Goal: Task Accomplishment & Management: Manage account settings

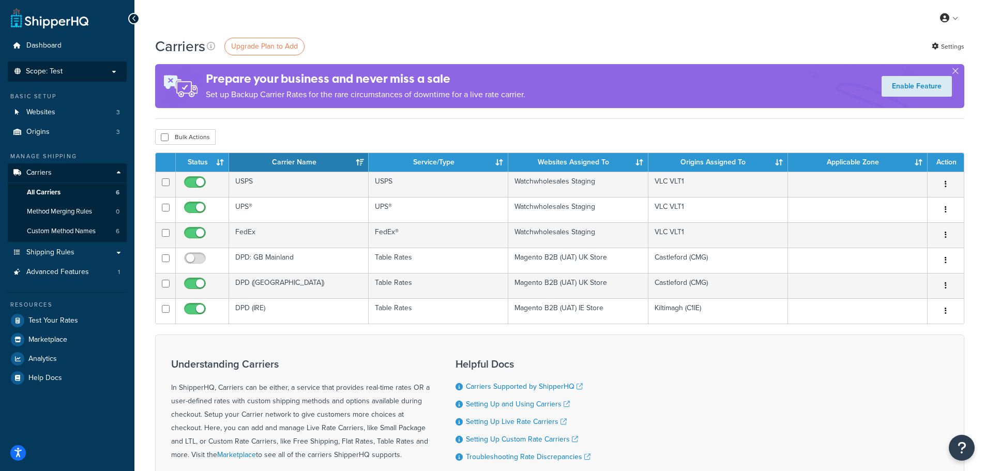
click at [63, 70] on p "Scope: Test" at bounding box center [67, 71] width 110 height 9
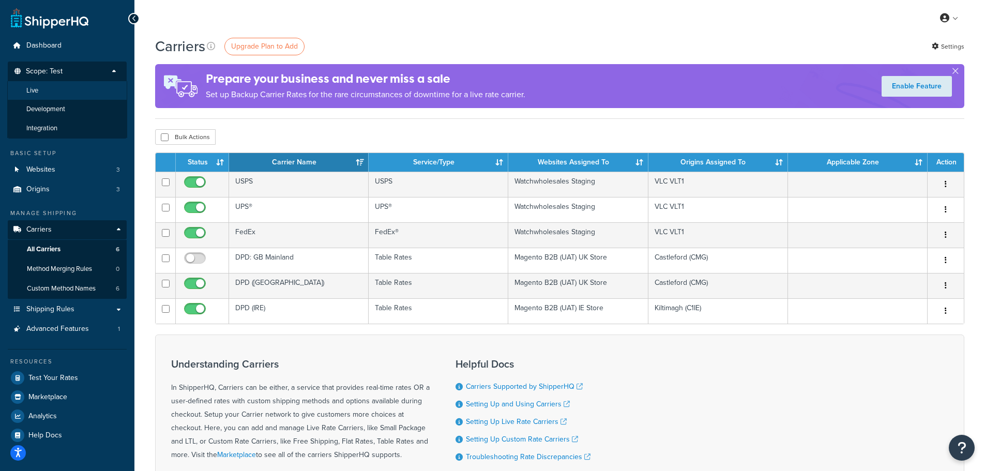
click at [64, 93] on li "Live" at bounding box center [67, 90] width 120 height 19
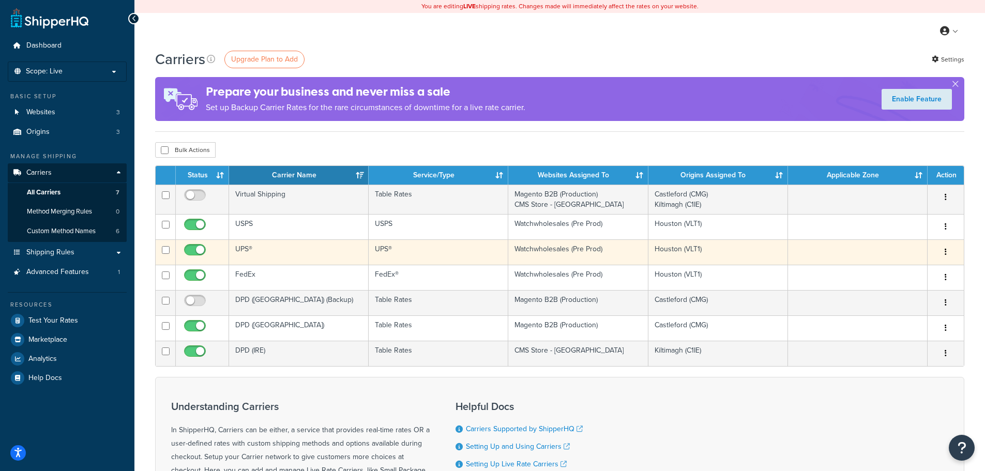
click at [945, 251] on icon "button" at bounding box center [945, 251] width 2 height 7
click at [890, 271] on link "Edit" at bounding box center [904, 272] width 82 height 21
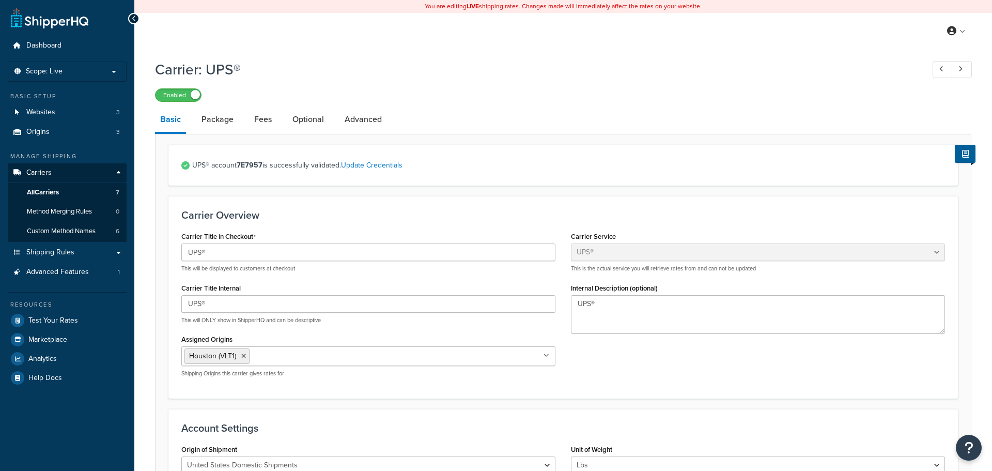
select select "ups"
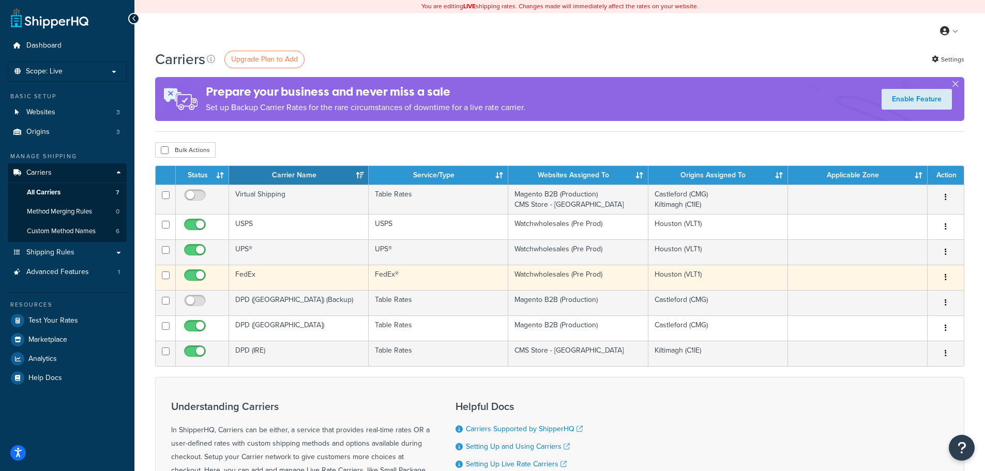
click at [945, 274] on icon "button" at bounding box center [945, 276] width 2 height 7
click at [885, 294] on link "Edit" at bounding box center [904, 297] width 82 height 21
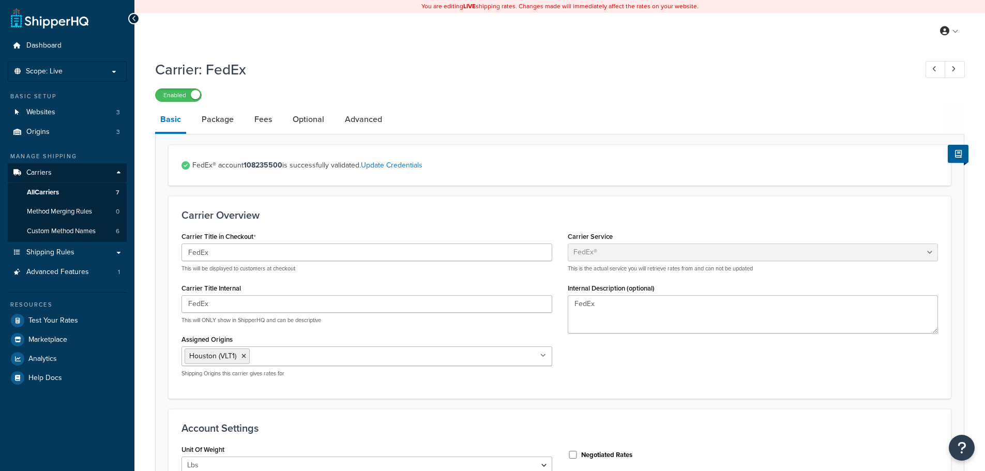
select select "fedEx"
select select "REGULAR_PICKUP"
select select "YOUR_PACKAGING"
click at [220, 113] on link "Package" at bounding box center [217, 119] width 42 height 25
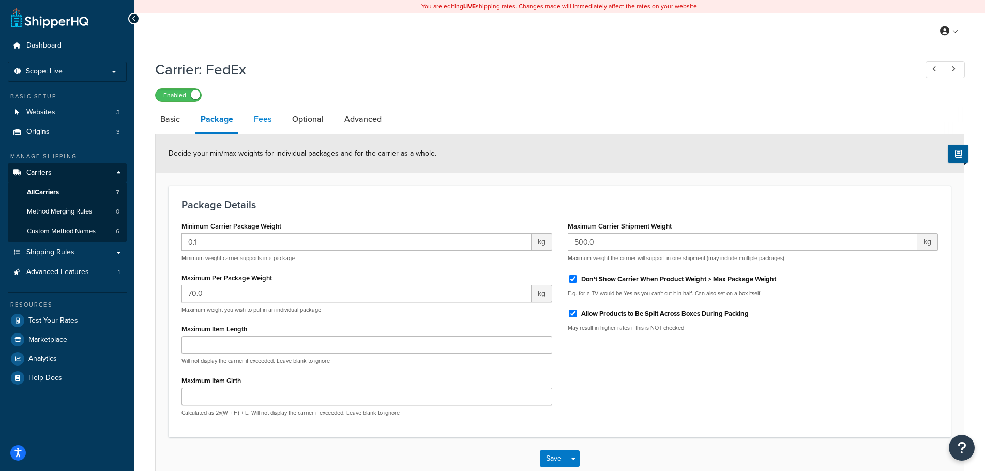
click at [257, 119] on link "Fees" at bounding box center [263, 119] width 28 height 25
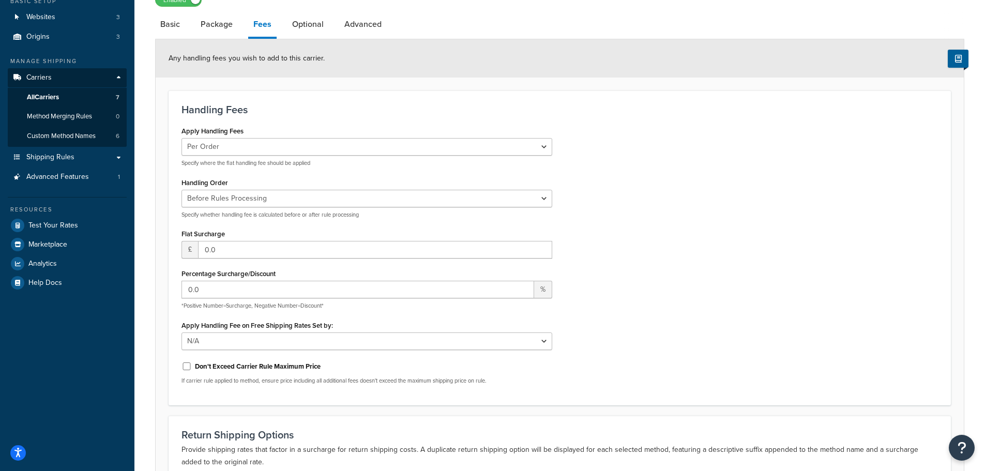
scroll to position [103, 0]
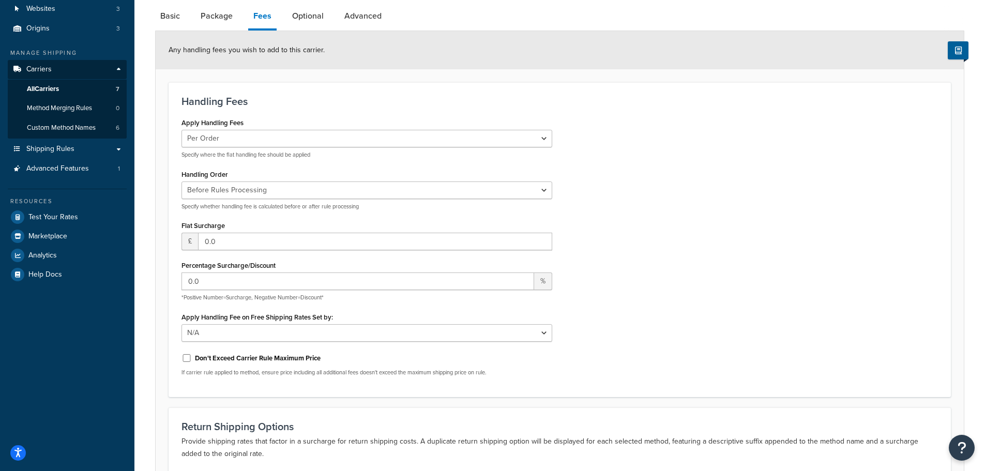
click at [190, 240] on span "£" at bounding box center [189, 242] width 17 height 18
click at [211, 240] on input "0.0" at bounding box center [375, 242] width 354 height 18
click at [542, 239] on input "1" at bounding box center [375, 242] width 354 height 18
type input "0"
click at [542, 244] on input "0" at bounding box center [375, 242] width 354 height 18
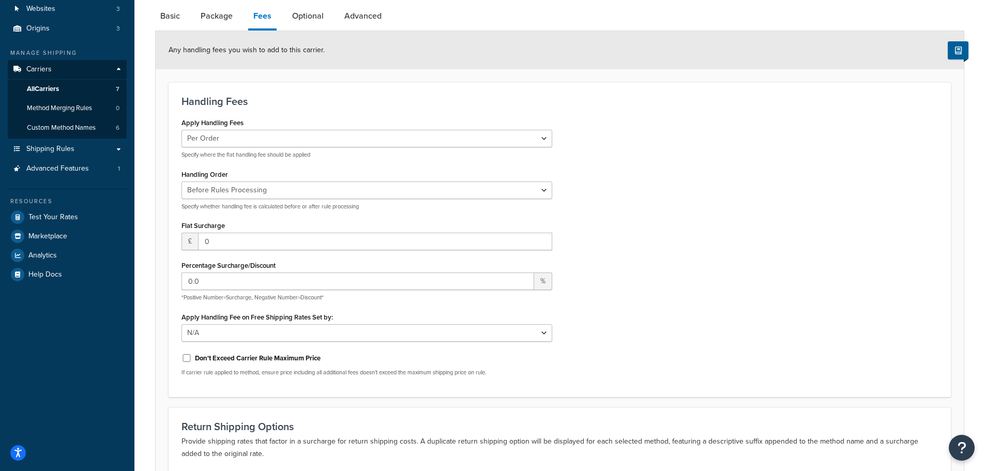
click at [640, 240] on div "Apply Handling Fees Per Order Per Item Per Package Specify where the flat handl…" at bounding box center [560, 249] width 772 height 269
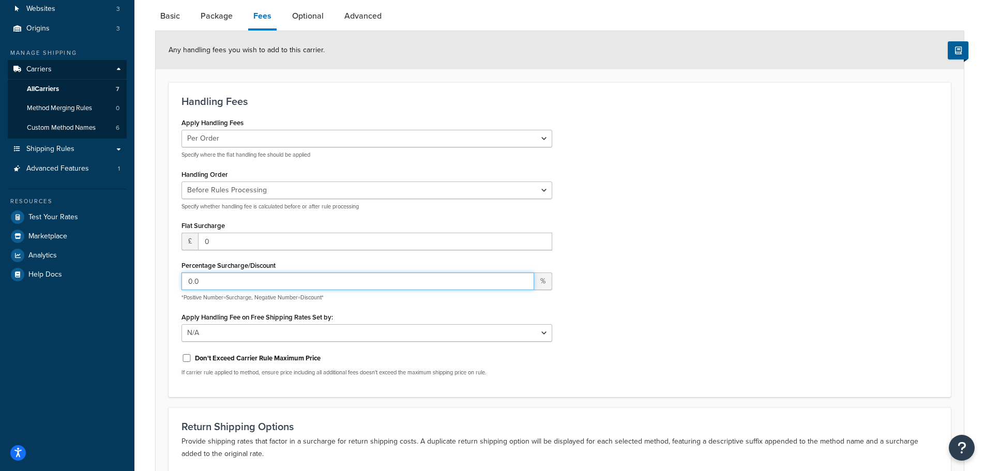
drag, startPoint x: 305, startPoint y: 283, endPoint x: 144, endPoint y: 271, distance: 162.2
click at [144, 271] on div "Carrier: FedEx Enabled Basic Package Fees Optional Advanced Any handling fees y…" at bounding box center [559, 270] width 850 height 638
type input "10"
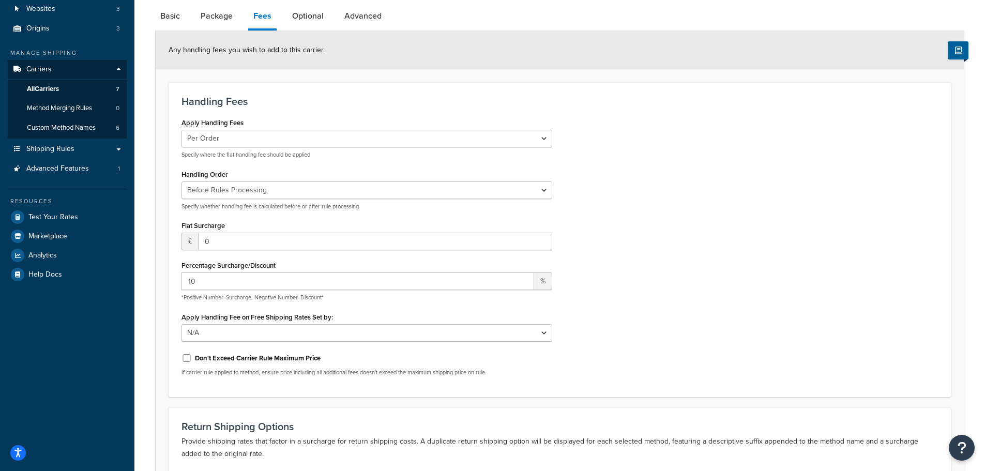
click at [705, 232] on div "Apply Handling Fees Per Order Per Item Per Package Specify where the flat handl…" at bounding box center [560, 249] width 772 height 269
click at [552, 194] on select "Before Rules Processing After Rules Processing" at bounding box center [366, 190] width 371 height 18
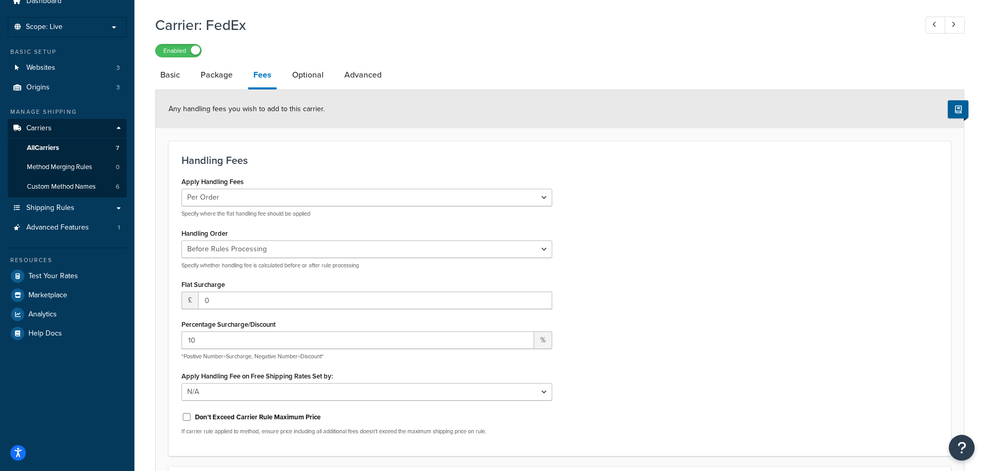
scroll to position [0, 0]
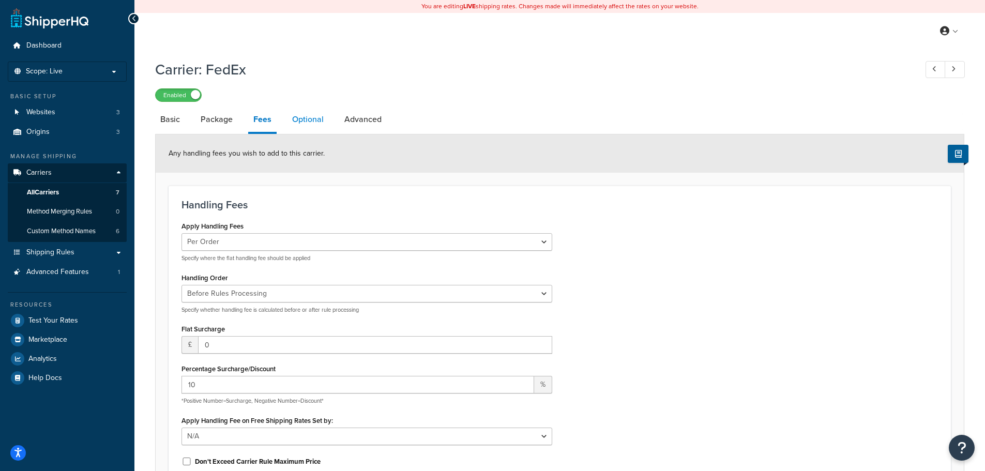
click at [297, 116] on link "Optional" at bounding box center [308, 119] width 42 height 25
select select "business"
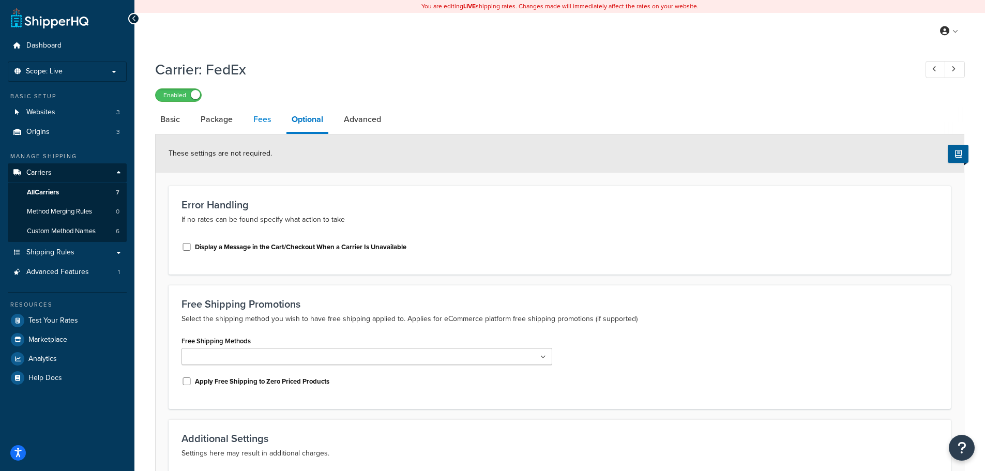
click at [250, 117] on link "Fees" at bounding box center [262, 119] width 28 height 25
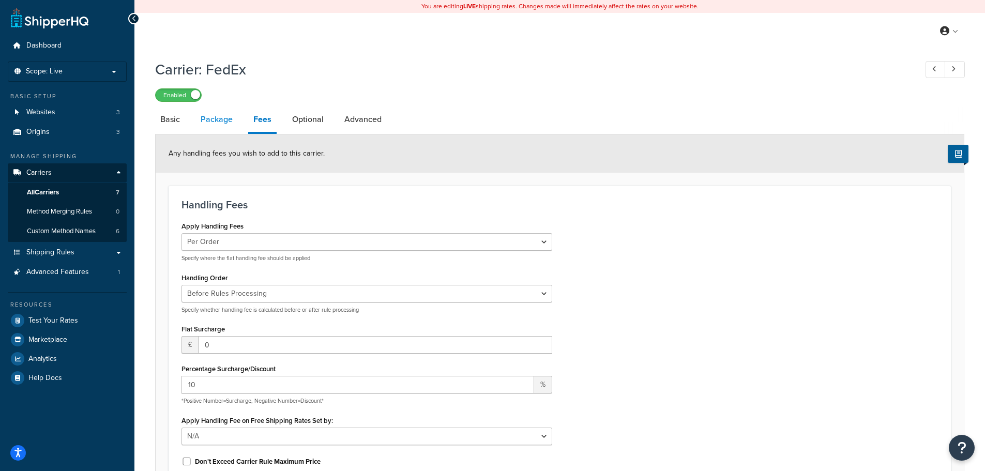
click at [216, 117] on link "Package" at bounding box center [216, 119] width 42 height 25
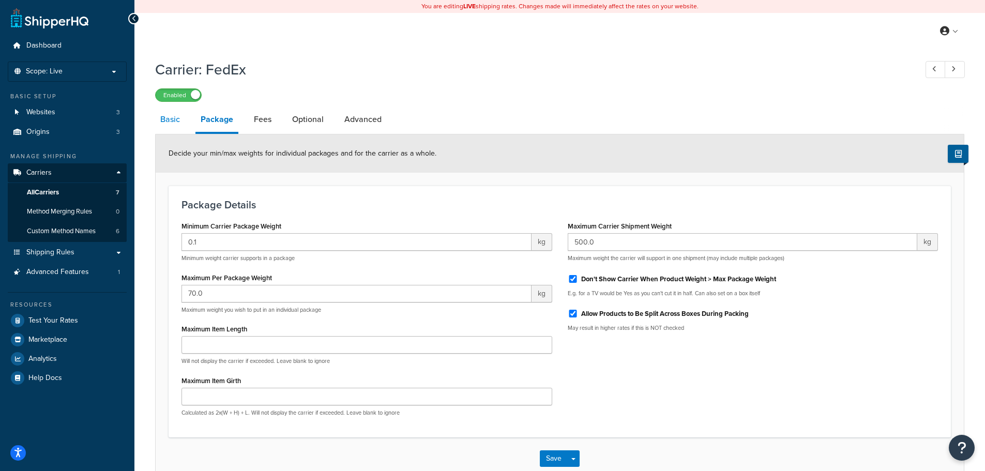
click at [156, 118] on link "Basic" at bounding box center [170, 119] width 30 height 25
select select "fedEx"
select select "REGULAR_PICKUP"
select select "YOUR_PACKAGING"
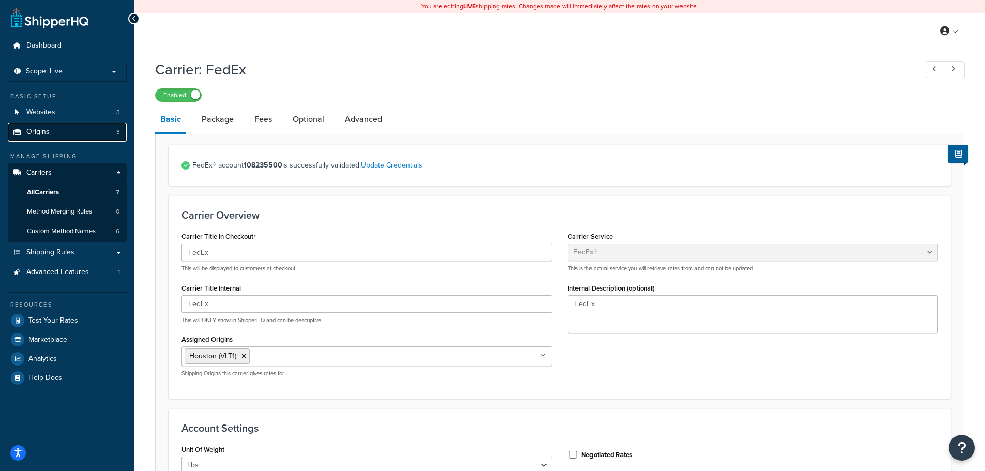
click at [63, 129] on link "Origins 3" at bounding box center [67, 132] width 119 height 19
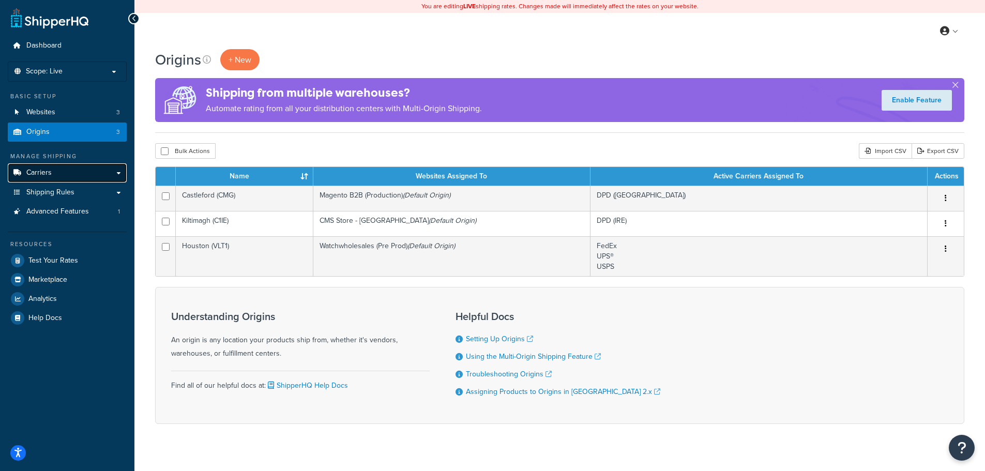
click at [110, 171] on link "Carriers" at bounding box center [67, 172] width 119 height 19
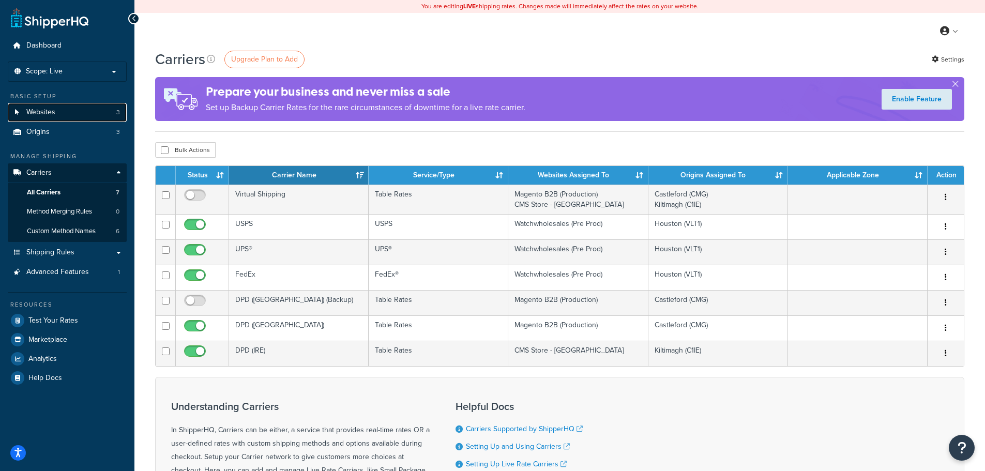
click at [69, 113] on link "Websites 3" at bounding box center [67, 112] width 119 height 19
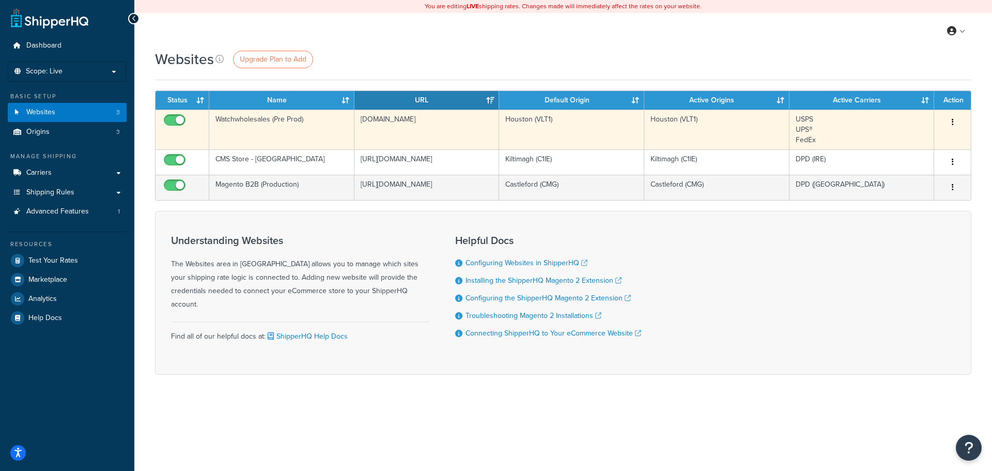
click at [954, 120] on button "button" at bounding box center [953, 122] width 14 height 17
click at [903, 140] on link "Edit" at bounding box center [911, 142] width 82 height 21
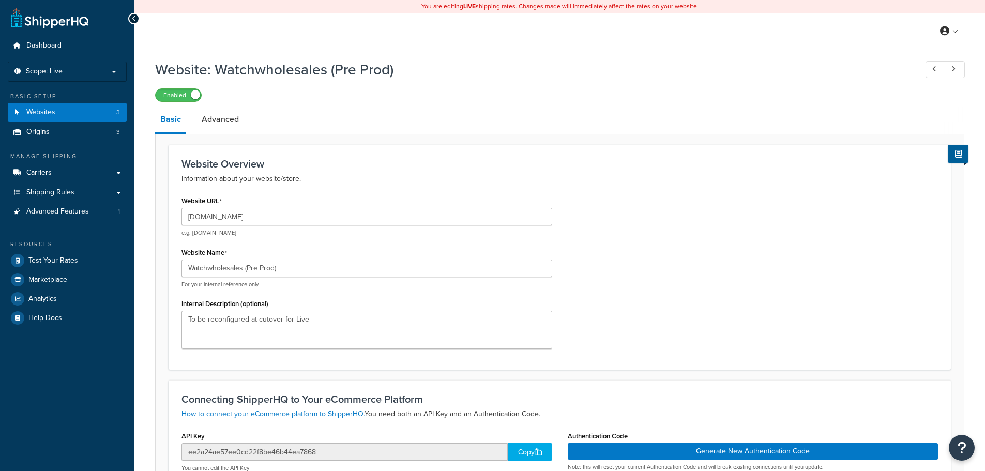
select select "169712"
click at [230, 216] on input "[DOMAIN_NAME]" at bounding box center [366, 217] width 371 height 18
type input "[DOMAIN_NAME]"
click at [764, 167] on h3 "Website Overview" at bounding box center [559, 163] width 756 height 11
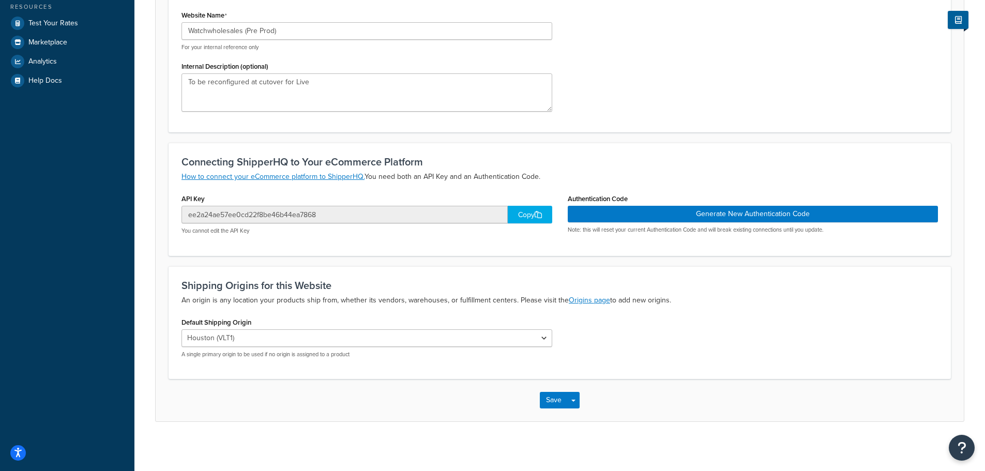
scroll to position [240, 0]
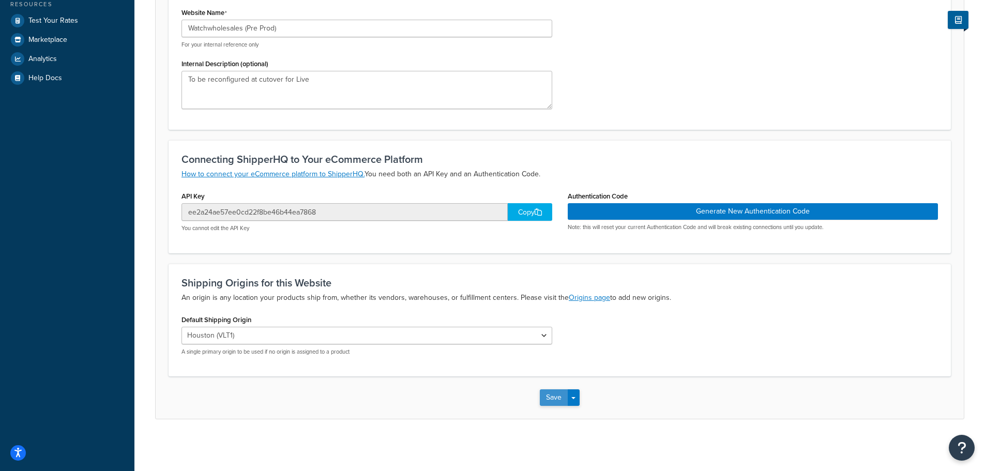
click at [564, 402] on button "Save" at bounding box center [554, 397] width 28 height 17
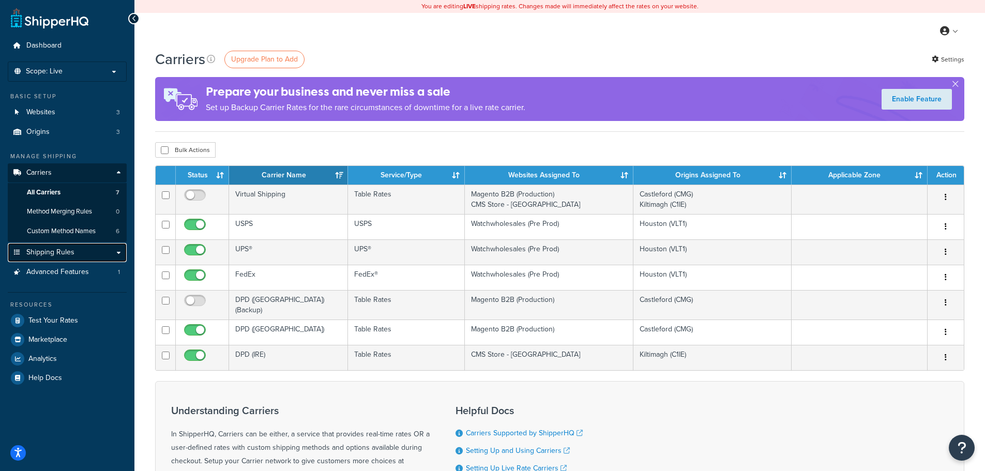
click at [93, 113] on link "Shipping Rules" at bounding box center [67, 252] width 119 height 19
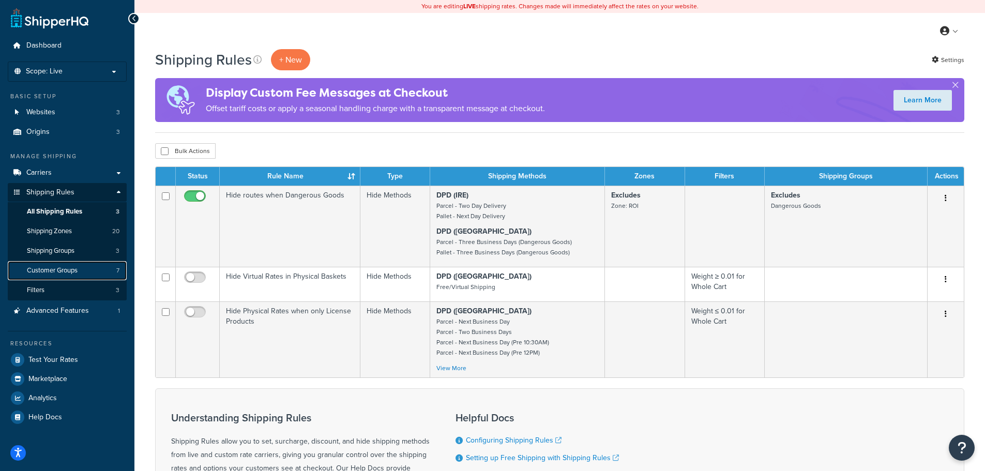
click at [69, 267] on span "Customer Groups" at bounding box center [52, 270] width 51 height 9
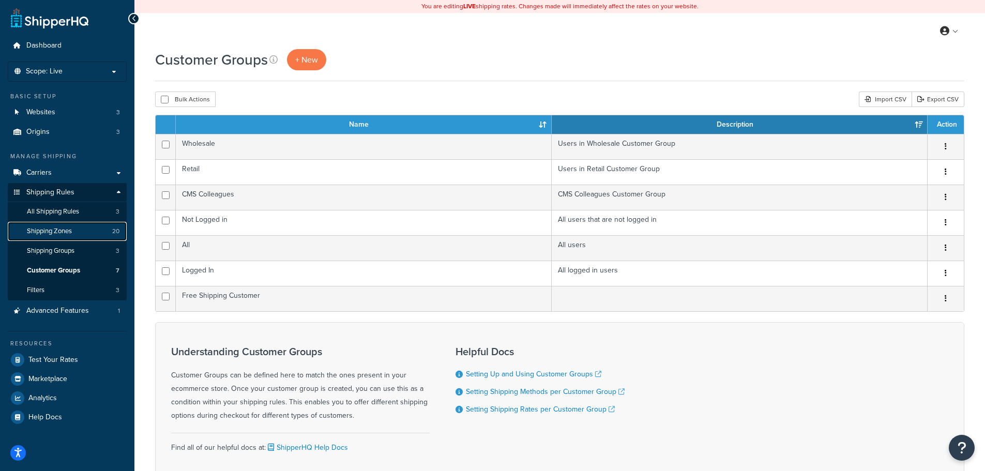
click at [69, 228] on span "Shipping Zones" at bounding box center [49, 231] width 45 height 9
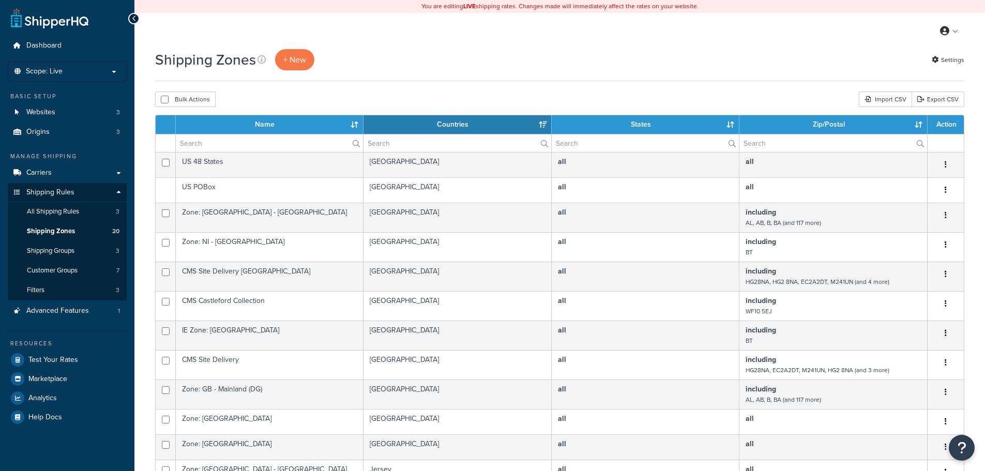
select select "15"
click at [75, 102] on div "Basic Setup Websites 3 Origins 3" at bounding box center [67, 117] width 119 height 50
click at [68, 114] on link "Websites 3" at bounding box center [67, 112] width 119 height 19
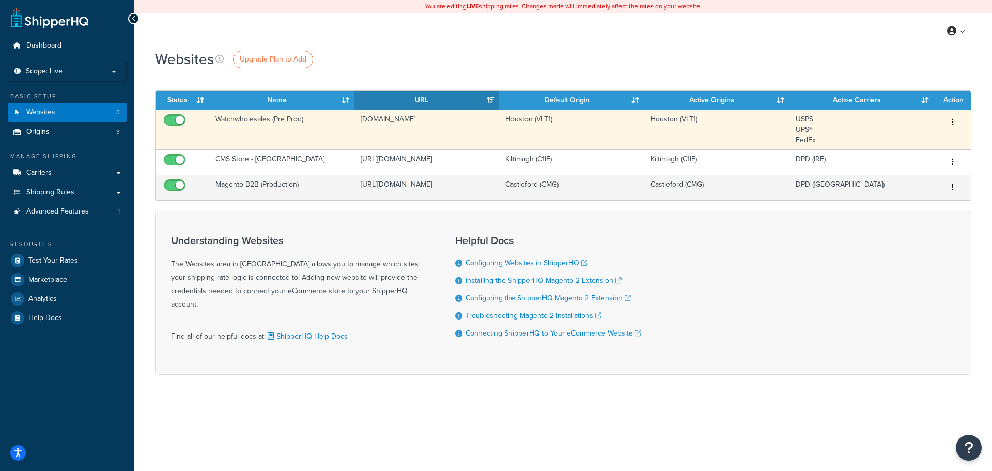
click at [955, 121] on button "button" at bounding box center [953, 122] width 14 height 17
click at [899, 140] on link "Edit" at bounding box center [911, 142] width 82 height 21
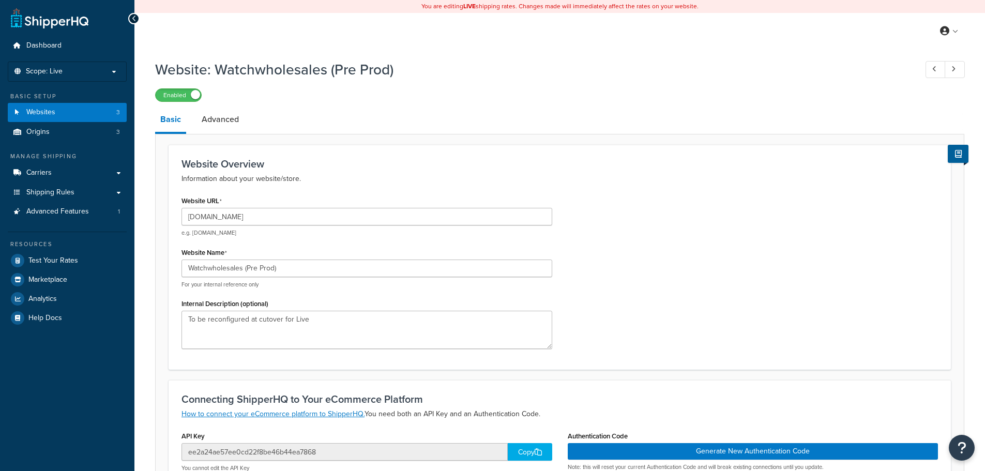
select select "169712"
drag, startPoint x: 324, startPoint y: 215, endPoint x: 169, endPoint y: 217, distance: 155.1
click at [169, 217] on div "Website Overview Information about your website/store. Website URL [DOMAIN_NAME…" at bounding box center [560, 257] width 782 height 225
paste input "[URL][DOMAIN_NAME]"
type input "[URL][DOMAIN_NAME]"
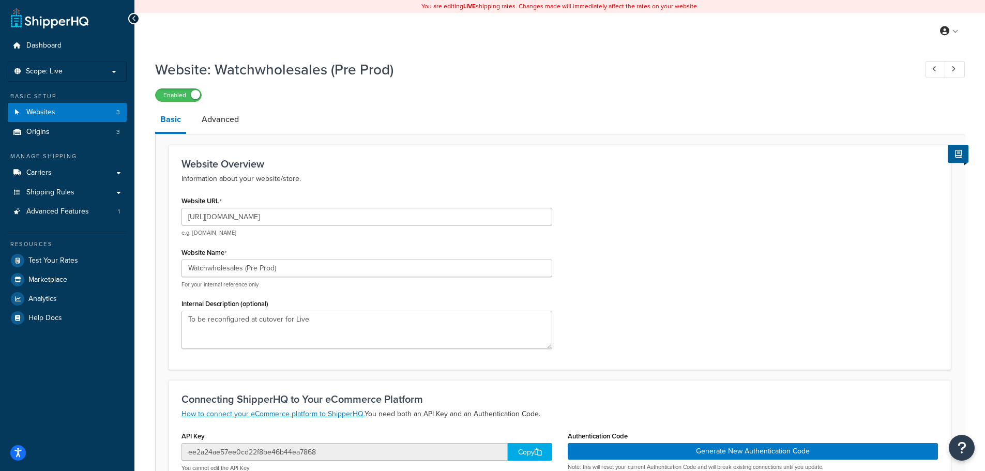
click at [719, 237] on div "Website URL https://mcprod.watchwholesalers.com/ e.g. mywebsite.com Website Nam…" at bounding box center [560, 274] width 772 height 163
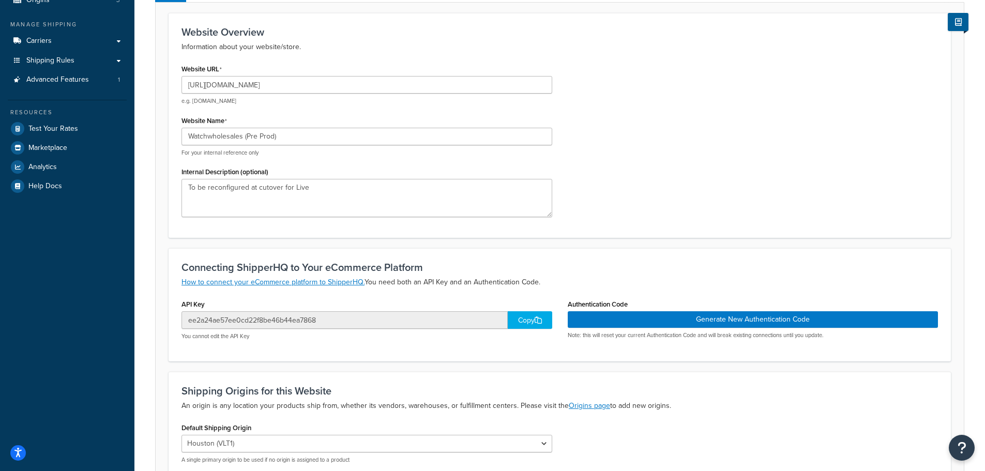
scroll to position [207, 0]
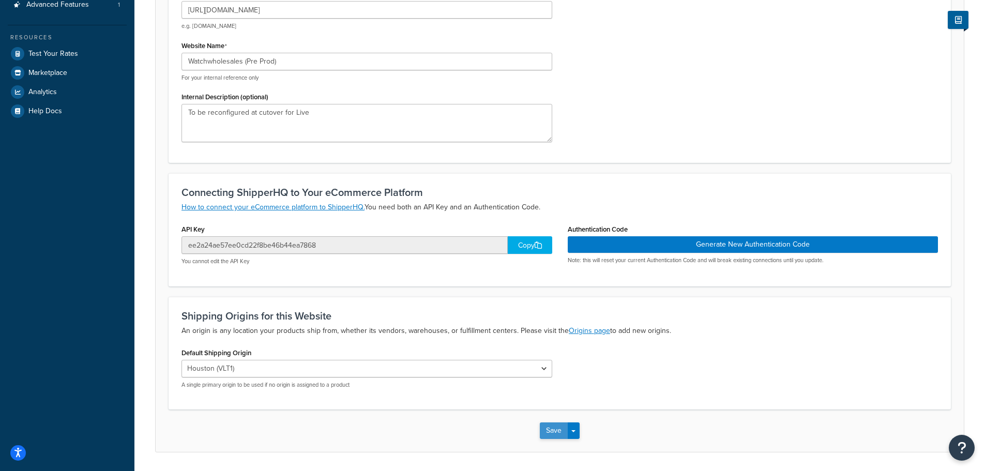
click at [540, 435] on button "Save" at bounding box center [554, 430] width 28 height 17
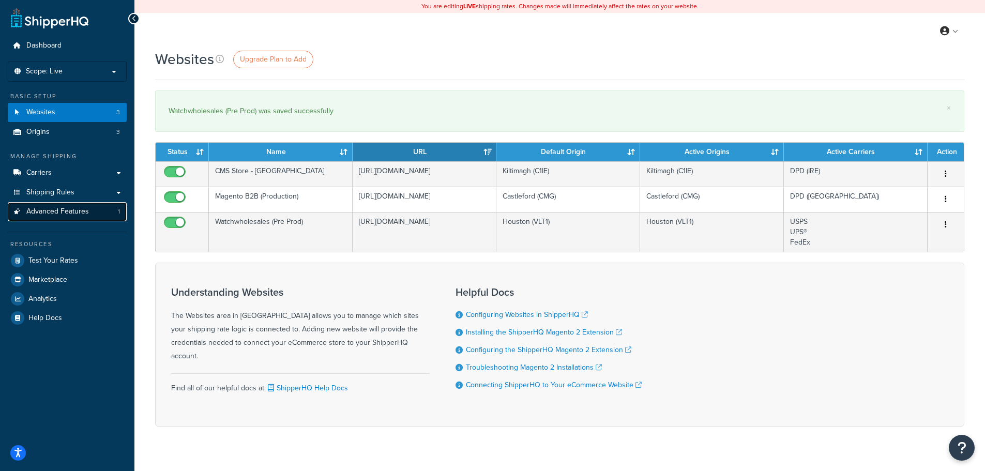
click at [69, 211] on span "Advanced Features" at bounding box center [57, 211] width 63 height 9
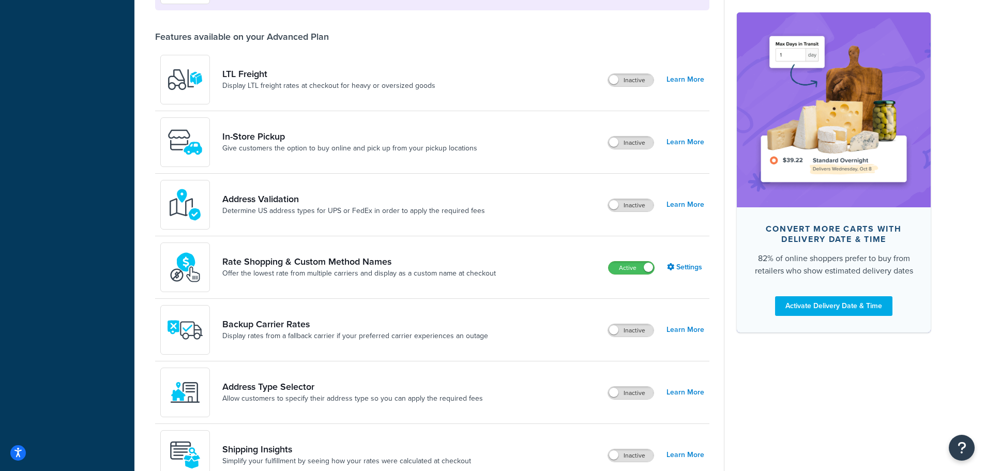
scroll to position [414, 0]
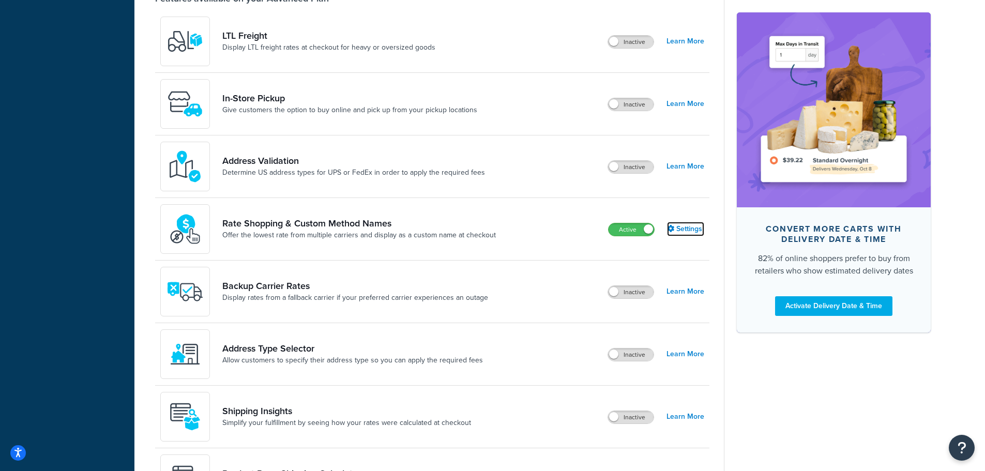
click at [681, 227] on link "Settings" at bounding box center [685, 229] width 37 height 14
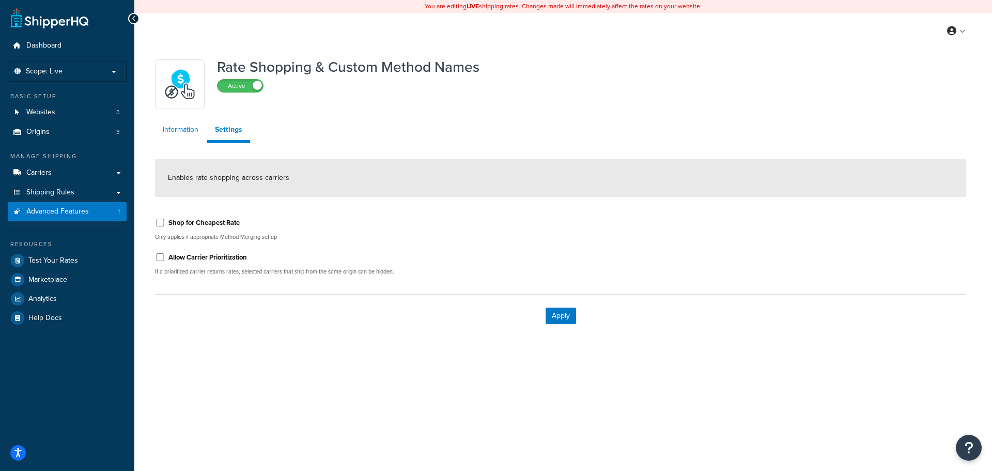
click at [184, 125] on link "Information" at bounding box center [180, 129] width 51 height 21
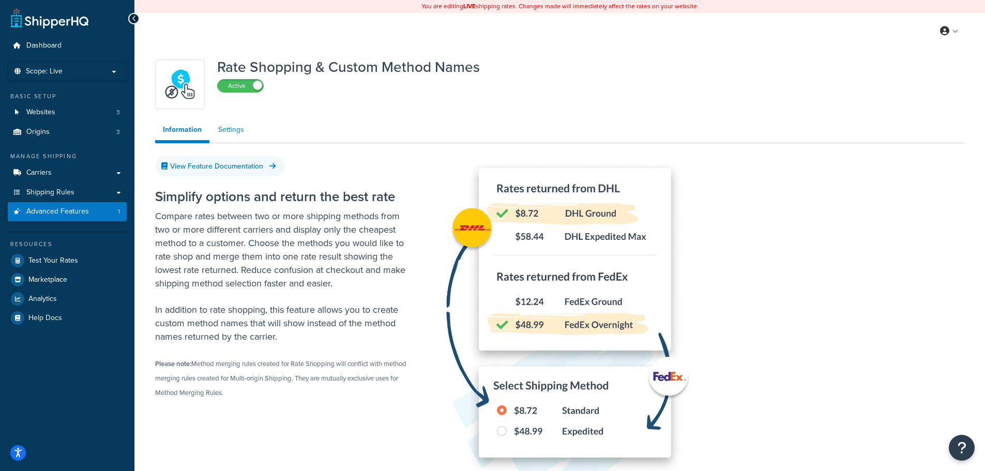
click at [236, 129] on link "Settings" at bounding box center [230, 129] width 41 height 21
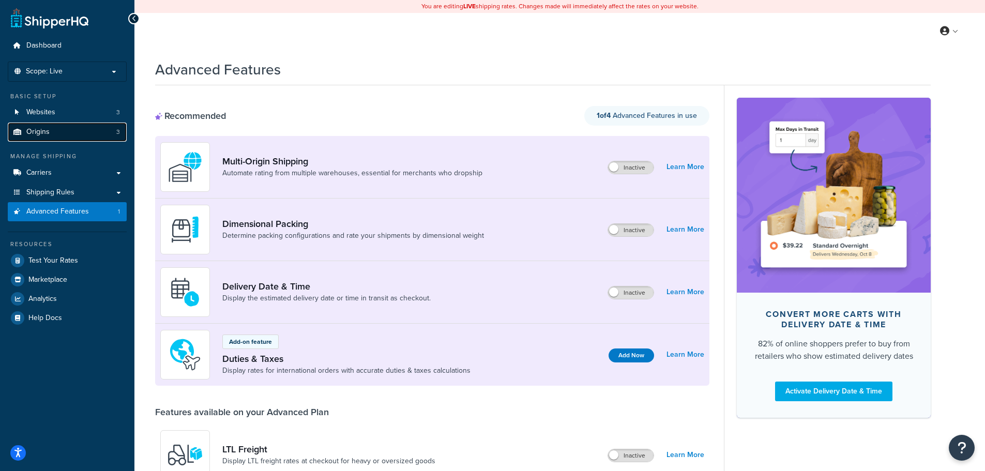
click at [80, 129] on link "Origins 3" at bounding box center [67, 132] width 119 height 19
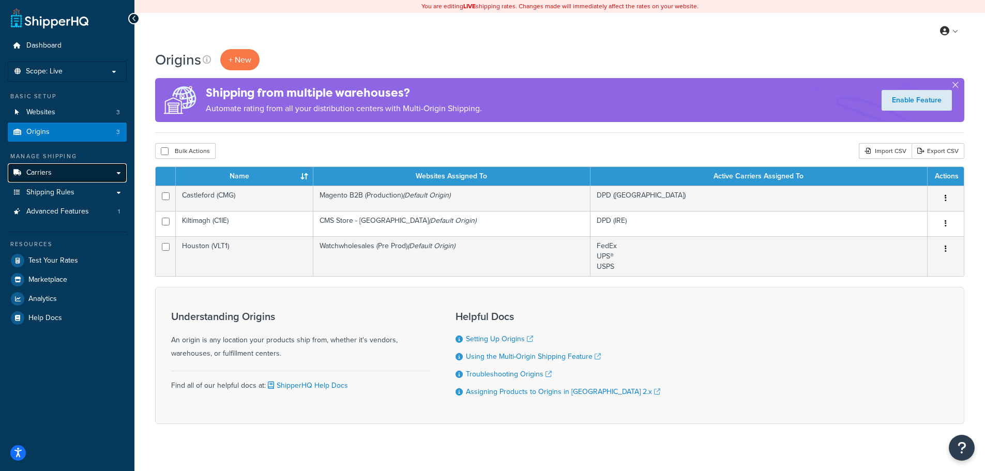
click at [65, 172] on link "Carriers" at bounding box center [67, 172] width 119 height 19
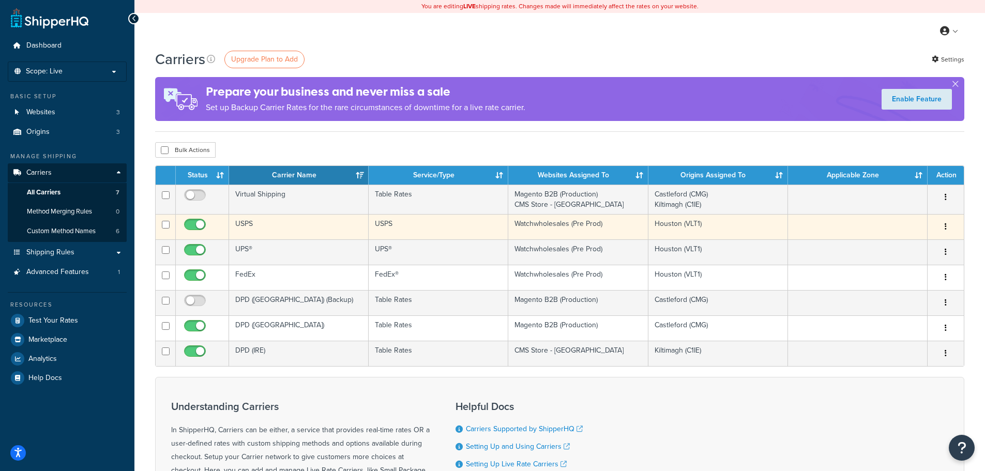
click at [947, 225] on button "button" at bounding box center [945, 227] width 14 height 17
click at [891, 244] on link "Edit" at bounding box center [904, 247] width 82 height 21
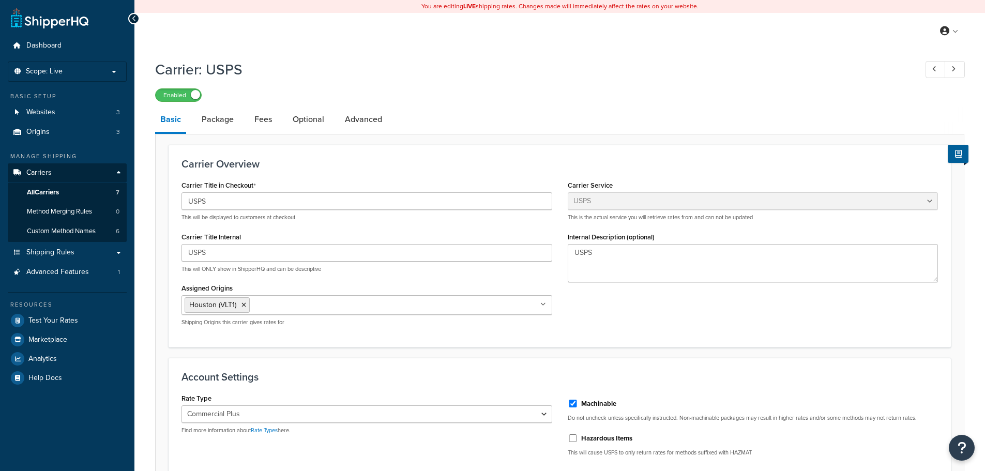
select select "usps"
select select "PLUS"
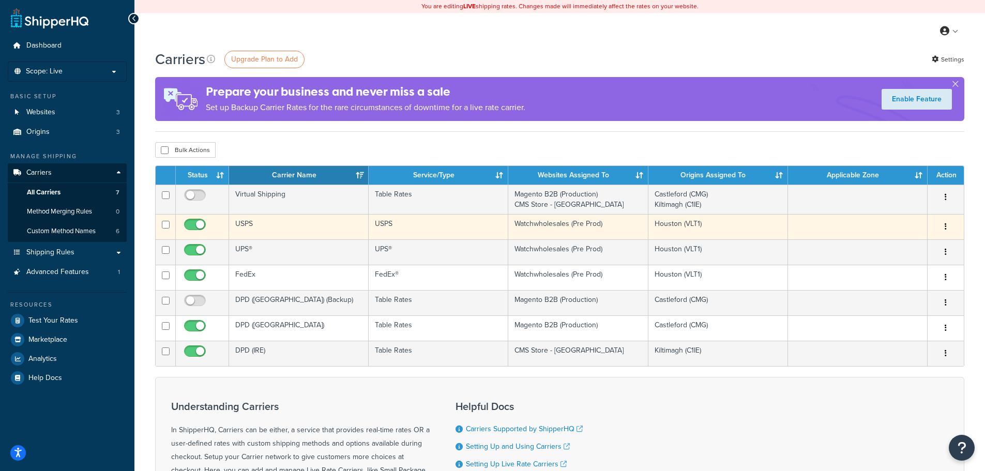
click at [947, 225] on button "button" at bounding box center [945, 227] width 14 height 17
click at [903, 239] on link "Edit" at bounding box center [904, 247] width 82 height 21
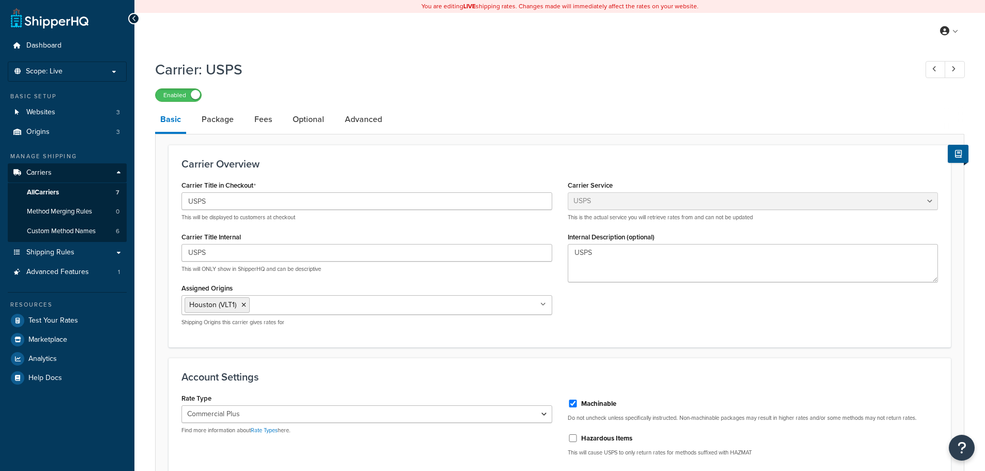
select select "usps"
select select "PLUS"
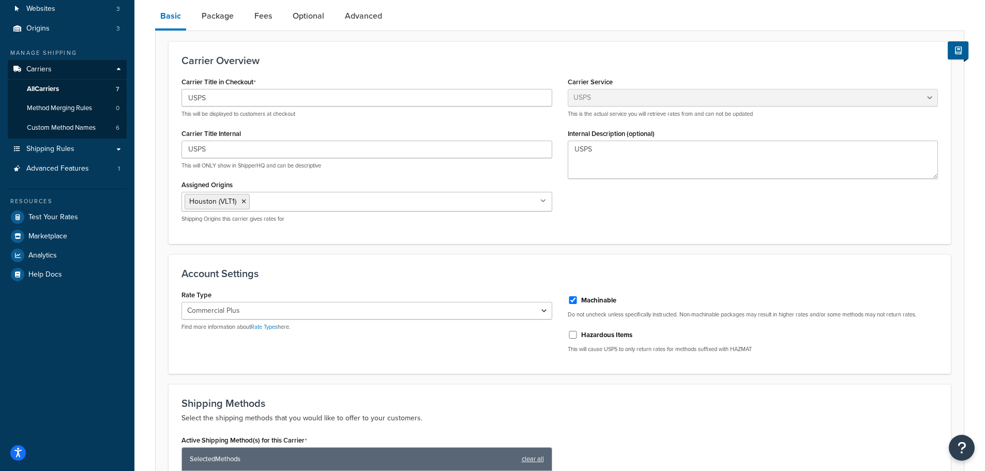
scroll to position [52, 0]
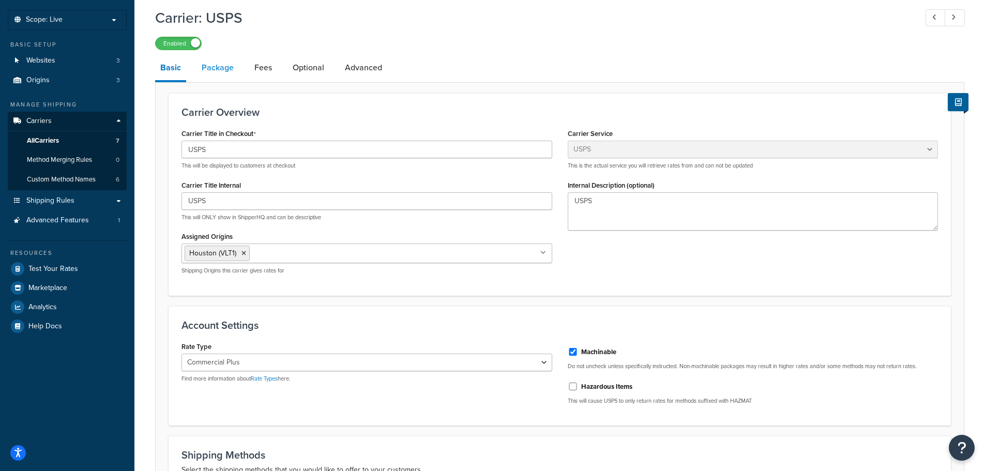
click at [227, 71] on link "Package" at bounding box center [217, 67] width 42 height 25
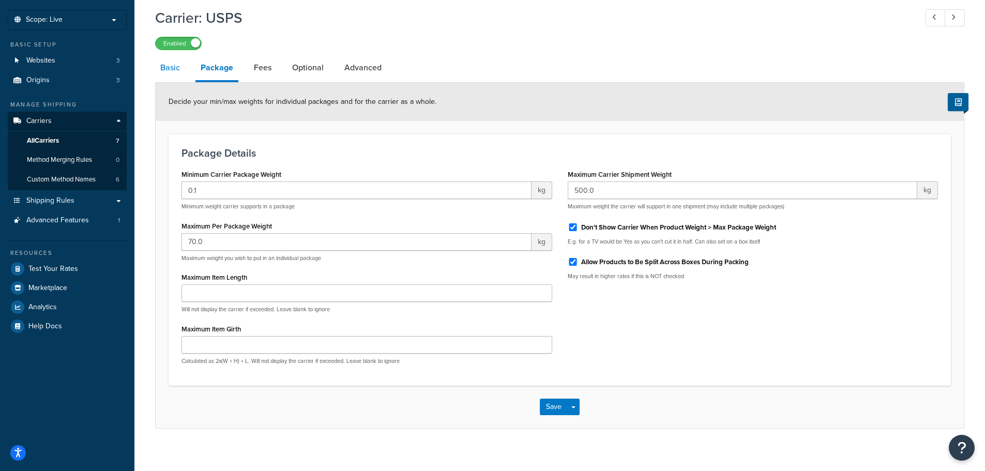
click at [173, 71] on link "Basic" at bounding box center [170, 67] width 30 height 25
select select "usps"
select select "PLUS"
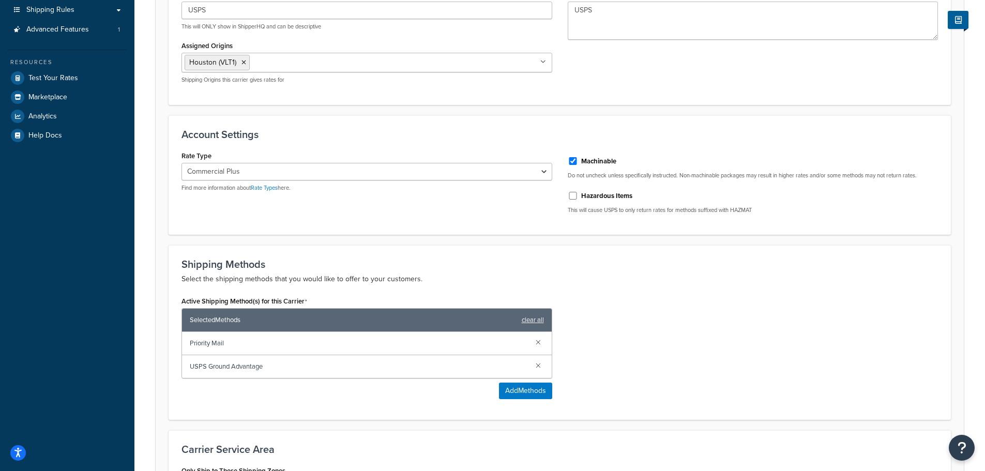
scroll to position [258, 0]
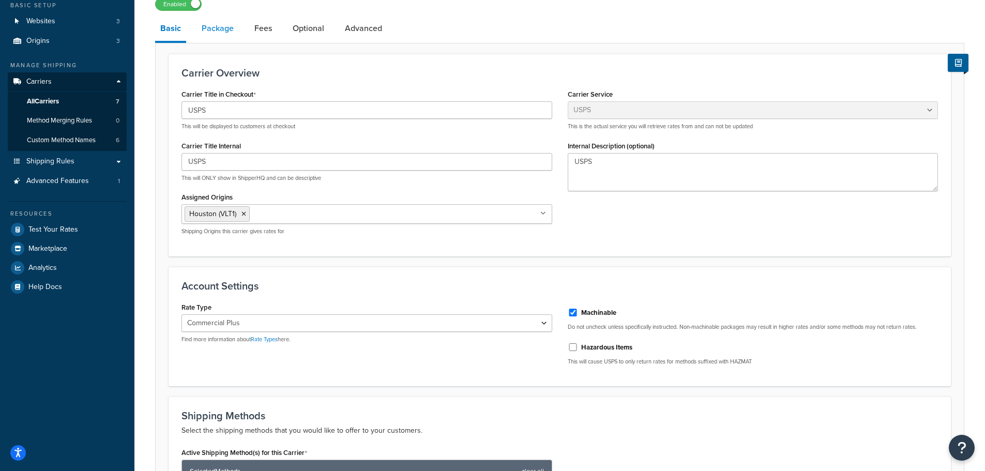
click at [223, 34] on link "Package" at bounding box center [217, 28] width 42 height 25
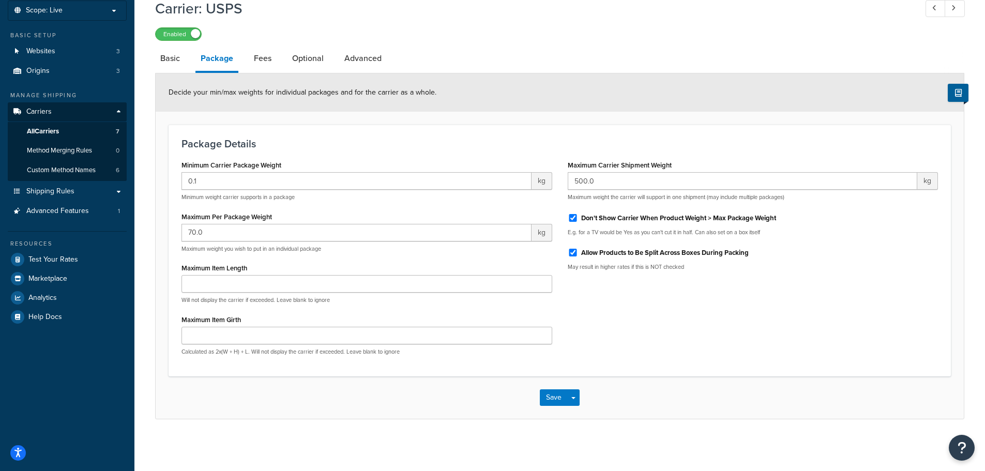
scroll to position [61, 0]
click at [173, 54] on link "Basic" at bounding box center [170, 58] width 30 height 25
select select "usps"
select select "PLUS"
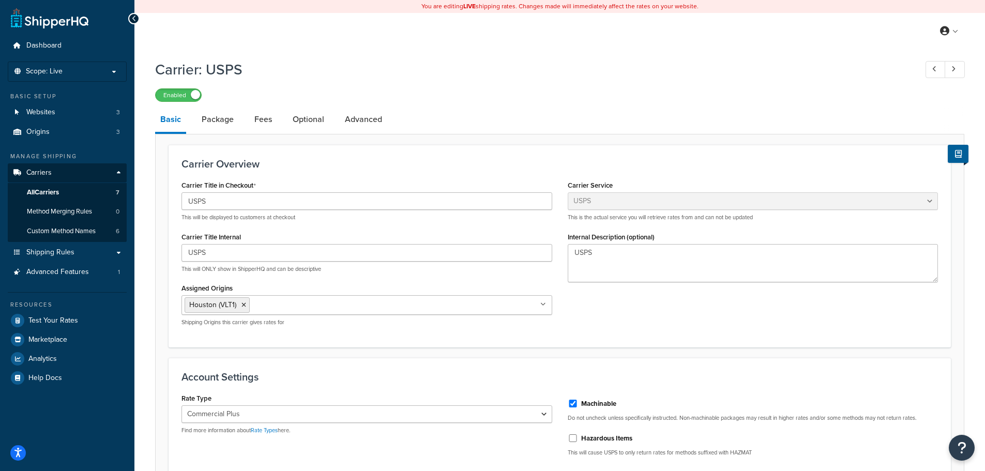
scroll to position [61, 0]
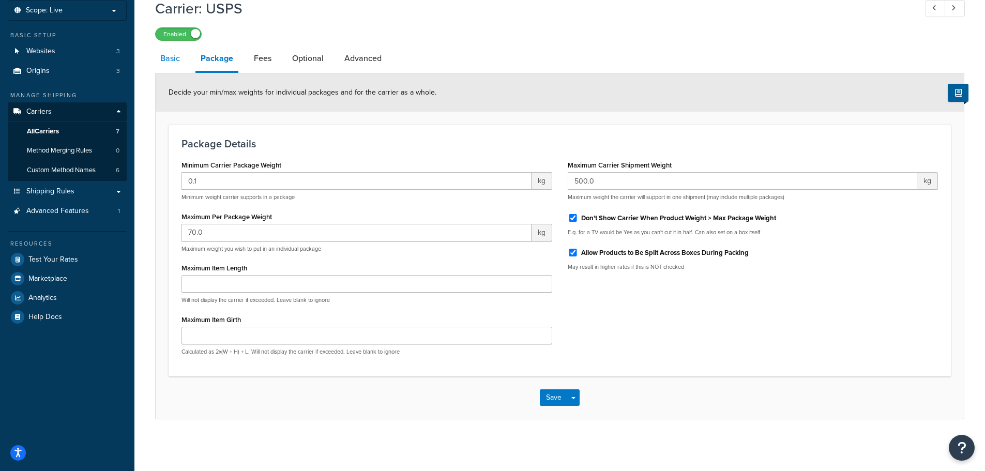
click at [169, 55] on link "Basic" at bounding box center [170, 58] width 30 height 25
select select "usps"
select select "PLUS"
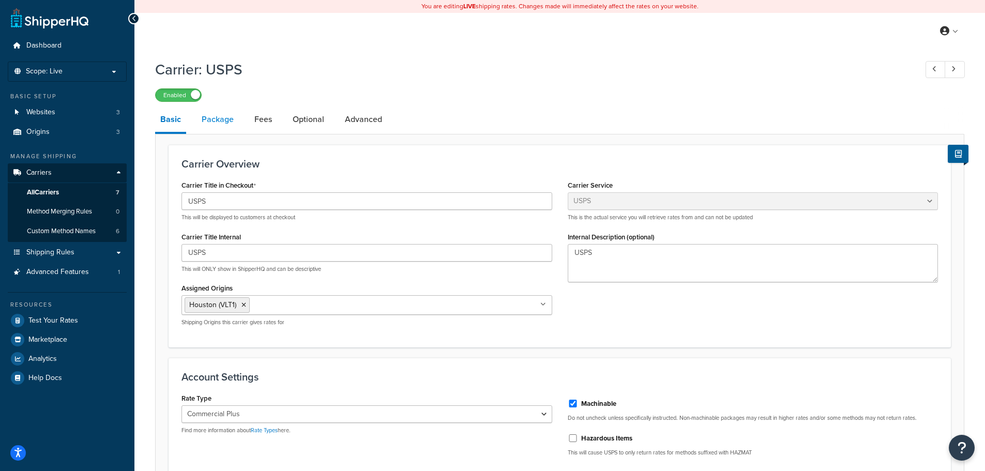
click at [233, 118] on link "Package" at bounding box center [217, 119] width 42 height 25
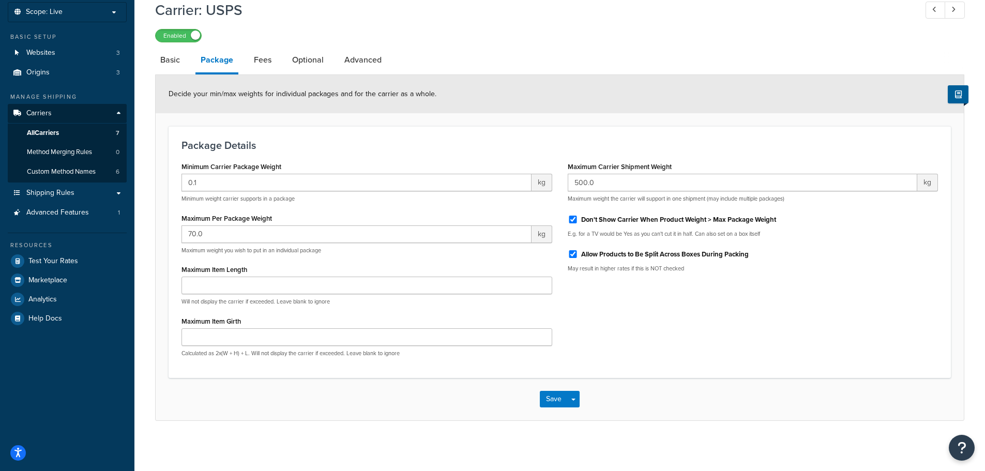
scroll to position [61, 0]
click at [283, 59] on li "Fees" at bounding box center [268, 58] width 38 height 25
click at [262, 59] on link "Fees" at bounding box center [263, 58] width 28 height 25
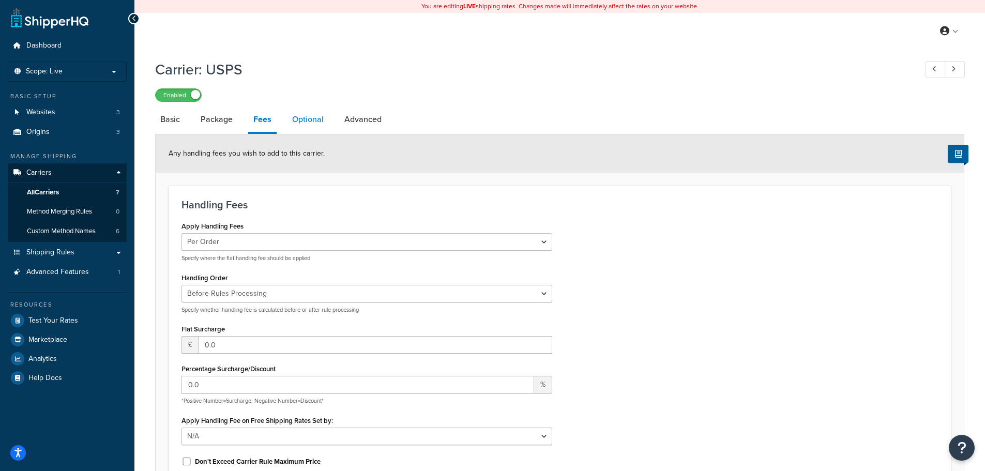
click at [322, 120] on link "Optional" at bounding box center [308, 119] width 42 height 25
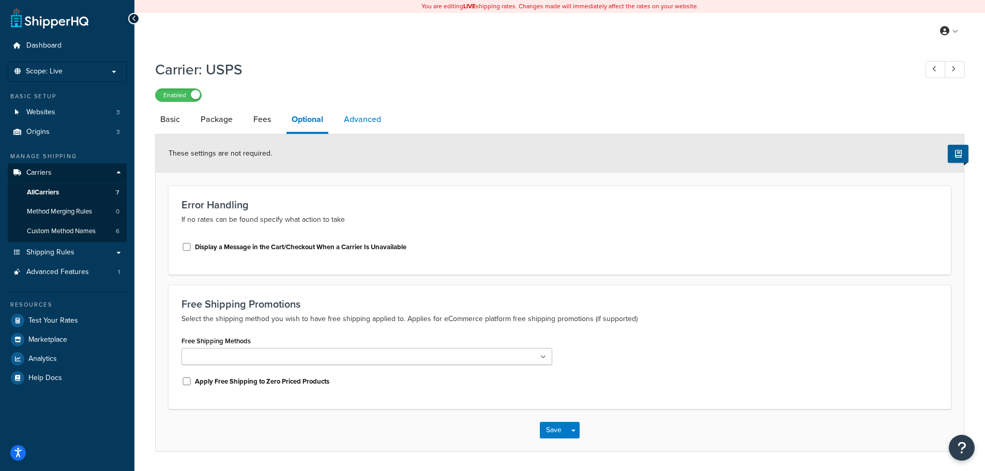
click at [371, 119] on link "Advanced" at bounding box center [363, 119] width 48 height 25
select select "false"
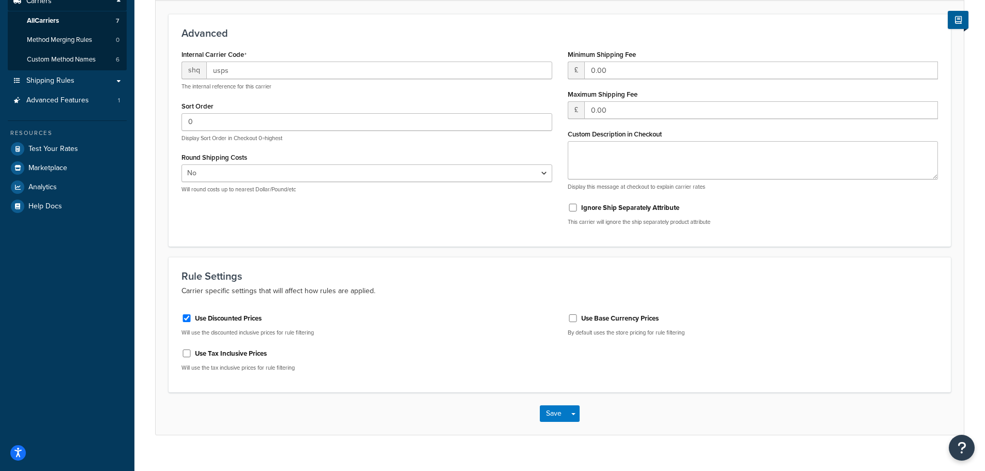
scroll to position [188, 0]
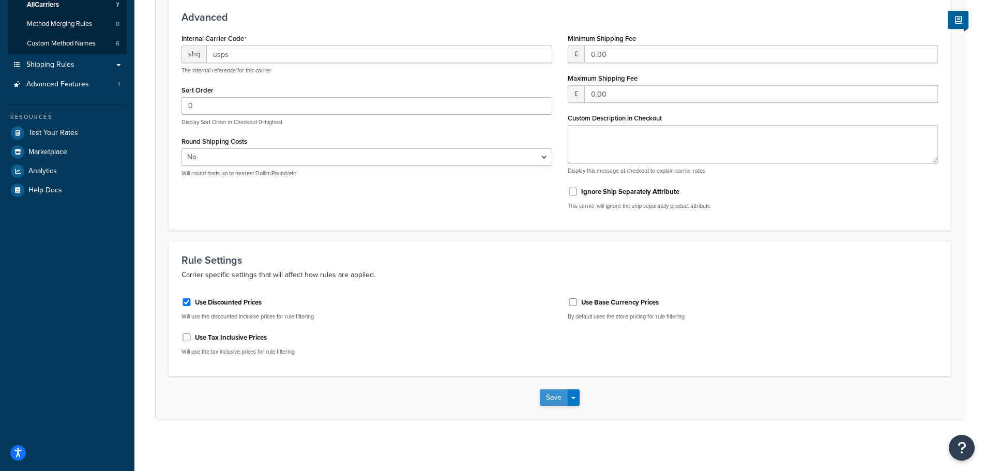
click at [548, 397] on button "Save" at bounding box center [554, 397] width 28 height 17
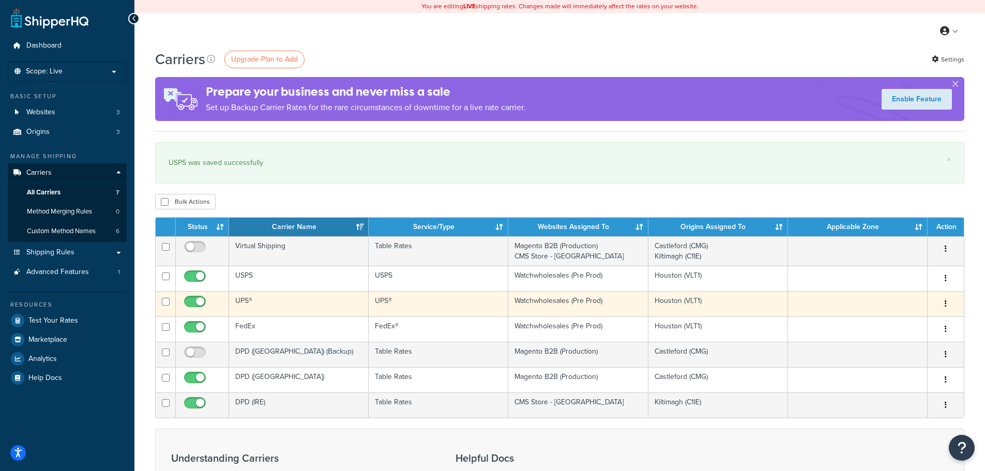
click at [945, 303] on icon "button" at bounding box center [945, 303] width 2 height 7
click at [916, 319] on link "Edit" at bounding box center [904, 324] width 82 height 21
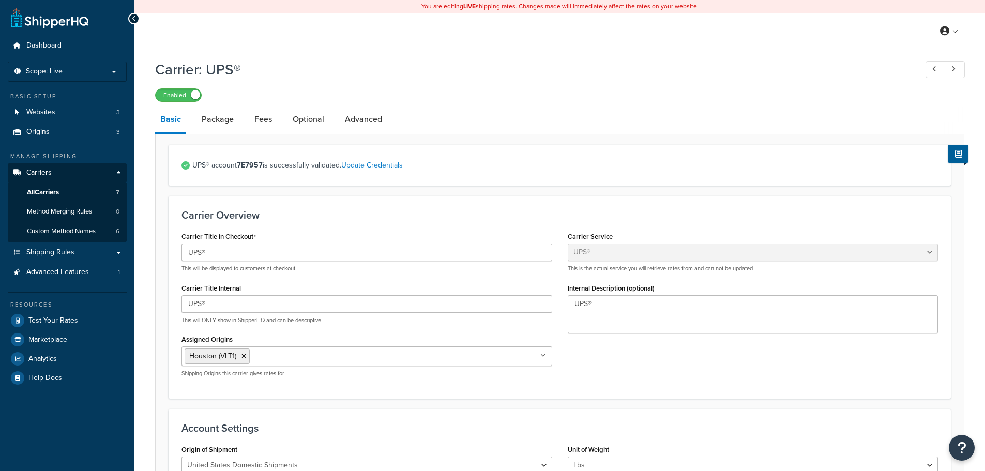
select select "ups"
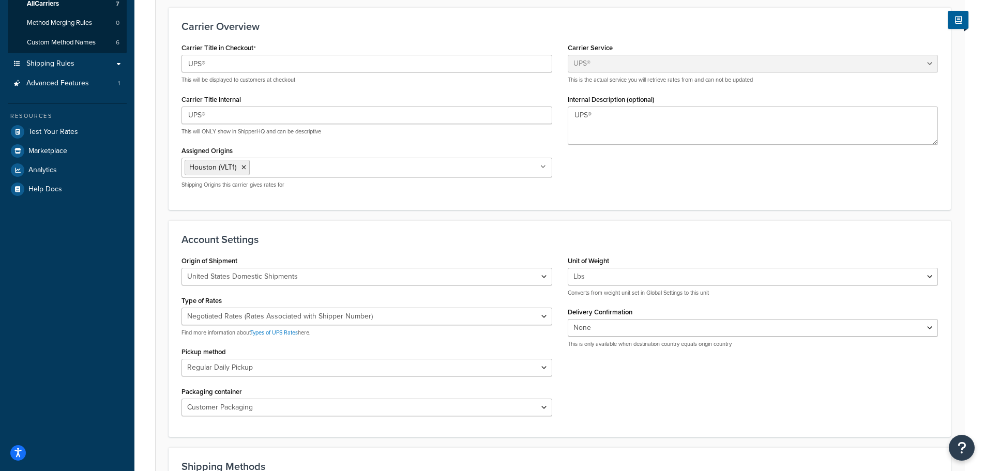
scroll to position [207, 0]
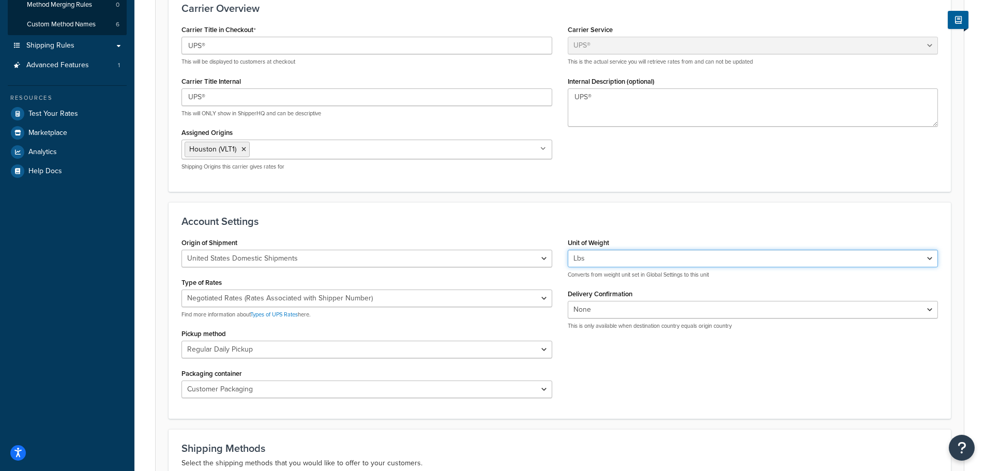
click at [663, 258] on select "Lbs Kgs Convert LBS to KG" at bounding box center [753, 259] width 371 height 18
select select "kg"
click at [568, 250] on select "Lbs Kgs Convert LBS to KG" at bounding box center [753, 259] width 371 height 18
click at [562, 202] on div "Account Settings Origin of Shipment United States Domestic Shipments Shipments …" at bounding box center [560, 310] width 782 height 217
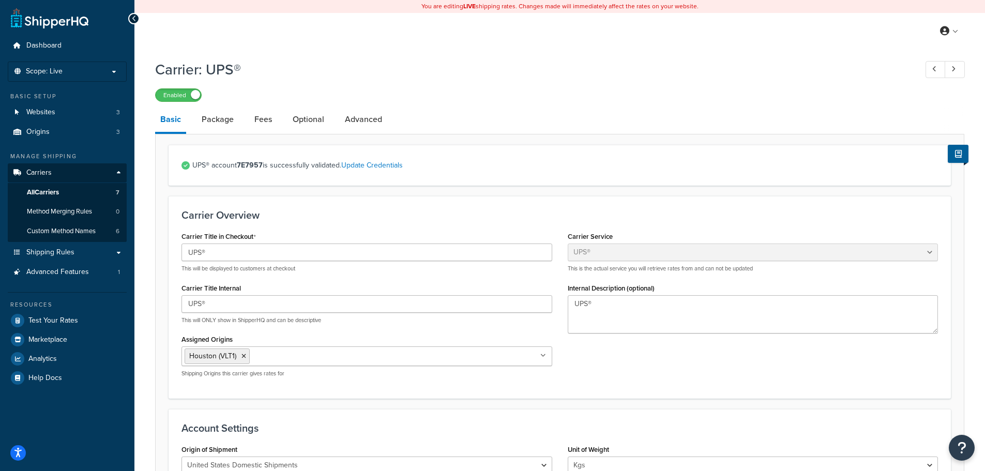
scroll to position [52, 0]
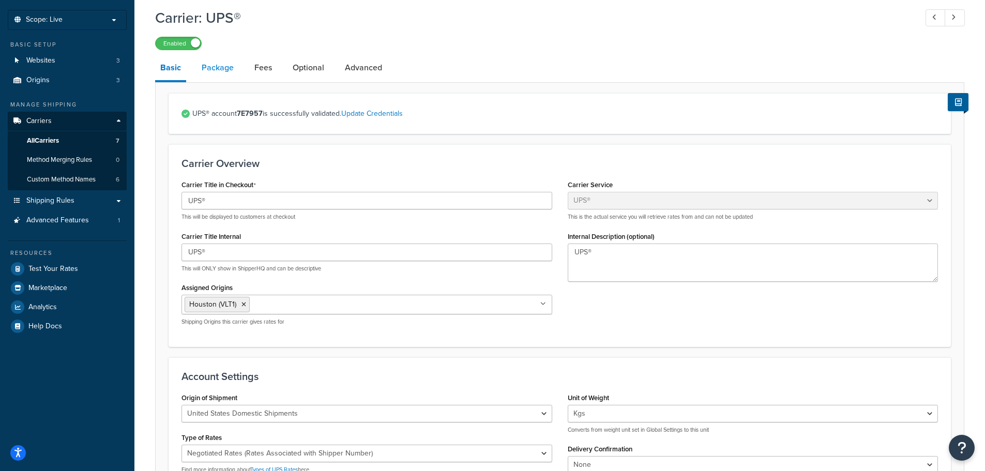
click at [222, 71] on link "Package" at bounding box center [217, 67] width 42 height 25
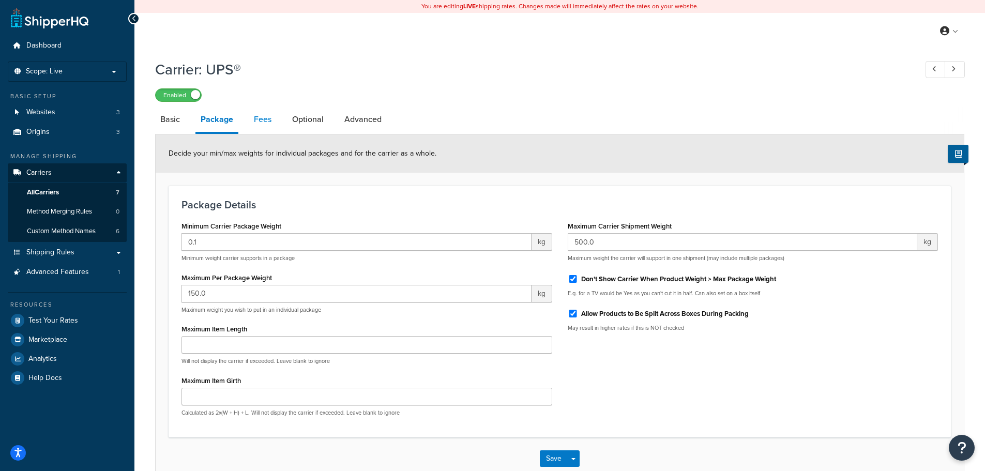
drag, startPoint x: 268, startPoint y: 120, endPoint x: 843, endPoint y: 117, distance: 574.8
click at [269, 120] on link "Fees" at bounding box center [263, 119] width 28 height 25
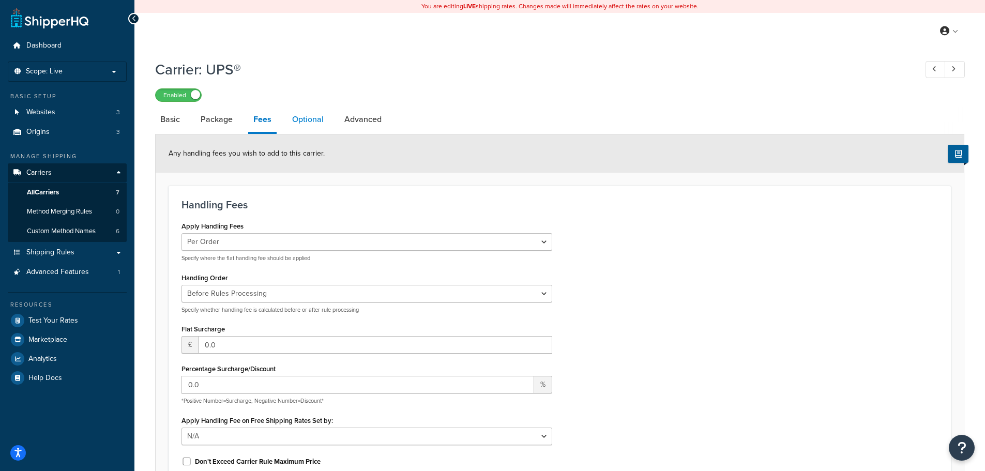
click at [304, 123] on link "Optional" at bounding box center [308, 119] width 42 height 25
select select "business"
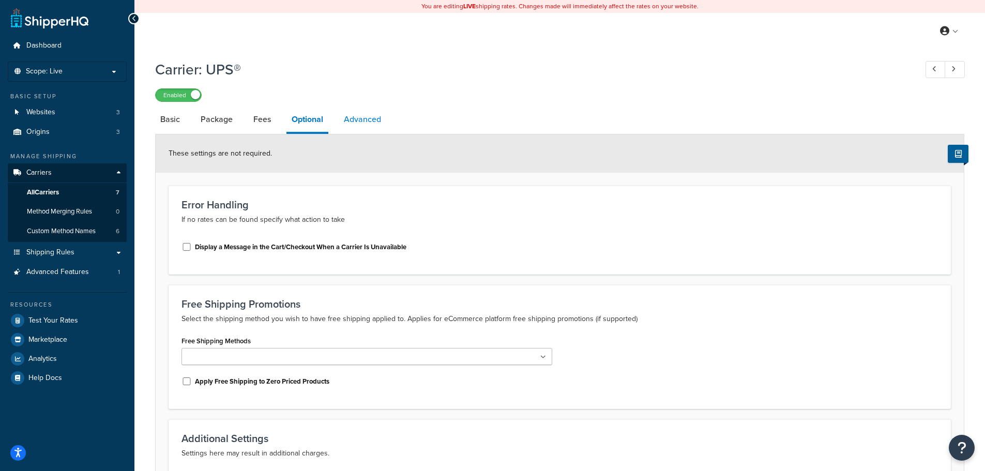
click at [374, 123] on link "Advanced" at bounding box center [363, 119] width 48 height 25
select select "false"
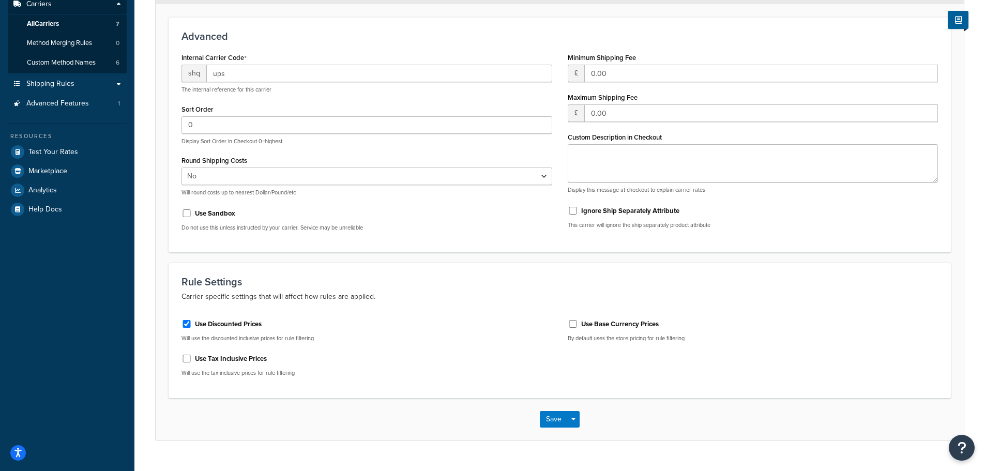
scroll to position [190, 0]
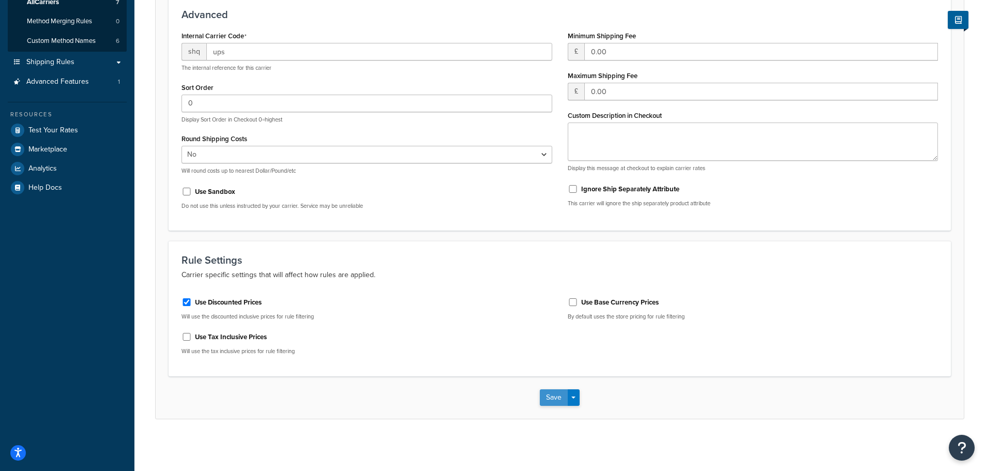
click at [546, 401] on button "Save" at bounding box center [554, 397] width 28 height 17
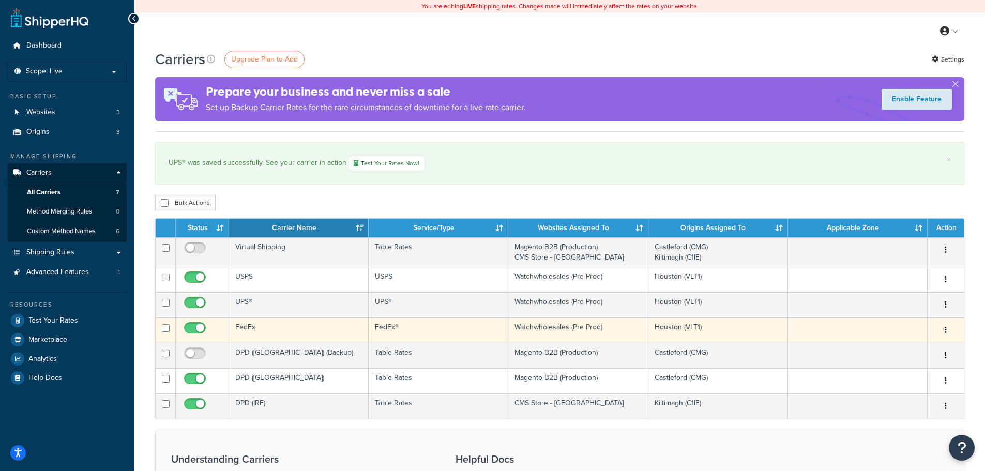
click at [946, 327] on button "button" at bounding box center [945, 330] width 14 height 17
click at [890, 348] on link "Edit" at bounding box center [904, 350] width 82 height 21
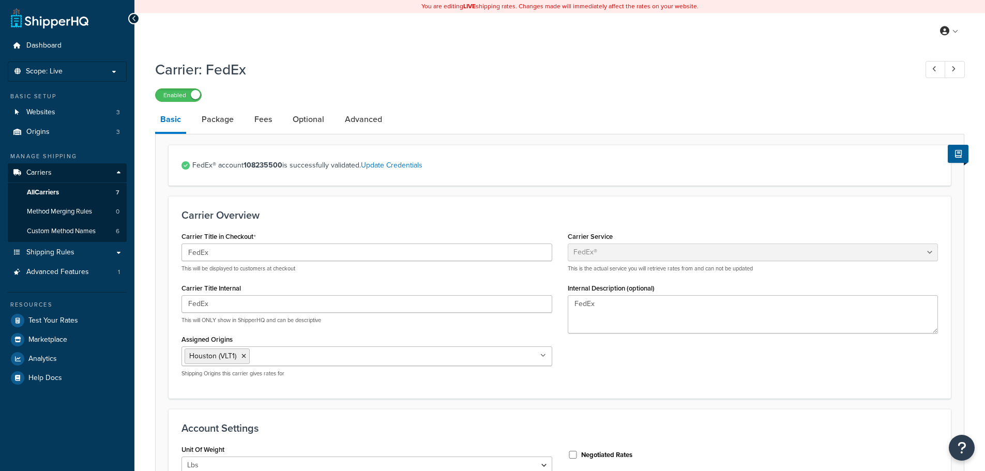
select select "fedEx"
select select "REGULAR_PICKUP"
select select "YOUR_PACKAGING"
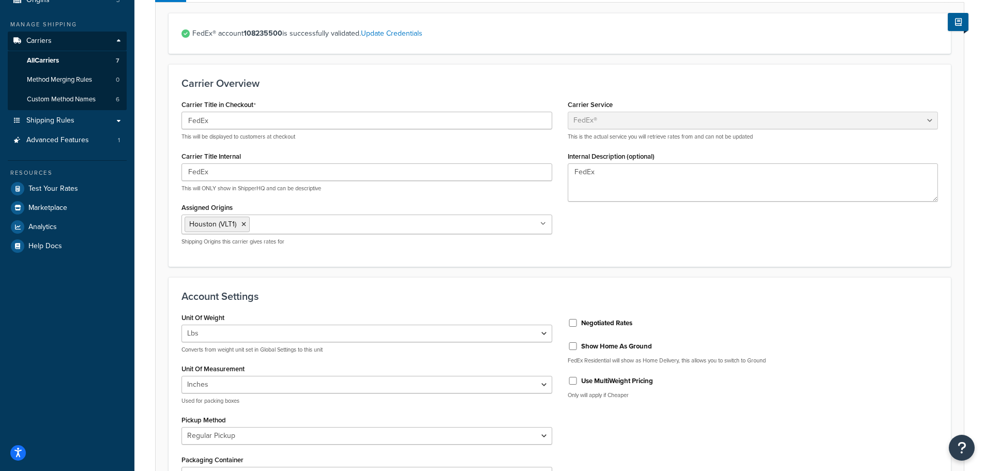
scroll to position [155, 0]
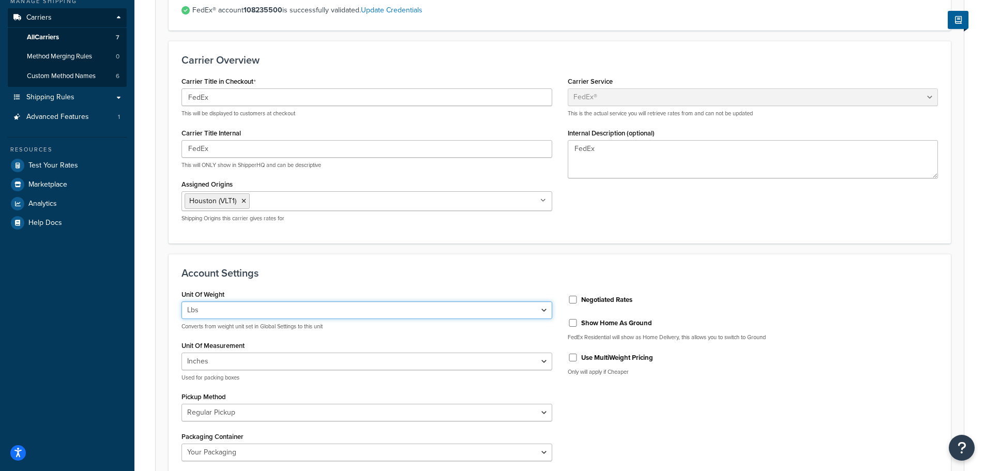
drag, startPoint x: 461, startPoint y: 314, endPoint x: 423, endPoint y: 313, distance: 38.3
click at [461, 314] on select "Lbs Kgs Convert LBS to KG" at bounding box center [366, 310] width 371 height 18
select select "kg"
click at [181, 301] on select "Lbs Kgs Convert LBS to KG" at bounding box center [366, 310] width 371 height 18
click at [365, 249] on form "FedEx® account 108235500 is successfully validated. Update Credentials Carrier …" at bounding box center [560, 407] width 808 height 835
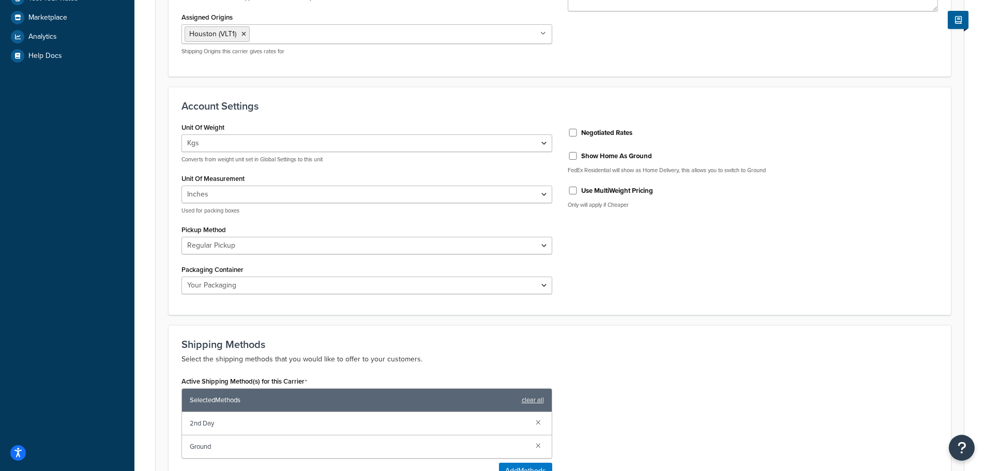
scroll to position [0, 0]
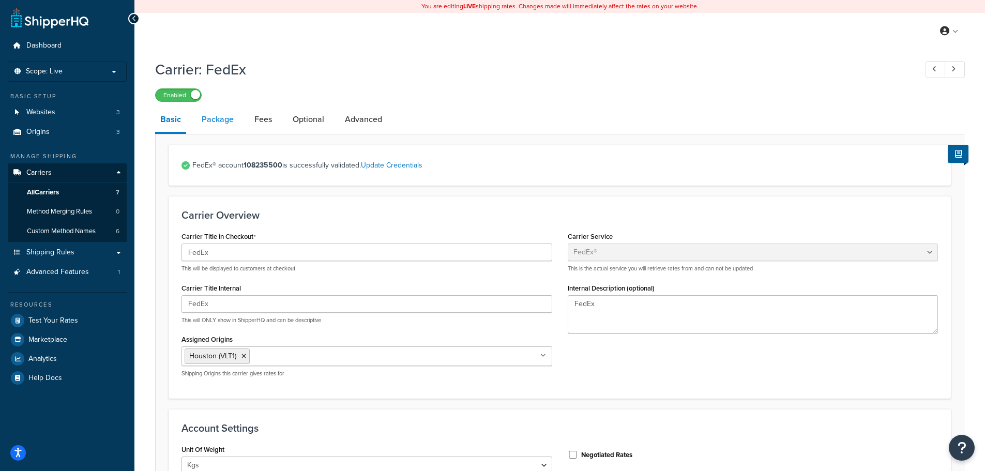
click at [227, 120] on link "Package" at bounding box center [217, 119] width 42 height 25
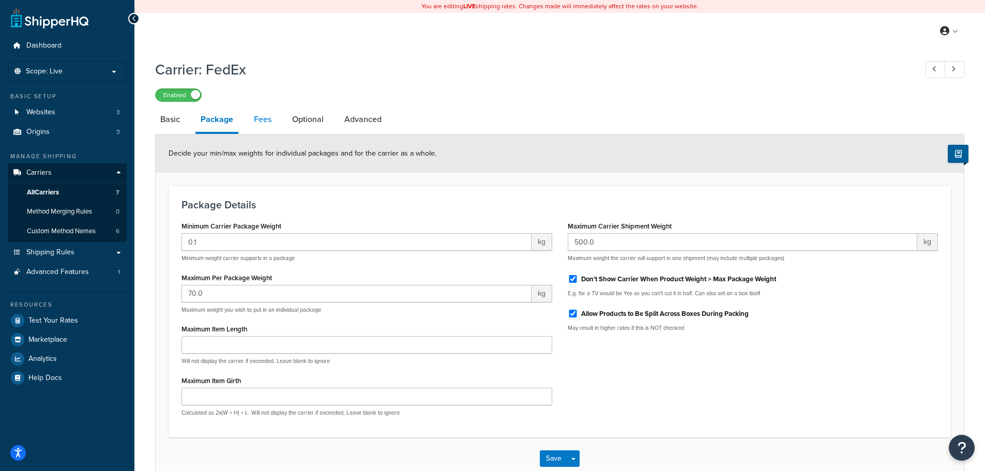
click at [265, 119] on link "Fees" at bounding box center [263, 119] width 28 height 25
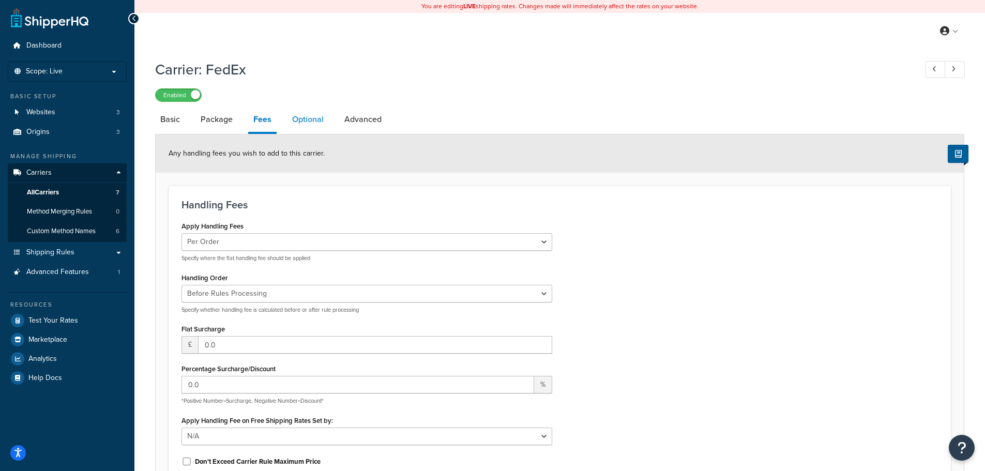
click at [299, 119] on link "Optional" at bounding box center [308, 119] width 42 height 25
select select "business"
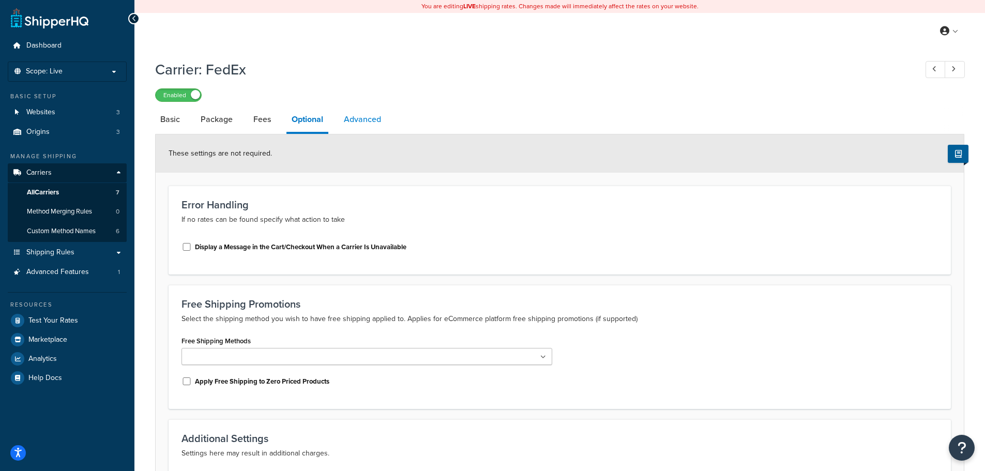
click at [357, 114] on link "Advanced" at bounding box center [363, 119] width 48 height 25
select select "false"
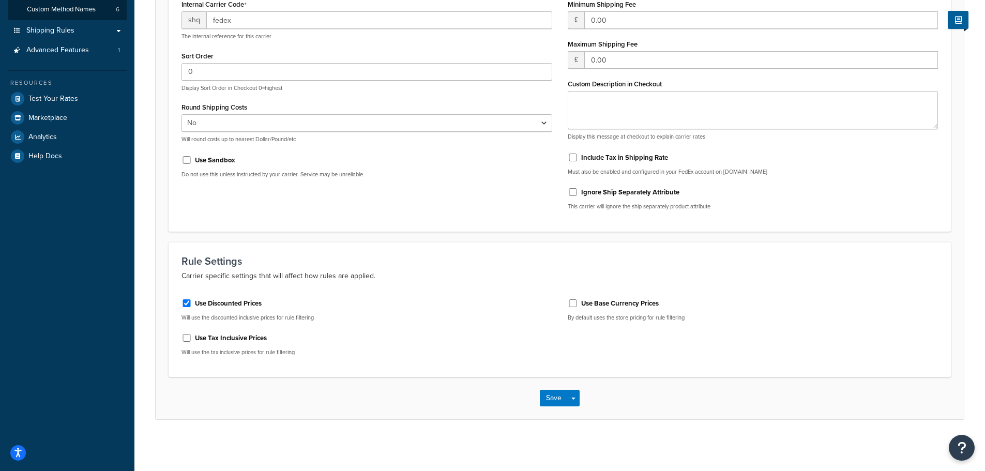
scroll to position [222, 0]
click at [544, 400] on button "Save" at bounding box center [554, 397] width 28 height 17
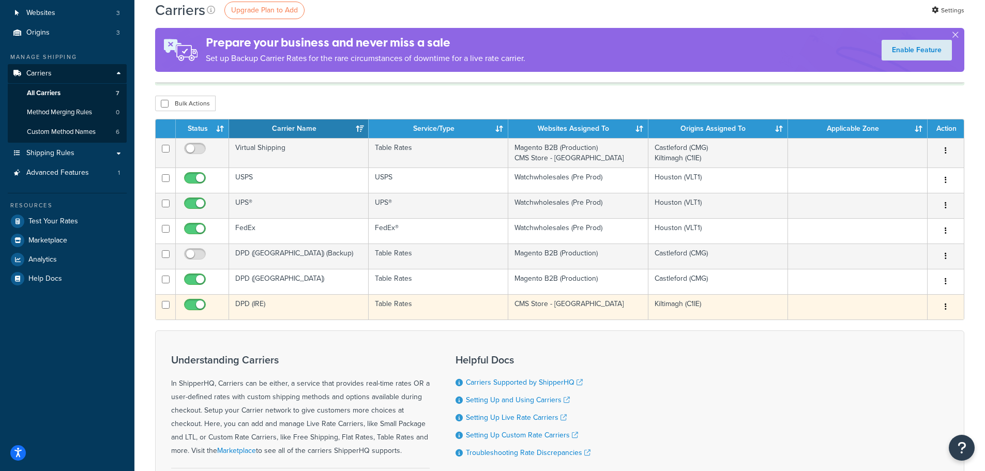
scroll to position [103, 0]
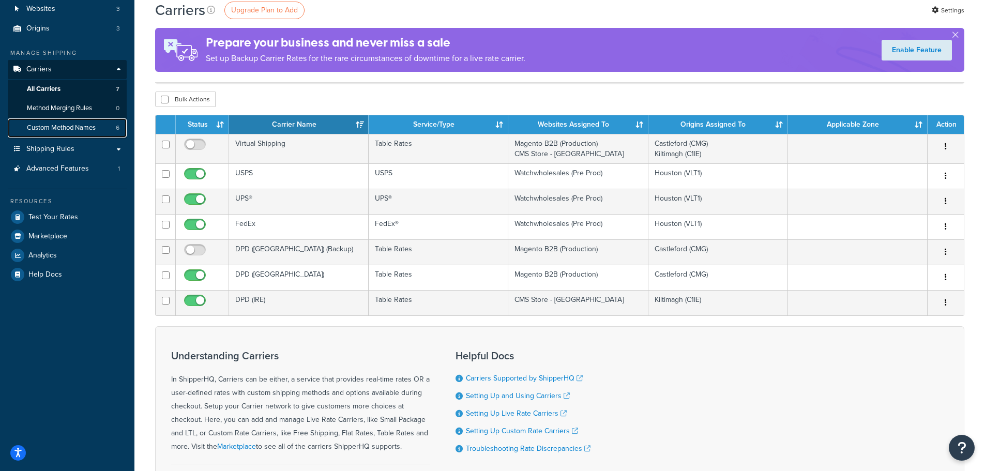
click at [54, 124] on span "Custom Method Names" at bounding box center [61, 128] width 69 height 9
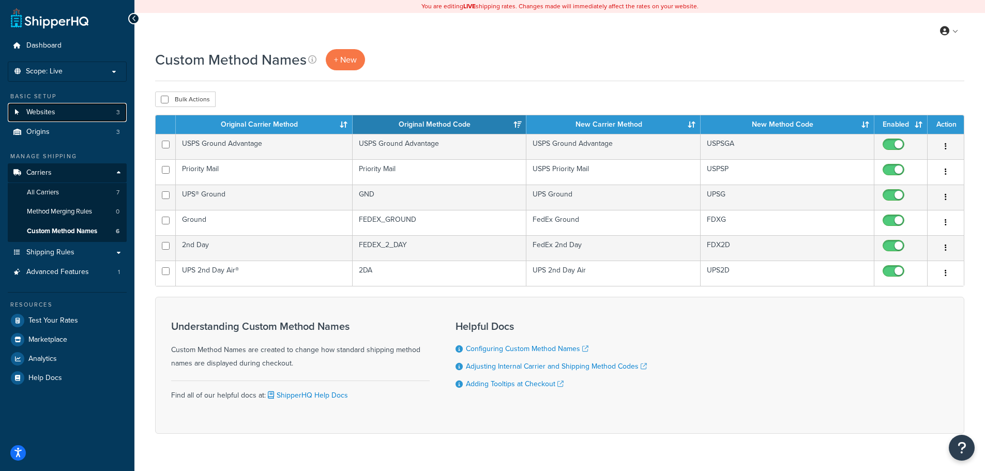
click at [53, 115] on span "Websites" at bounding box center [40, 112] width 29 height 9
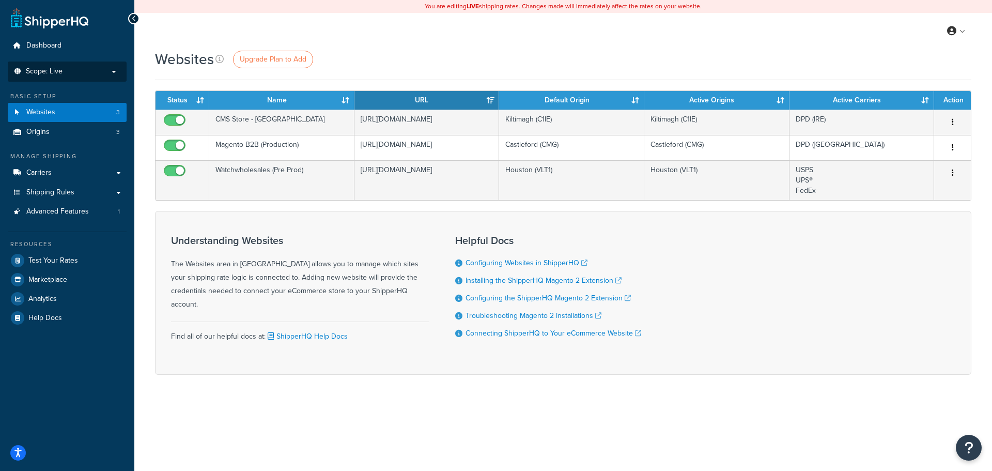
click at [80, 71] on p "Scope: Live" at bounding box center [67, 71] width 110 height 9
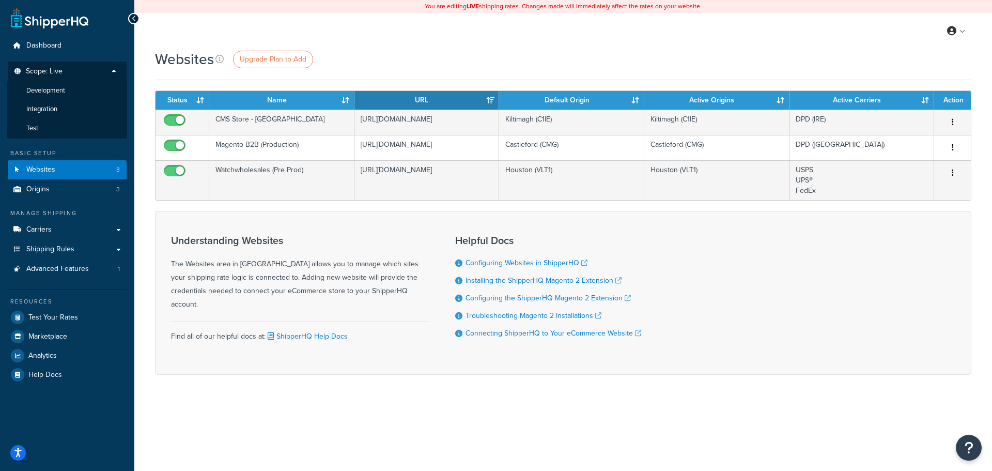
click at [50, 90] on span "Development" at bounding box center [45, 90] width 39 height 9
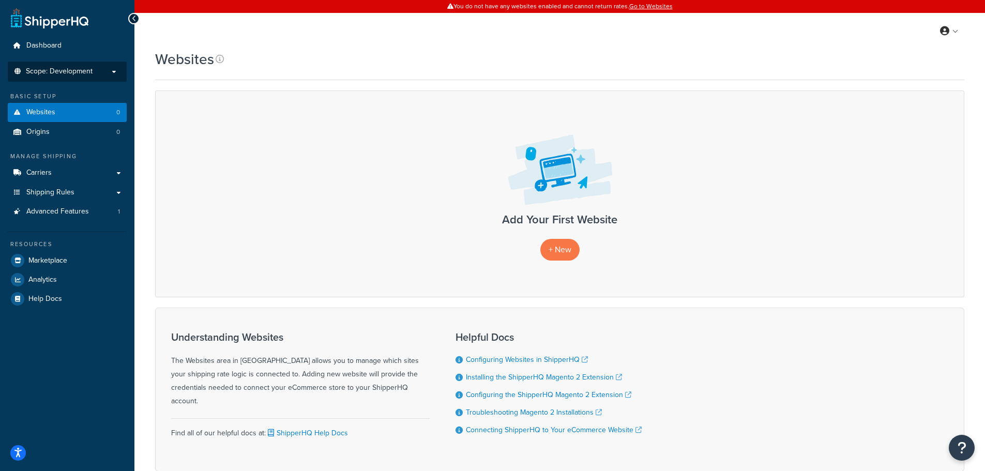
click at [74, 71] on span "Scope: Development" at bounding box center [59, 71] width 67 height 9
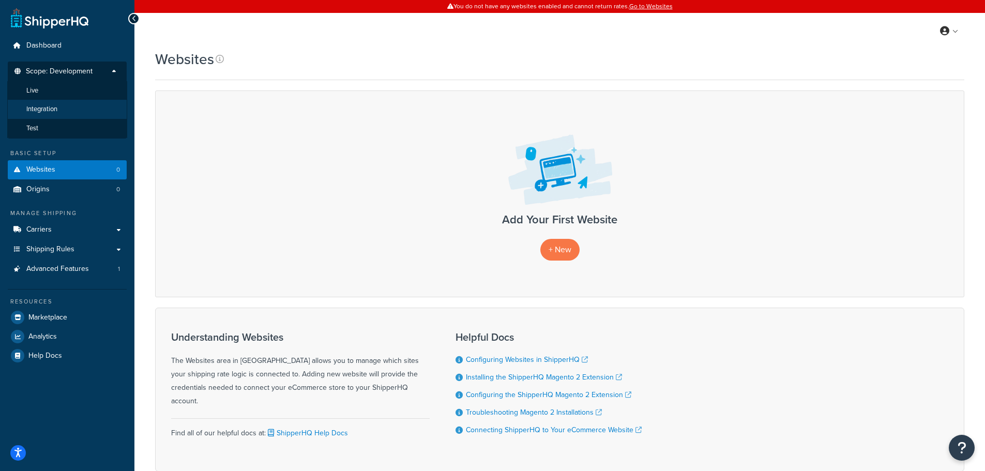
click at [65, 107] on li "Integration" at bounding box center [67, 109] width 120 height 19
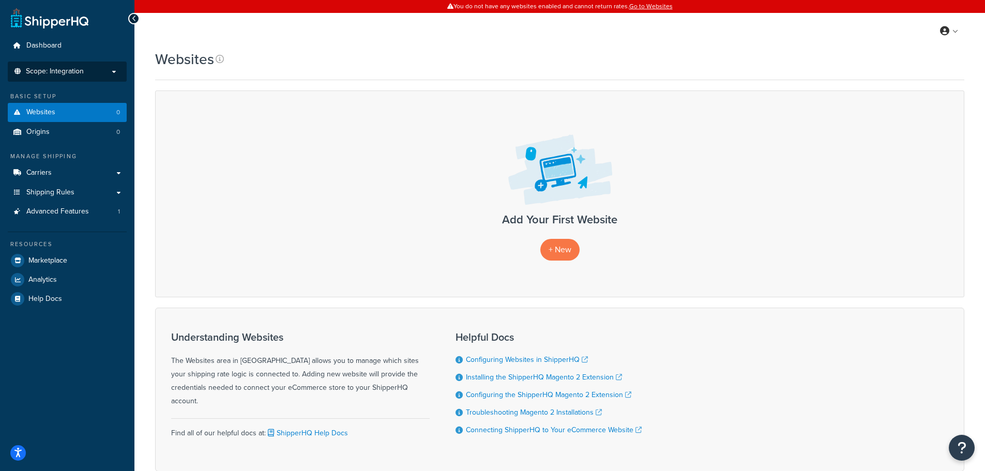
click at [62, 68] on span "Scope: Integration" at bounding box center [55, 71] width 58 height 9
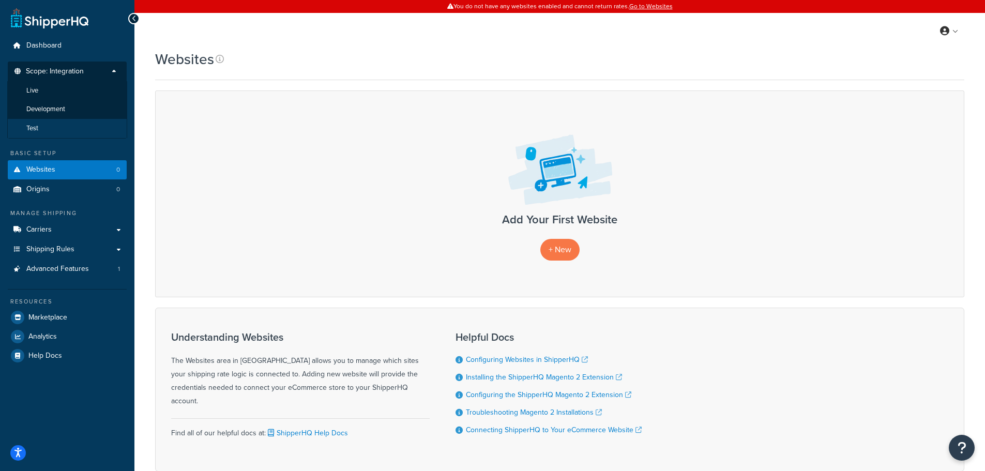
click at [49, 124] on li "Test" at bounding box center [67, 128] width 120 height 19
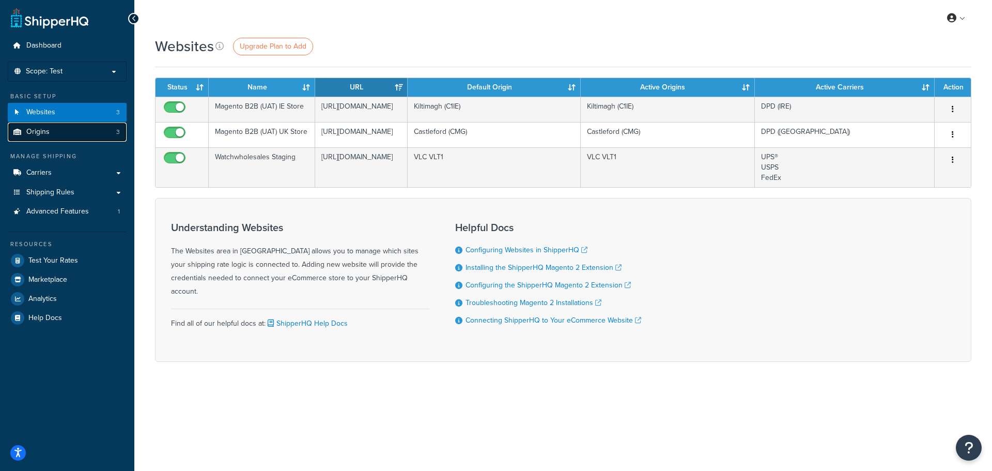
click at [58, 133] on link "Origins 3" at bounding box center [67, 132] width 119 height 19
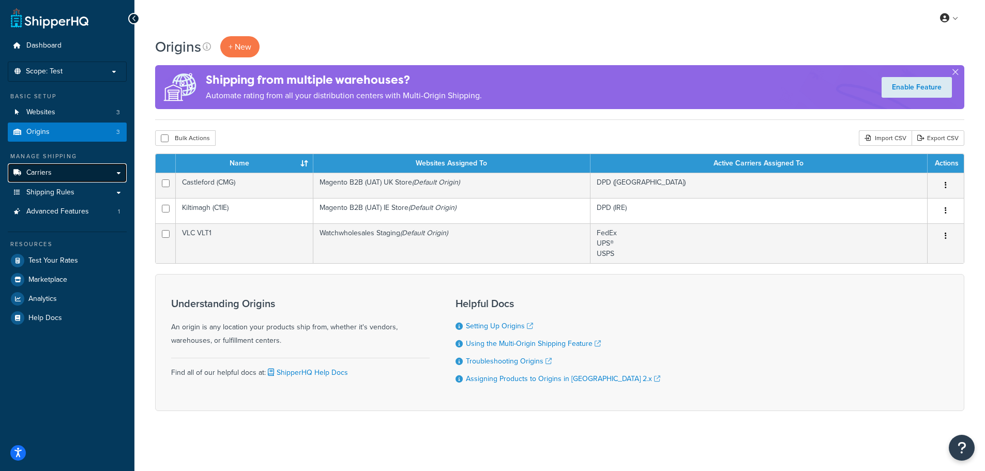
click at [81, 172] on link "Carriers" at bounding box center [67, 172] width 119 height 19
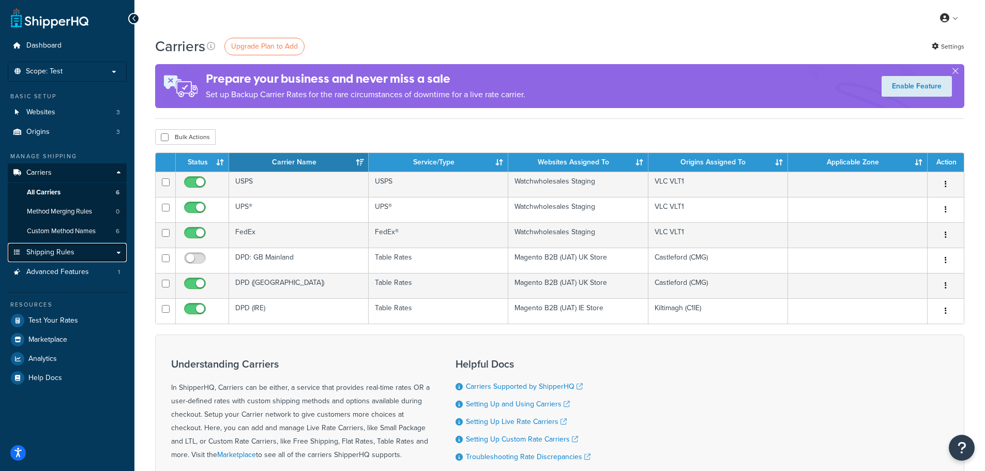
click at [89, 245] on link "Shipping Rules" at bounding box center [67, 252] width 119 height 19
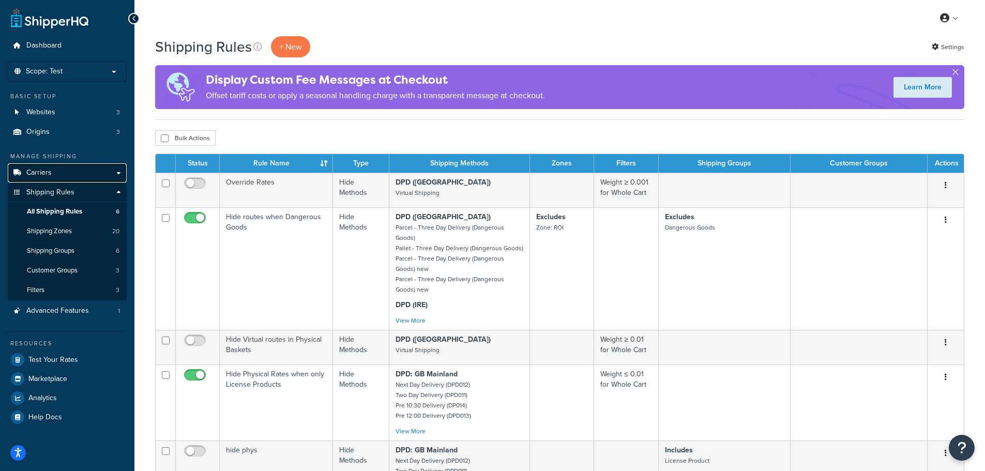
click at [61, 169] on link "Carriers" at bounding box center [67, 172] width 119 height 19
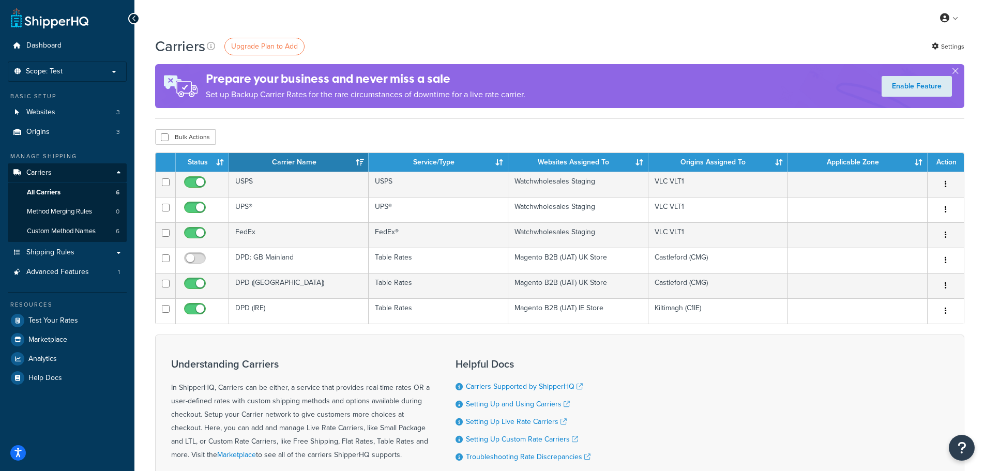
click at [565, 23] on div "My Profile Billing Global Settings Contact Us Logout" at bounding box center [559, 18] width 850 height 36
click at [346, 57] on div "Carriers Upgrade Plan to Add Settings Prepare your business and never miss a sa…" at bounding box center [559, 77] width 809 height 83
click at [752, 395] on div "Understanding Carriers In ShipperHQ, Carriers can be either, a service that pro…" at bounding box center [559, 429] width 809 height 191
click at [109, 248] on link "Shipping Rules" at bounding box center [67, 252] width 119 height 19
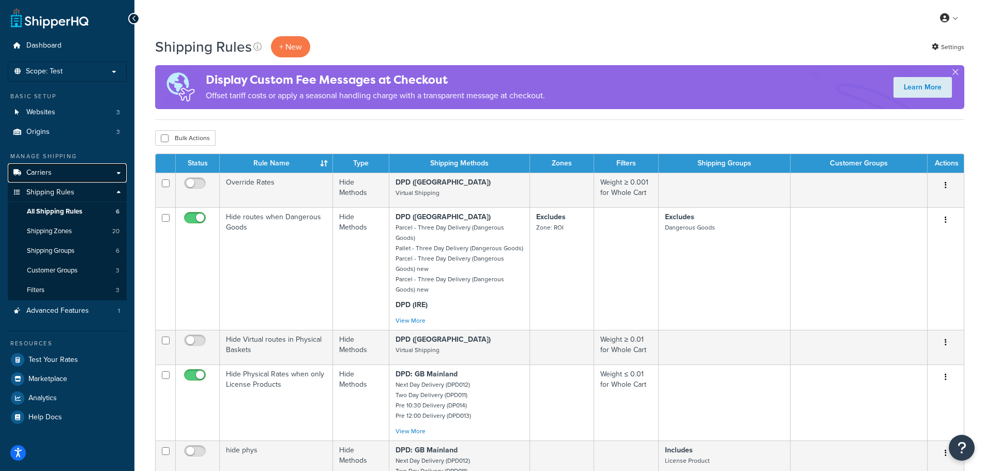
click at [72, 173] on link "Carriers" at bounding box center [67, 172] width 119 height 19
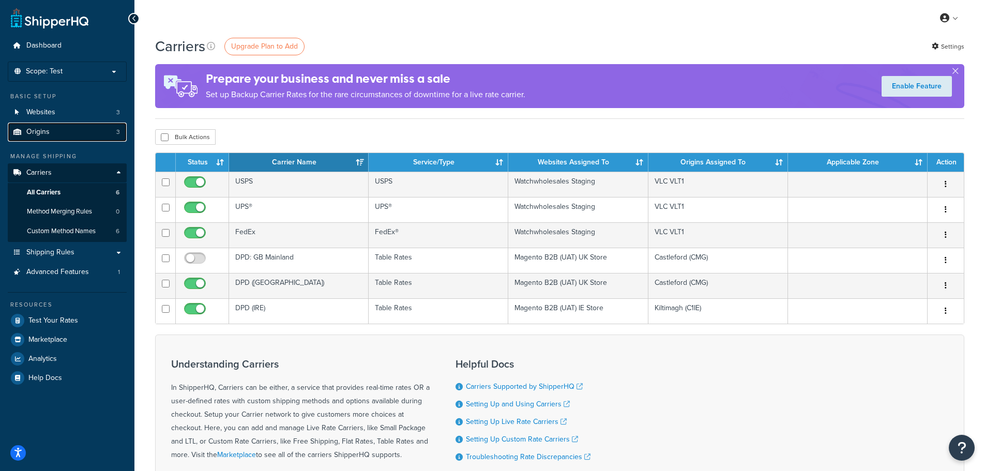
click at [71, 124] on link "Origins 3" at bounding box center [67, 132] width 119 height 19
click at [70, 114] on link "Websites 3" at bounding box center [67, 112] width 119 height 19
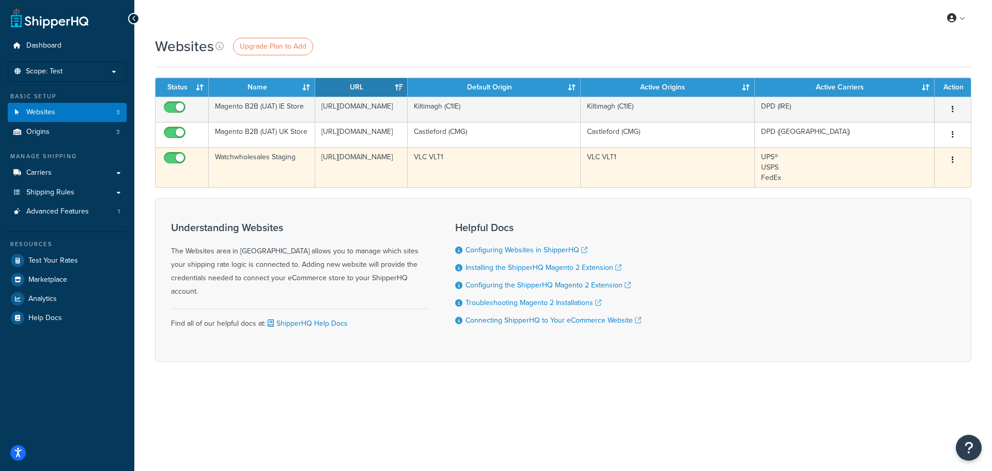
click at [954, 169] on button "button" at bounding box center [953, 160] width 14 height 17
click at [894, 228] on link "Edit" at bounding box center [911, 230] width 82 height 21
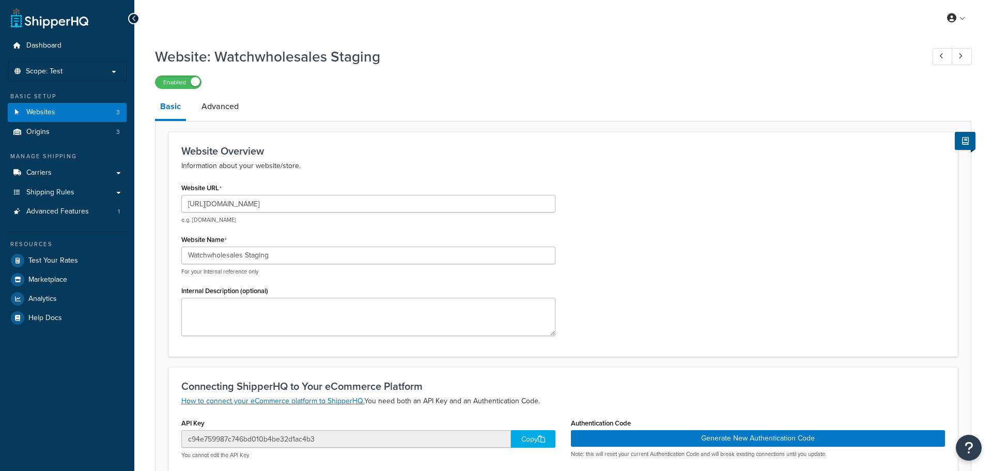
select select "169175"
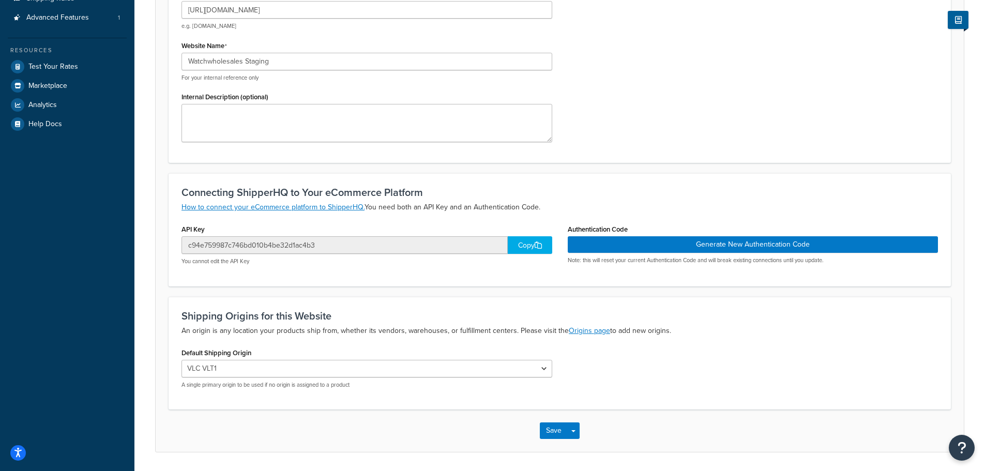
scroll to position [175, 0]
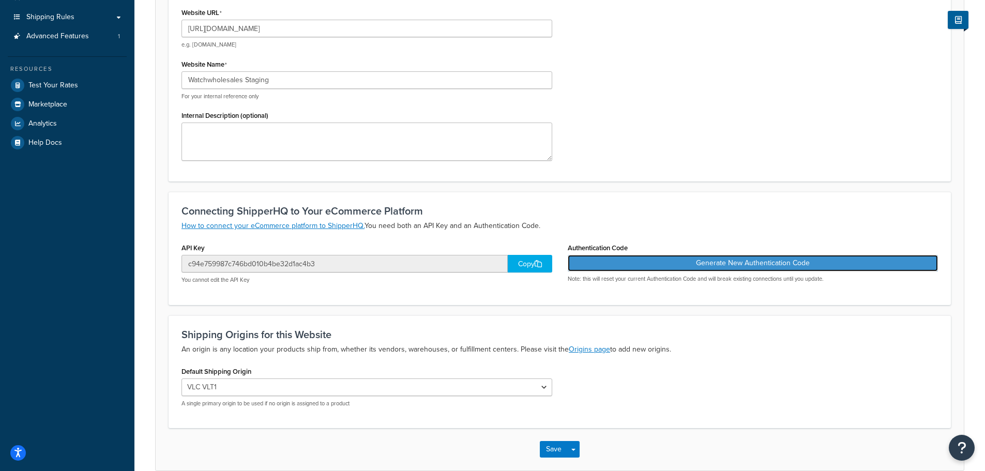
click at [656, 262] on button "Generate New Authentication Code" at bounding box center [753, 263] width 371 height 17
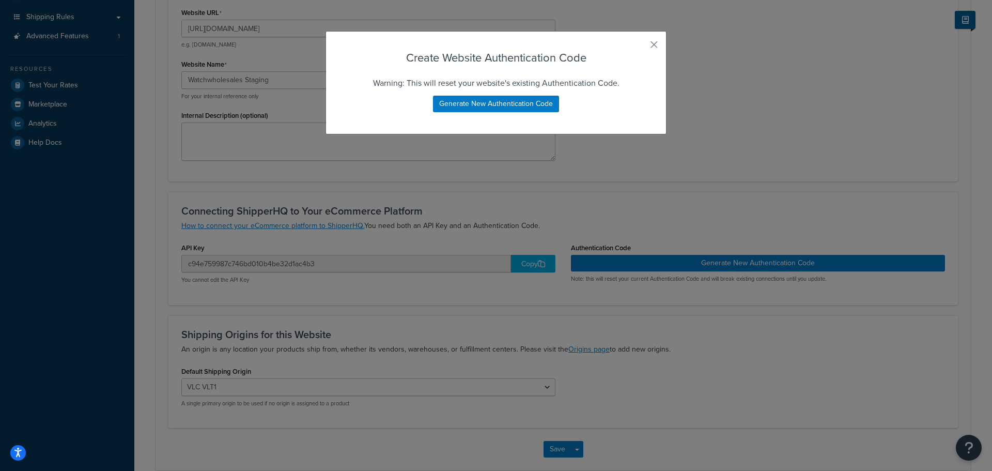
click at [656, 40] on div "Create Website Authentication Code Warning: This will reset your website's exis…" at bounding box center [496, 82] width 341 height 103
click at [640, 47] on button "button" at bounding box center [639, 48] width 3 height 3
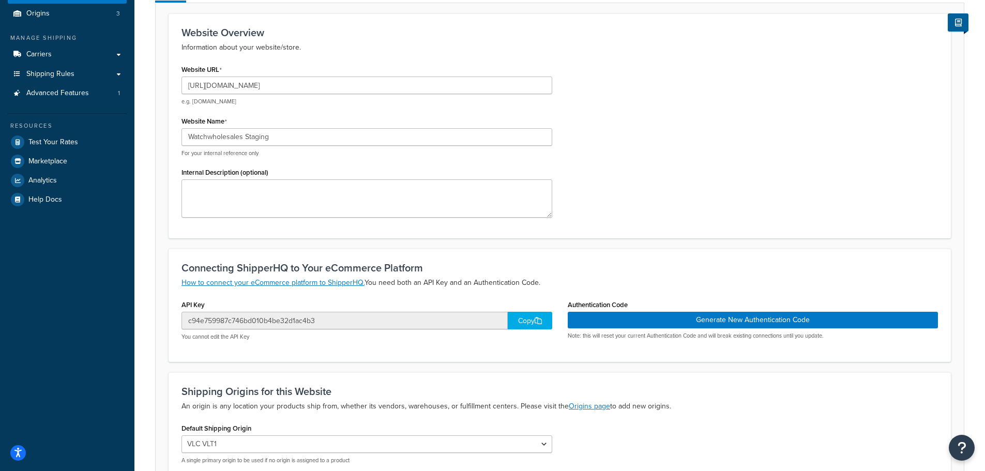
scroll to position [0, 0]
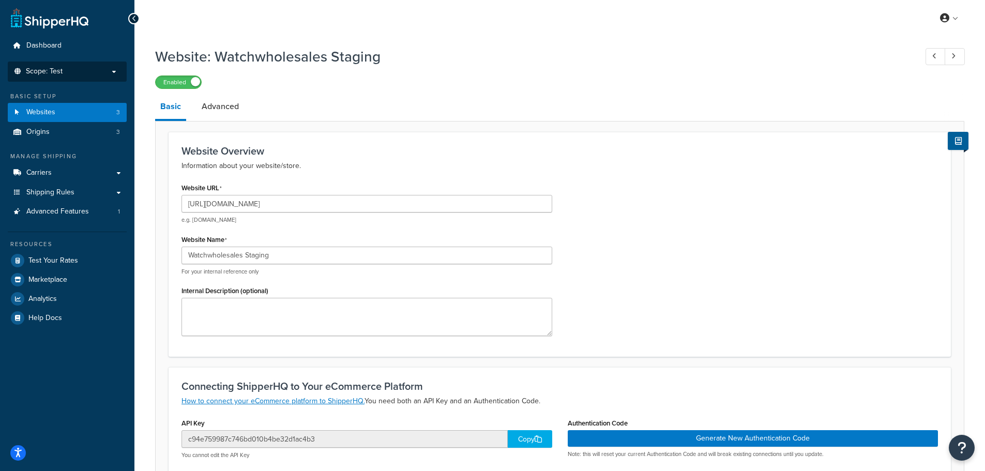
click at [98, 72] on p "Scope: Test" at bounding box center [67, 71] width 110 height 9
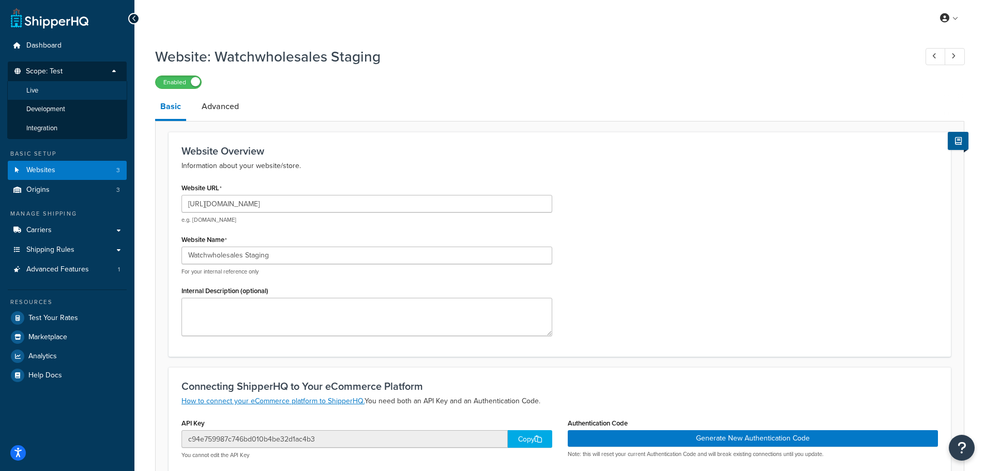
click at [66, 90] on li "Live" at bounding box center [67, 90] width 120 height 19
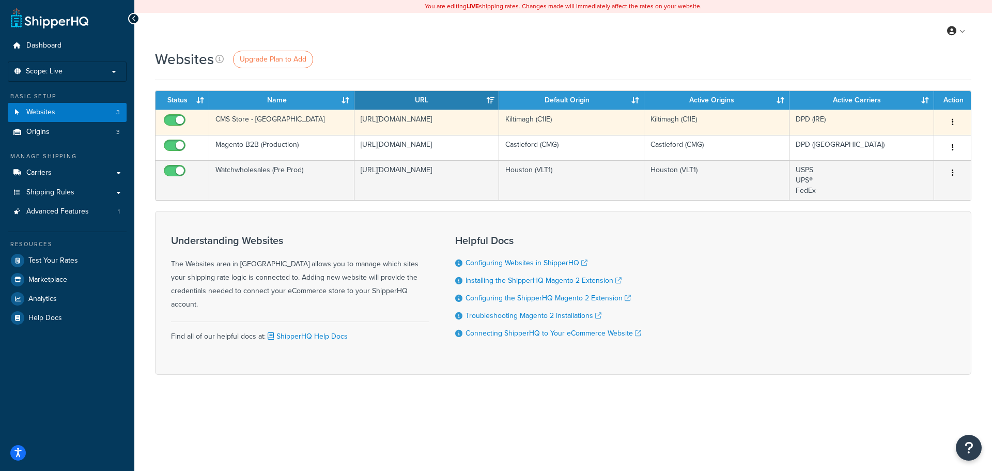
click at [953, 120] on icon "button" at bounding box center [953, 121] width 2 height 7
click at [916, 139] on link "Edit" at bounding box center [911, 142] width 82 height 21
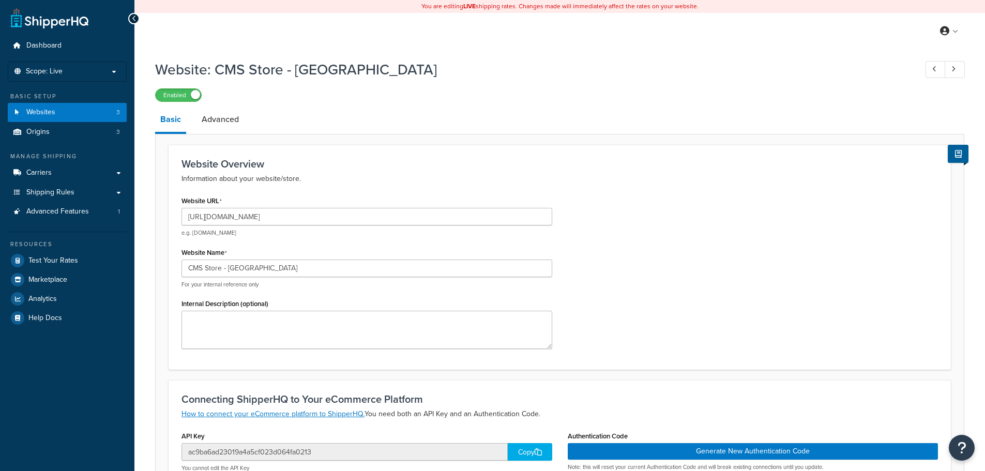
select select "126859"
click at [954, 67] on icon at bounding box center [953, 69] width 4 height 7
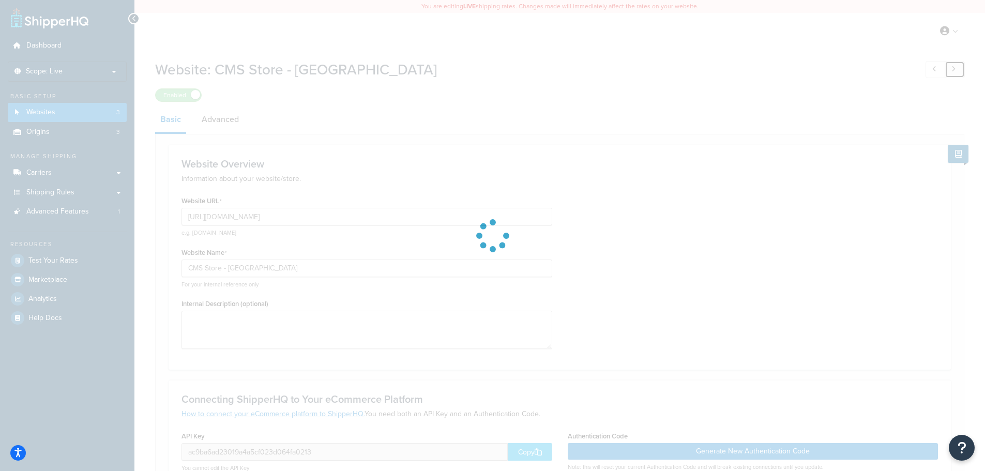
type input "[URL][DOMAIN_NAME]"
type input "Watchwholesales (Pre Prod)"
type input "ee2a24ae57ee0cd22f8be46b44ea7868"
select select "169712"
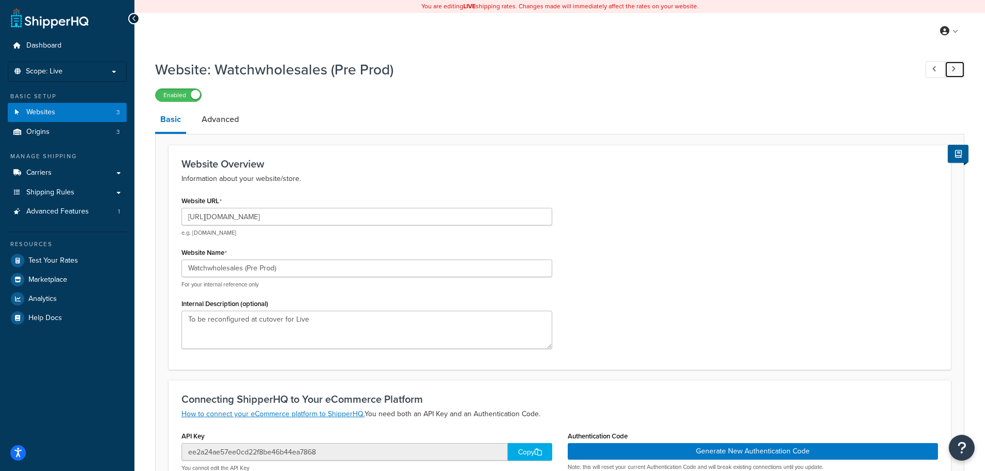
click at [958, 73] on link at bounding box center [954, 69] width 20 height 17
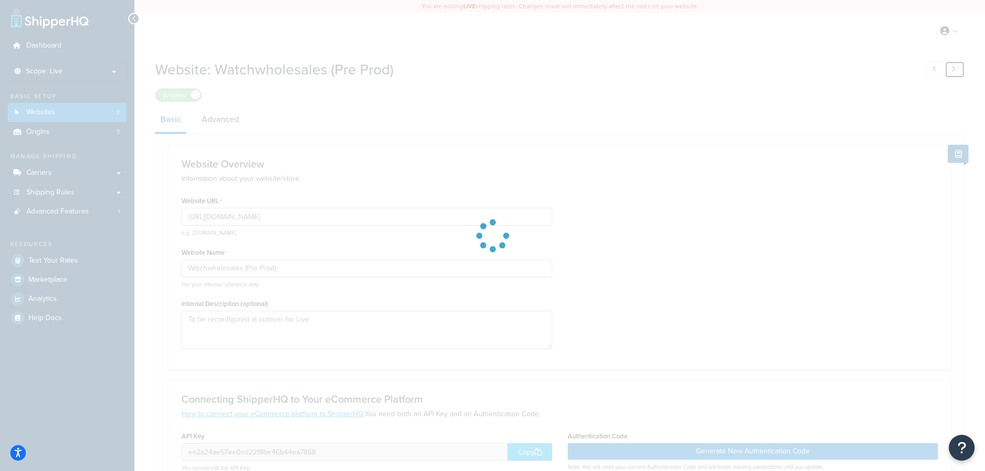
type input "[URL][DOMAIN_NAME]"
type input "Magento B2B (Production)"
type input "2baf6f20d64ff88d347d4d016ad4b852"
select select "71747"
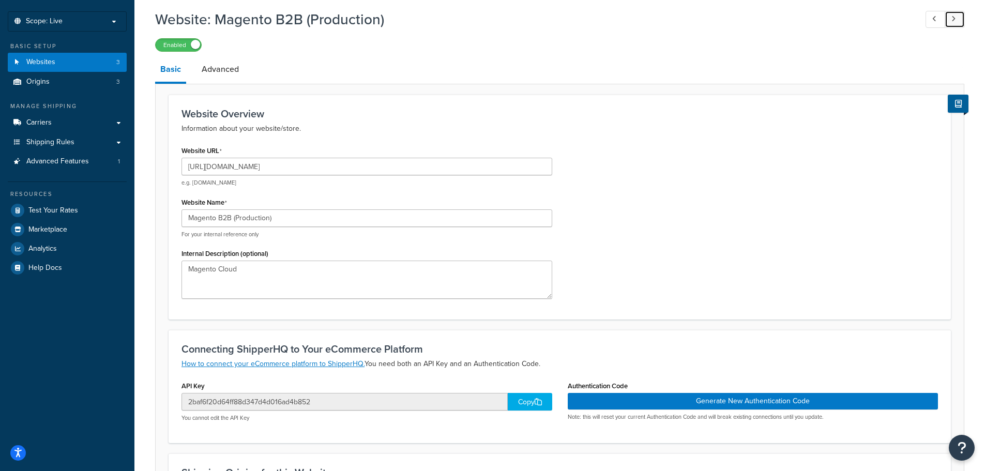
scroll to position [155, 0]
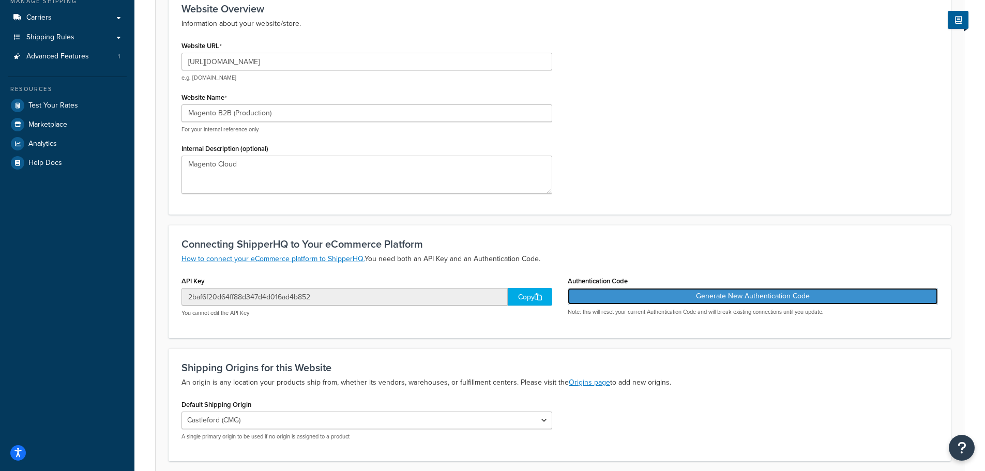
click at [666, 297] on button "Generate New Authentication Code" at bounding box center [753, 296] width 371 height 17
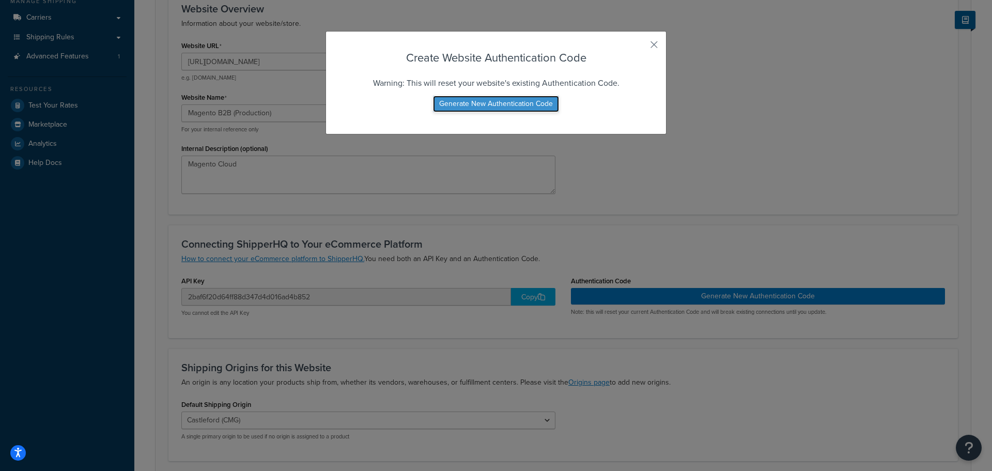
click at [521, 101] on button "Generate New Authentication Code" at bounding box center [496, 104] width 126 height 17
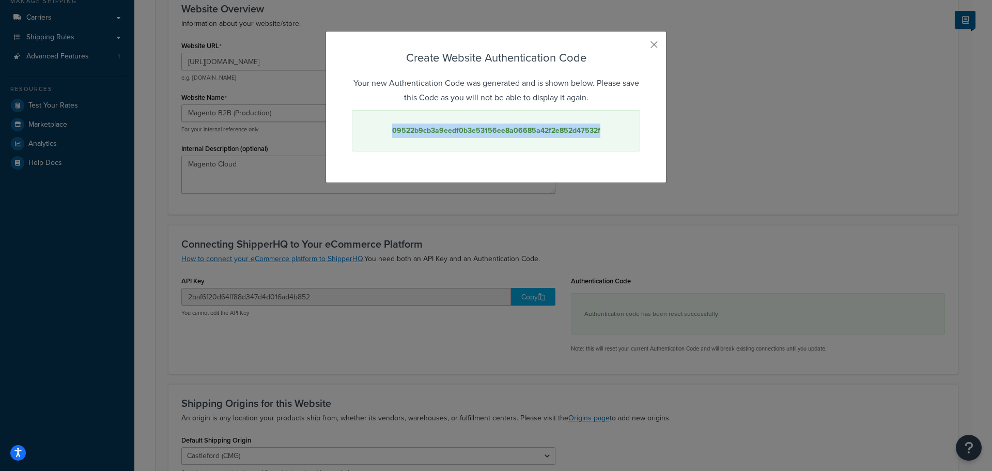
drag, startPoint x: 607, startPoint y: 129, endPoint x: 388, endPoint y: 137, distance: 219.9
click at [388, 137] on div "09522b9cb3a9eedf0b3e53156ee8a06685a42f2e852d47532f" at bounding box center [496, 130] width 288 height 41
copy strong "09522b9cb3a9eedf0b3e53156ee8a06685a42f2e852d47532f"
click at [534, 98] on p "Your new Authentication Code was generated and is shown below. Please save this…" at bounding box center [496, 90] width 288 height 29
drag, startPoint x: 599, startPoint y: 127, endPoint x: 389, endPoint y: 131, distance: 209.9
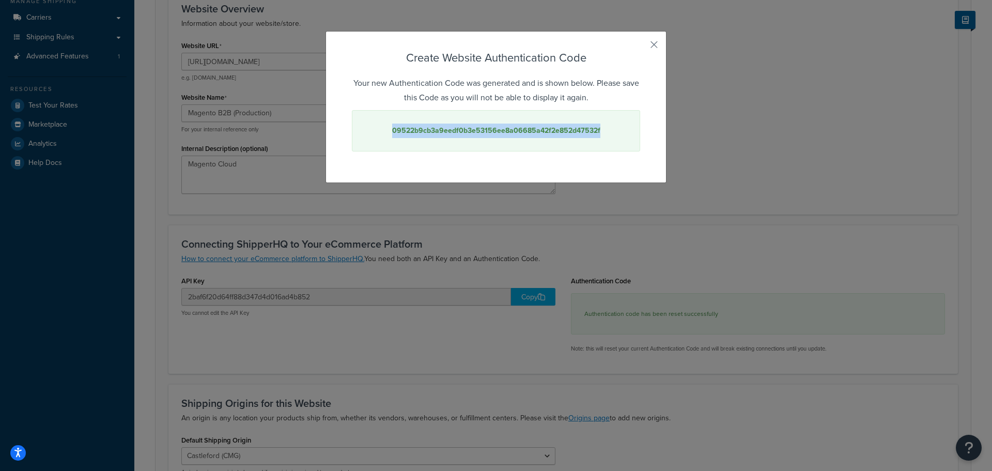
click at [389, 131] on div "09522b9cb3a9eedf0b3e53156ee8a06685a42f2e852d47532f" at bounding box center [496, 130] width 288 height 41
copy strong "09522b9cb3a9eedf0b3e53156ee8a06685a42f2e852d47532f"
click at [640, 47] on button "button" at bounding box center [639, 48] width 3 height 3
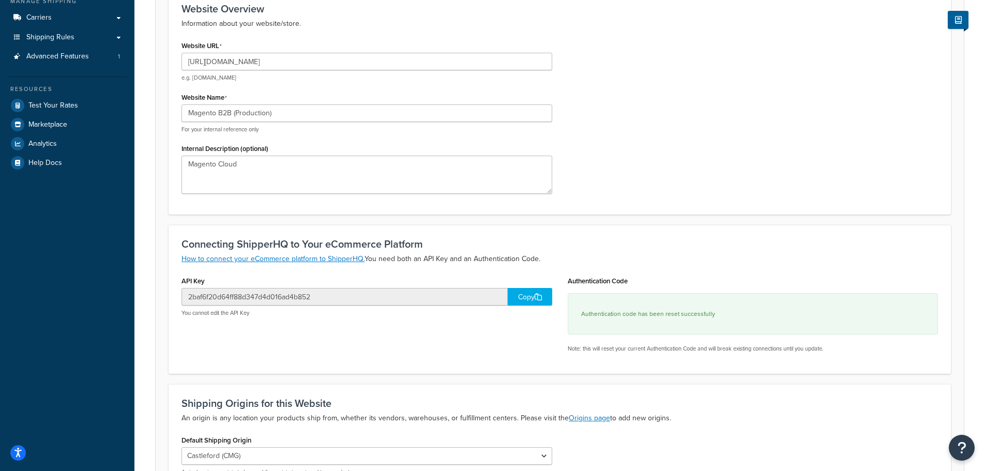
click at [525, 301] on div "Copy" at bounding box center [530, 297] width 44 height 18
click at [701, 100] on div "Website URL https://store.cmsdistribution.com/en-gb e.g. mywebsite.com Website …" at bounding box center [560, 119] width 772 height 163
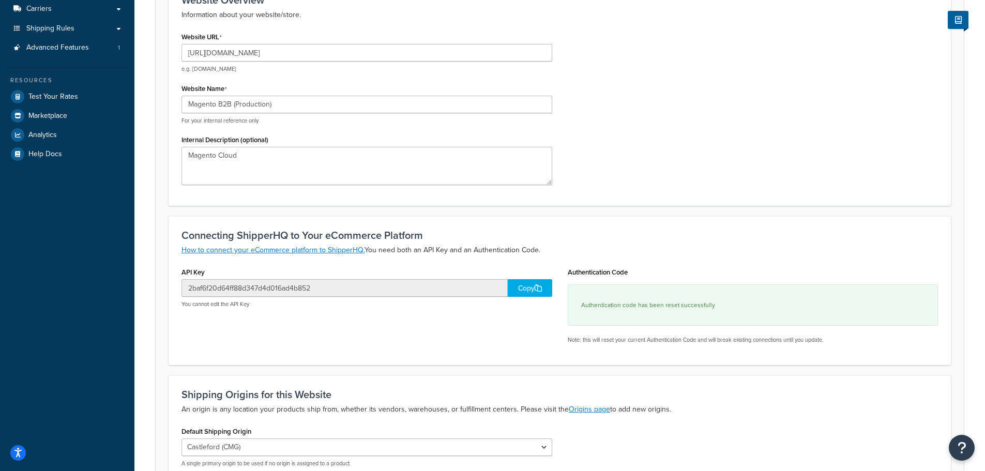
scroll to position [276, 0]
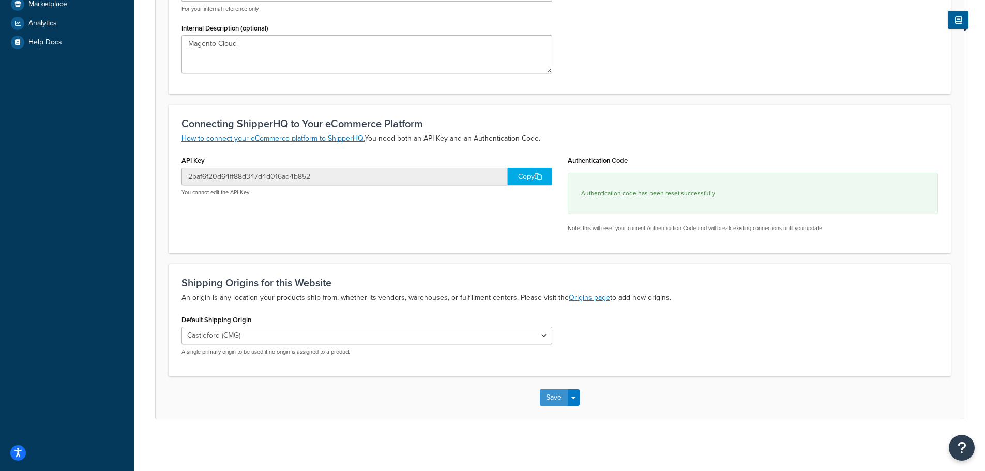
drag, startPoint x: 549, startPoint y: 394, endPoint x: 731, endPoint y: 338, distance: 190.5
click at [732, 338] on form "Website Overview Information about your website/store. Website URL https://stor…" at bounding box center [560, 143] width 808 height 549
click at [545, 402] on button "Save" at bounding box center [554, 397] width 28 height 17
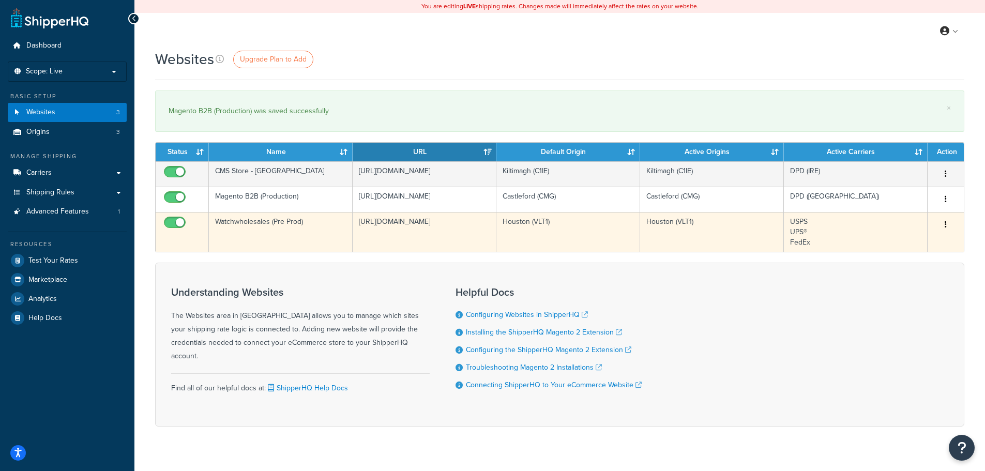
click at [946, 225] on button "button" at bounding box center [945, 225] width 14 height 17
click at [913, 241] on link "Edit" at bounding box center [904, 245] width 82 height 21
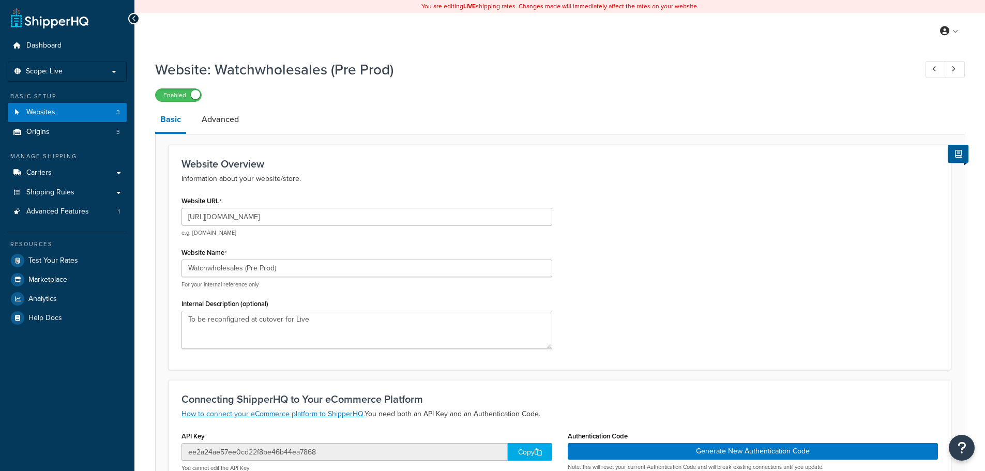
select select "169712"
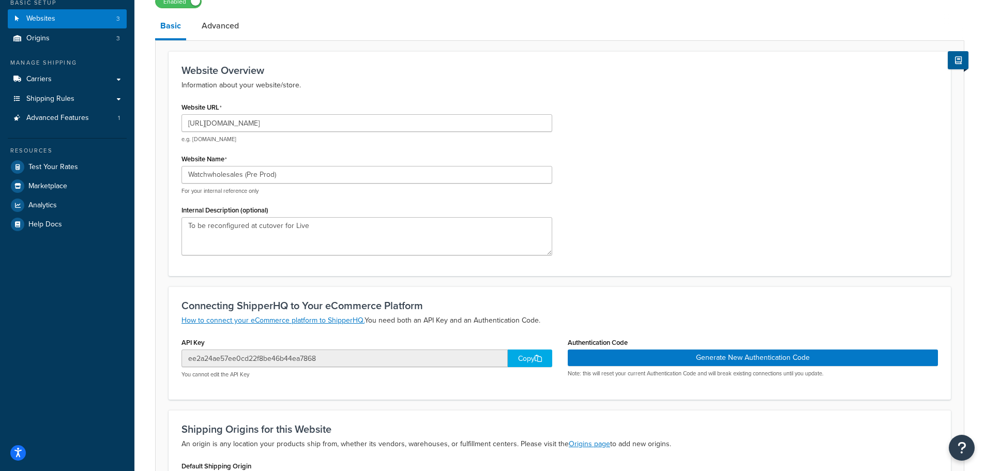
scroll to position [240, 0]
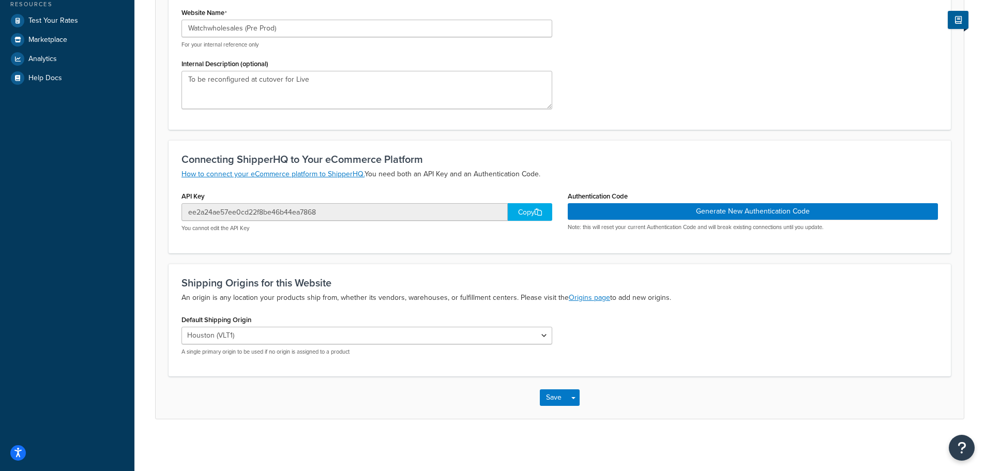
click at [527, 213] on div "Copy" at bounding box center [530, 212] width 44 height 18
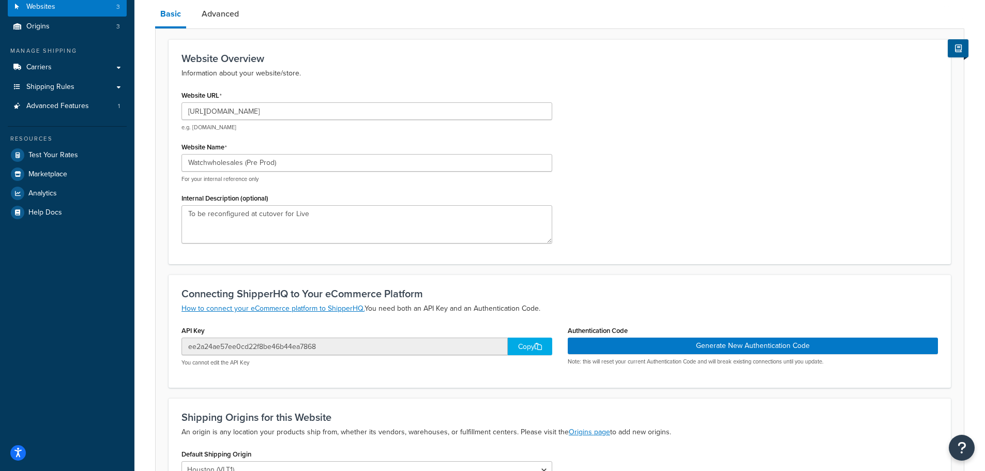
scroll to position [0, 0]
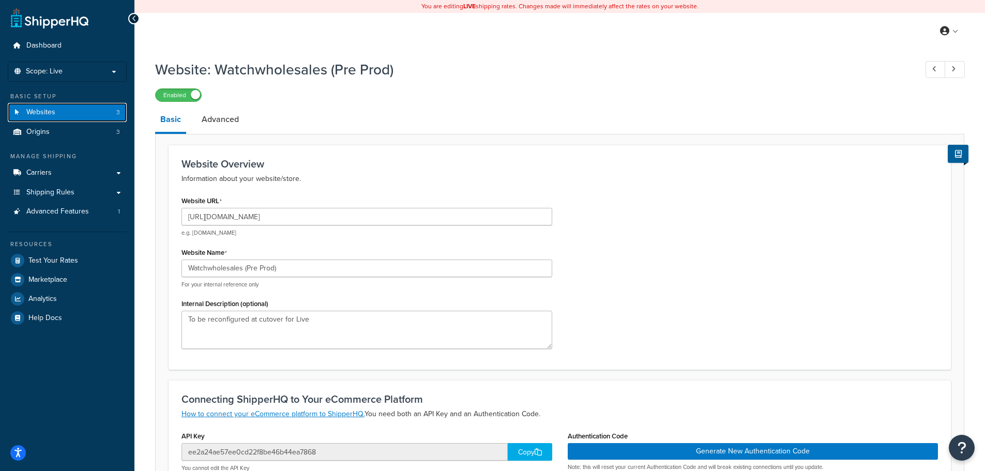
click at [72, 106] on link "Websites 3" at bounding box center [67, 112] width 119 height 19
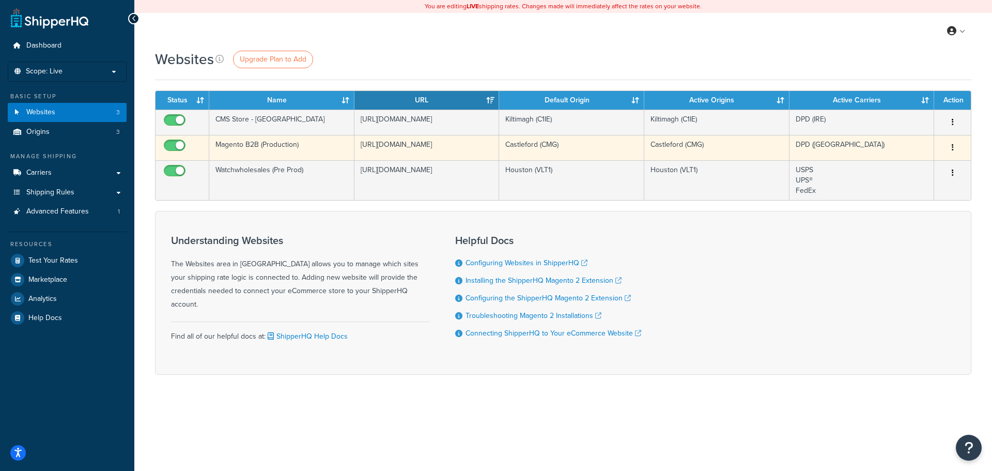
click at [953, 146] on icon "button" at bounding box center [953, 147] width 2 height 7
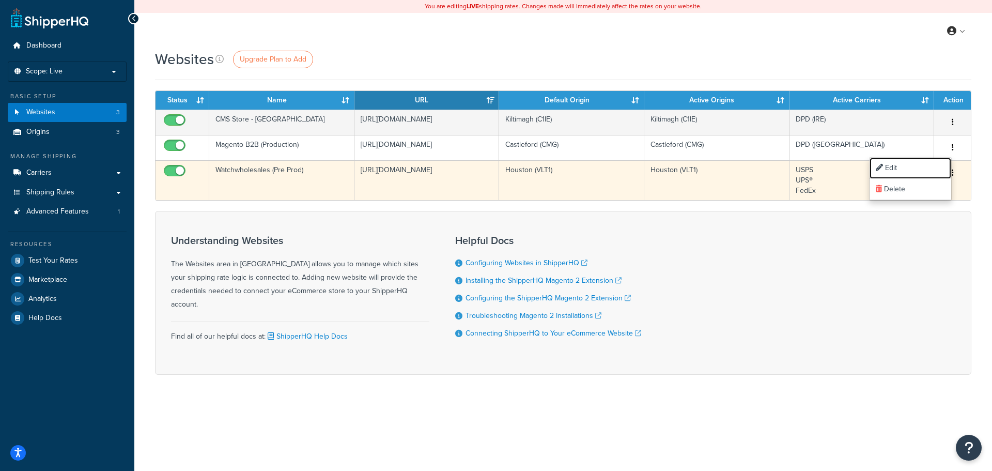
click at [908, 163] on link "Edit" at bounding box center [911, 168] width 82 height 21
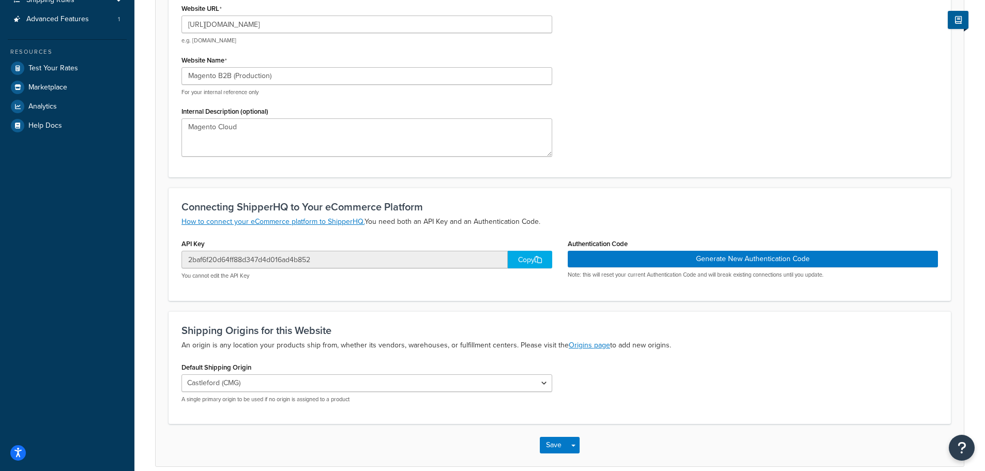
scroll to position [207, 0]
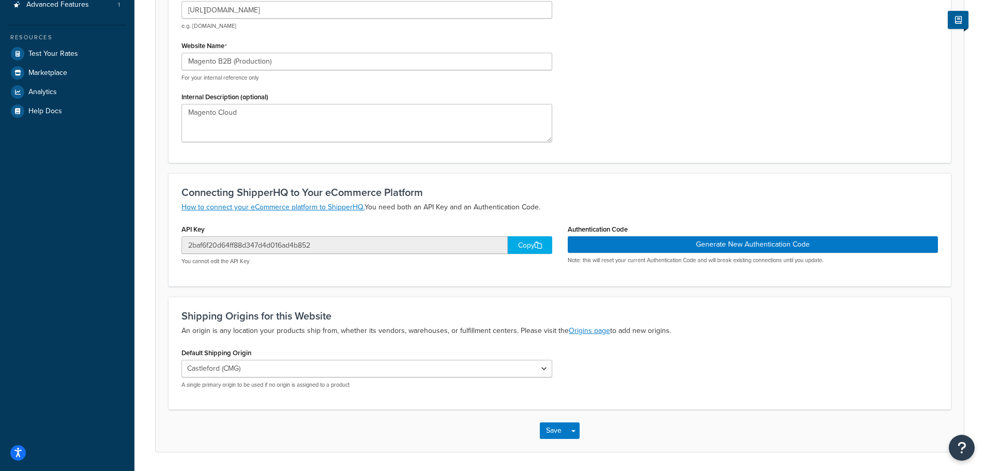
click at [515, 248] on div "Copy" at bounding box center [530, 245] width 44 height 18
drag, startPoint x: 330, startPoint y: 250, endPoint x: 178, endPoint y: 247, distance: 152.0
click at [178, 247] on div "API Key 2baf6f20d64ff88d347d4d016ad4b852 Copied! You cannot edit the API Key" at bounding box center [367, 247] width 386 height 51
click at [760, 122] on div "Website URL [URL][DOMAIN_NAME] e.g. [DOMAIN_NAME] Website Name Magento B2B (Pro…" at bounding box center [560, 68] width 772 height 163
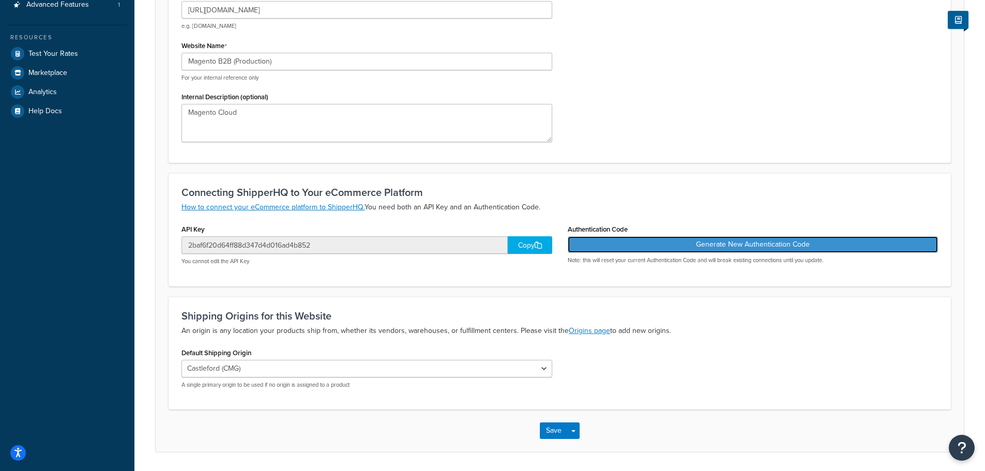
click at [784, 244] on button "Generate New Authentication Code" at bounding box center [753, 244] width 371 height 17
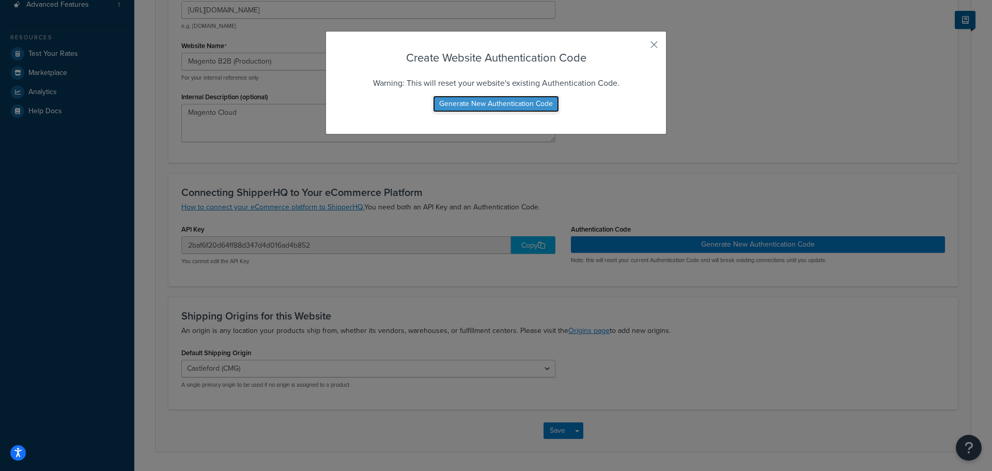
click at [523, 104] on button "Generate New Authentication Code" at bounding box center [496, 104] width 126 height 17
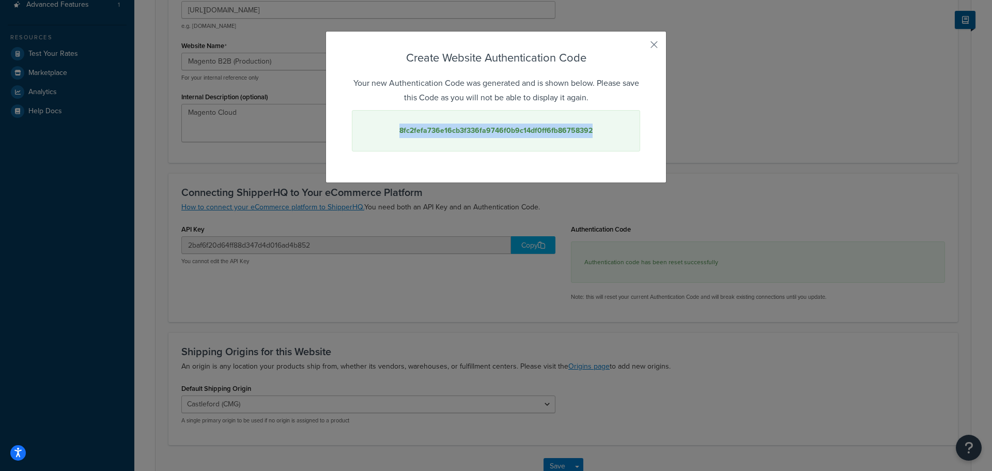
drag, startPoint x: 592, startPoint y: 133, endPoint x: 397, endPoint y: 132, distance: 194.9
click at [397, 132] on div "8fc2fefa736e16cb3f336fa9746f0b9c14df0ff6fb86758392" at bounding box center [496, 130] width 288 height 41
copy strong "8fc2fefa736e16cb3f336fa9746f0b9c14df0ff6fb86758392"
drag, startPoint x: 613, startPoint y: 62, endPoint x: 617, endPoint y: 57, distance: 5.8
click at [613, 61] on h3 "Create Website Authentication Code" at bounding box center [496, 58] width 288 height 16
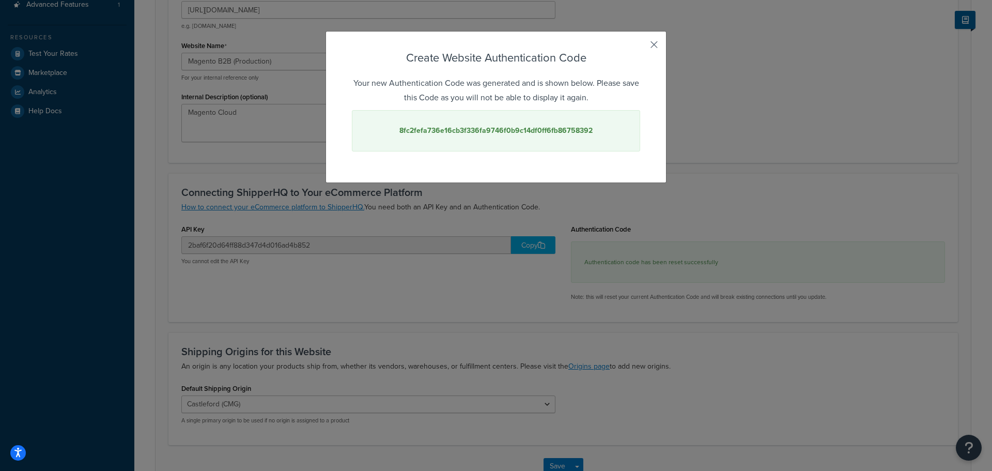
click at [640, 47] on button "button" at bounding box center [639, 48] width 3 height 3
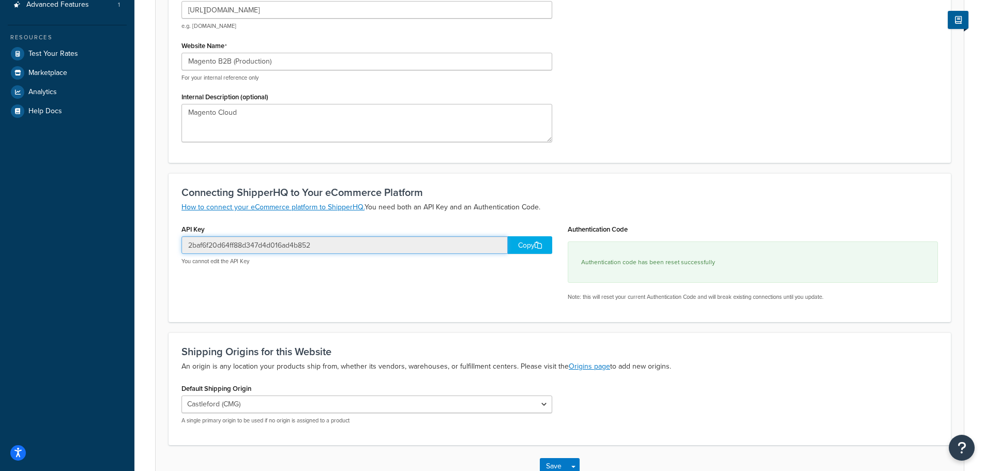
drag, startPoint x: 285, startPoint y: 248, endPoint x: 151, endPoint y: 251, distance: 134.4
click at [151, 251] on div "Website: Magento B2B (Production) Enabled Basic Advanced Website Overview Infor…" at bounding box center [559, 181] width 850 height 666
click at [514, 241] on div "Copy" at bounding box center [530, 245] width 44 height 18
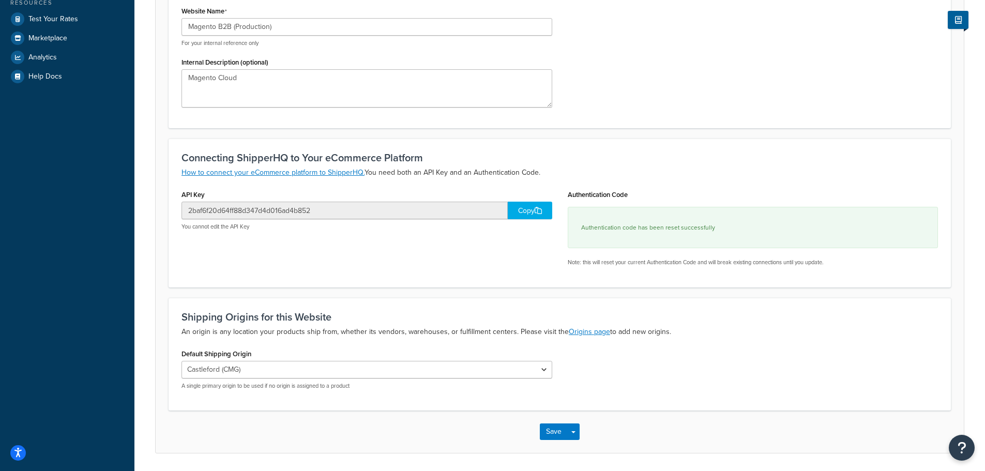
scroll to position [276, 0]
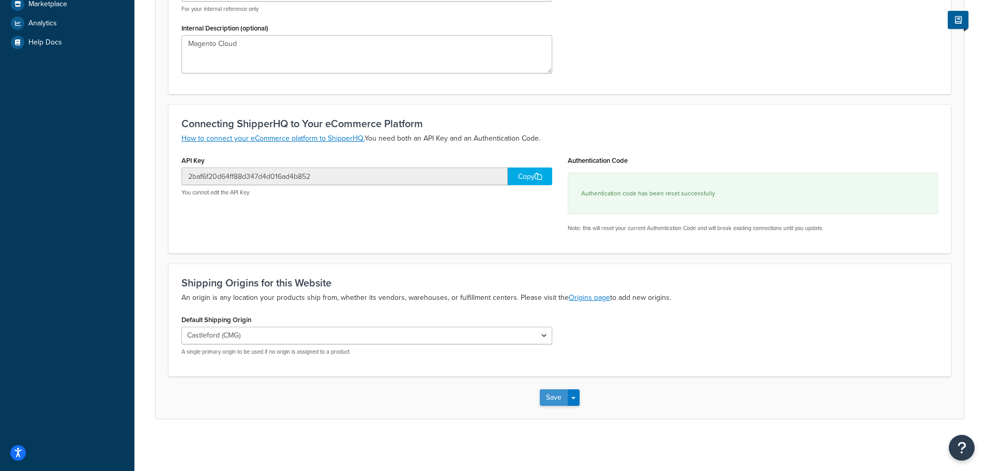
click at [557, 394] on button "Save" at bounding box center [554, 397] width 28 height 17
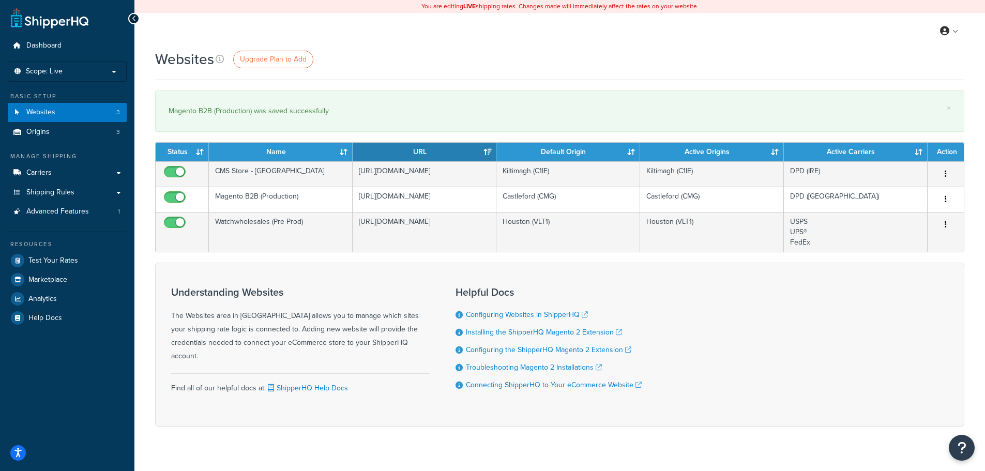
click at [482, 55] on div "Websites Upgrade Plan to Add" at bounding box center [559, 59] width 809 height 20
click at [689, 49] on div "My Profile Billing Global Settings Contact Us Logout" at bounding box center [559, 31] width 850 height 36
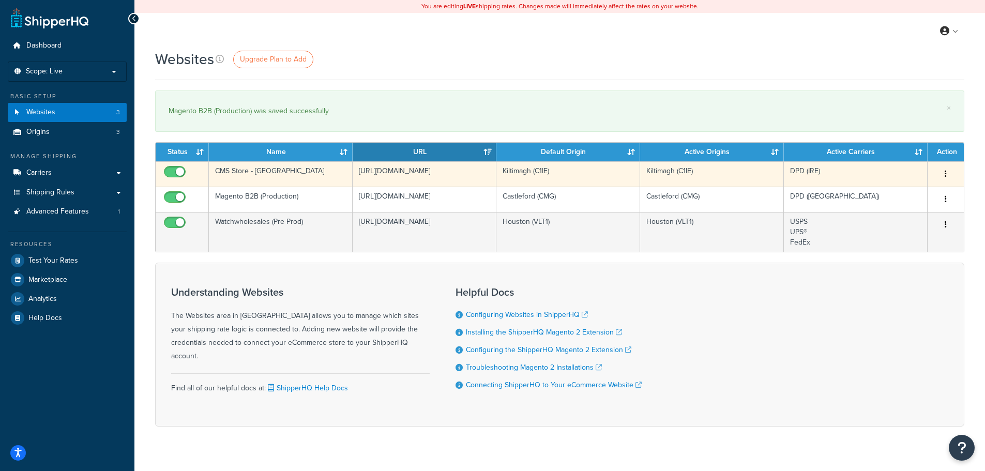
click at [947, 174] on button "button" at bounding box center [945, 174] width 14 height 17
click at [901, 197] on link "Edit" at bounding box center [904, 194] width 82 height 21
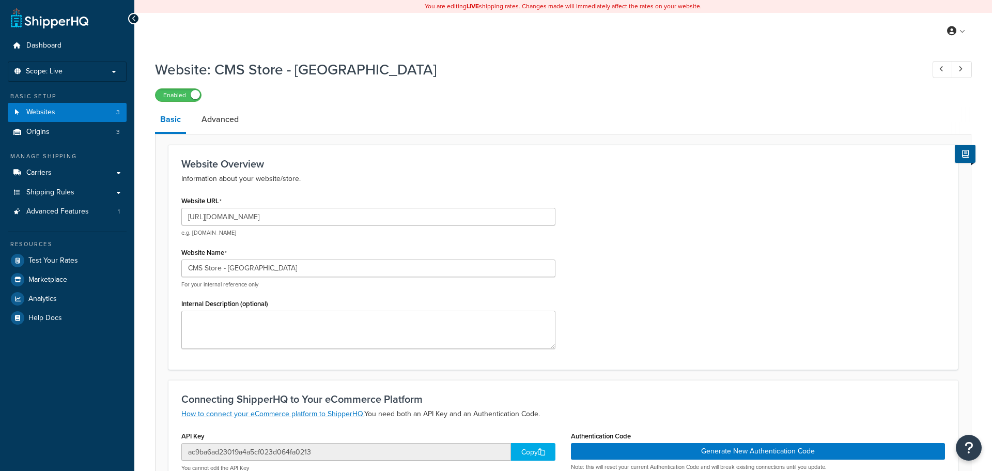
select select "126859"
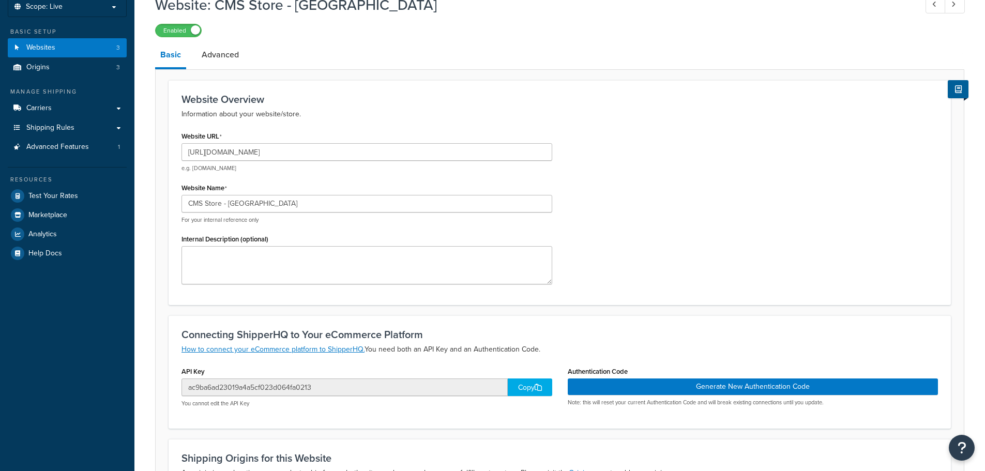
scroll to position [207, 0]
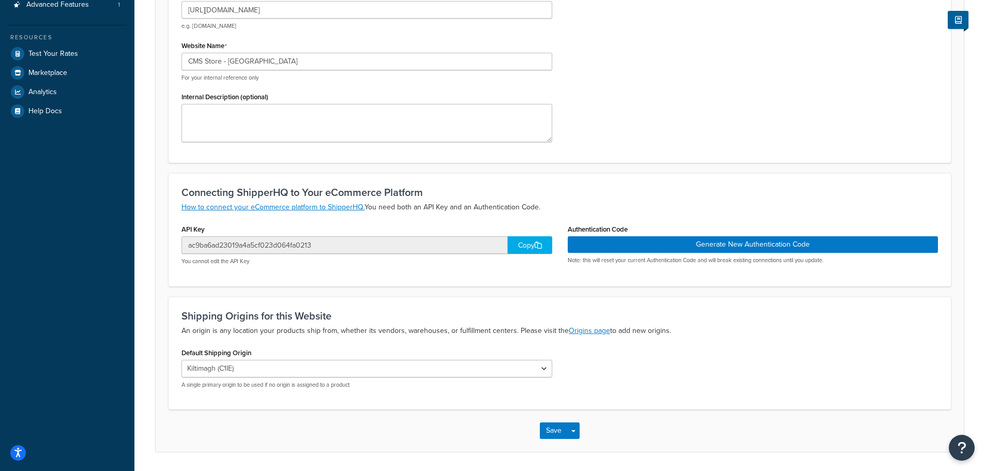
click at [515, 246] on div "Copy" at bounding box center [530, 245] width 44 height 18
click at [551, 433] on button "Save" at bounding box center [554, 430] width 28 height 17
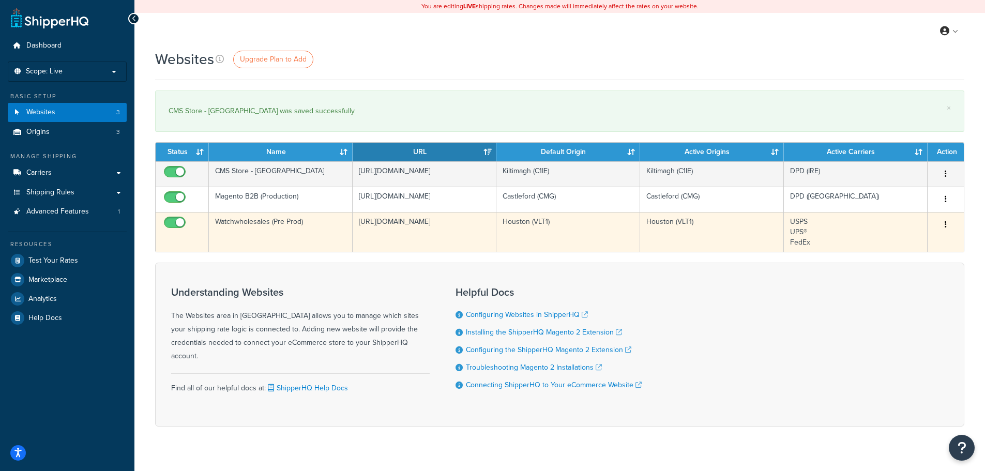
click at [948, 222] on button "button" at bounding box center [945, 225] width 14 height 17
click at [919, 241] on link "Edit" at bounding box center [904, 245] width 82 height 21
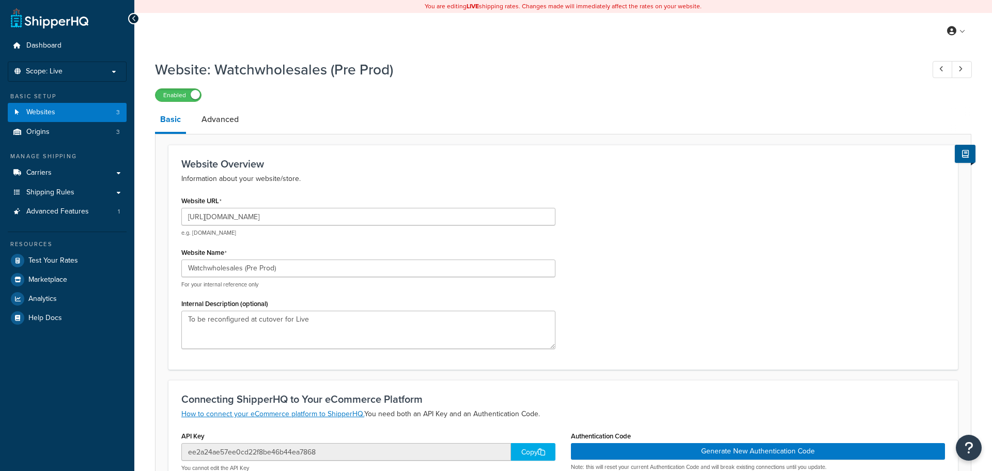
select select "169712"
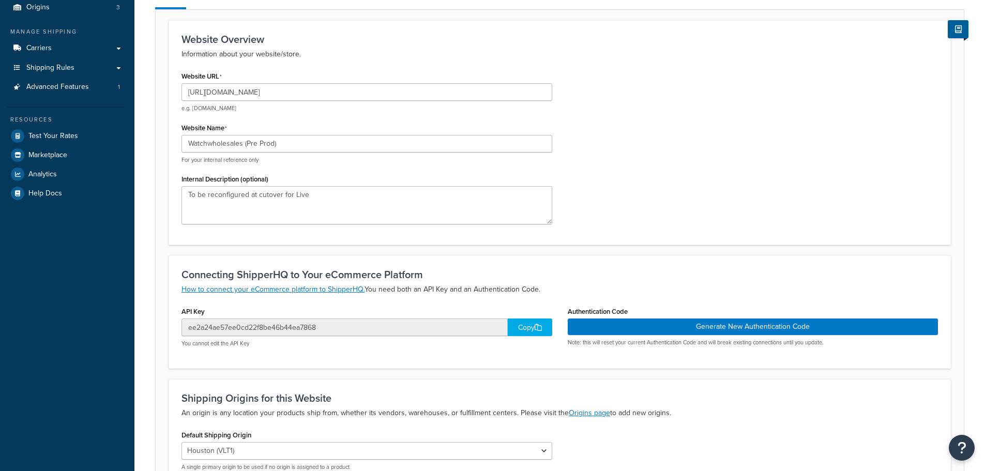
scroll to position [207, 0]
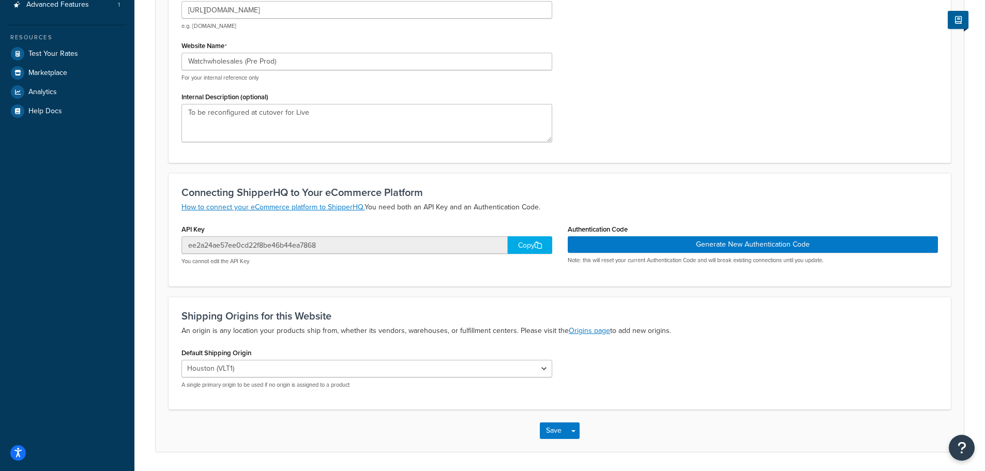
click at [530, 243] on div "Copy" at bounding box center [530, 245] width 44 height 18
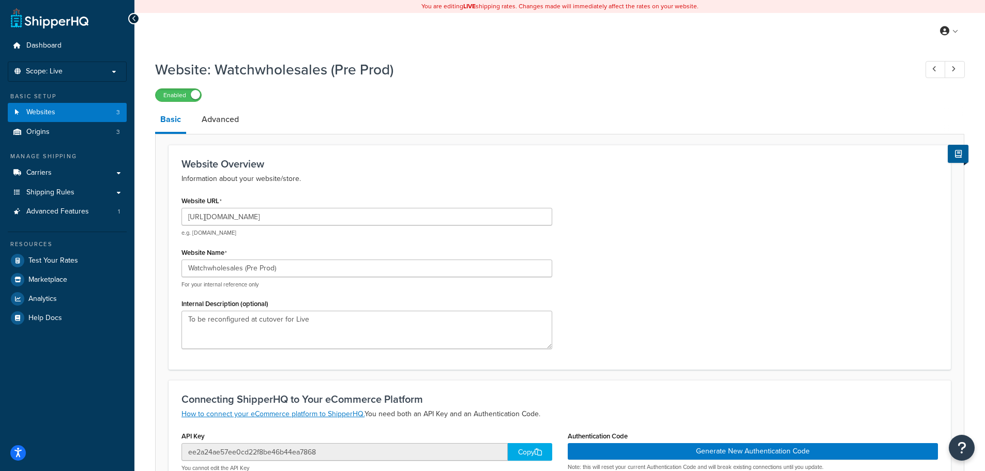
scroll to position [52, 0]
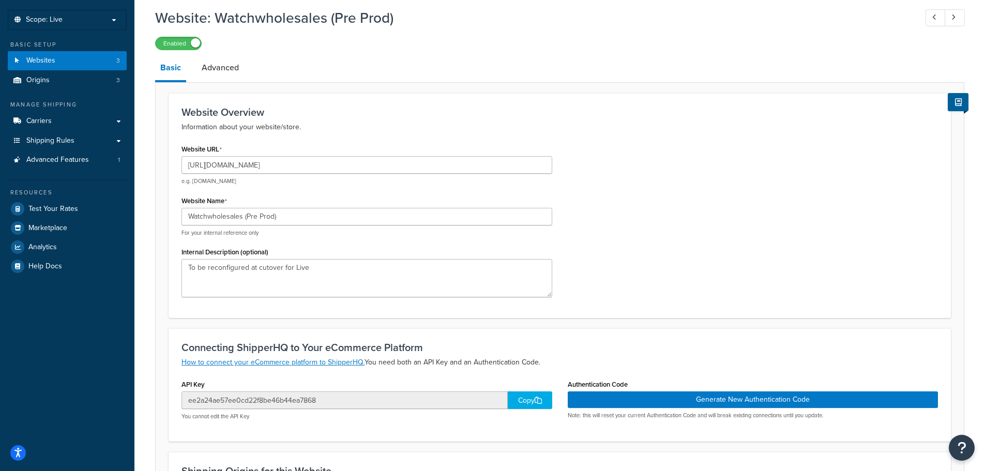
click at [529, 402] on div "Copy" at bounding box center [530, 400] width 44 height 18
click at [524, 399] on div "Copy" at bounding box center [530, 400] width 44 height 18
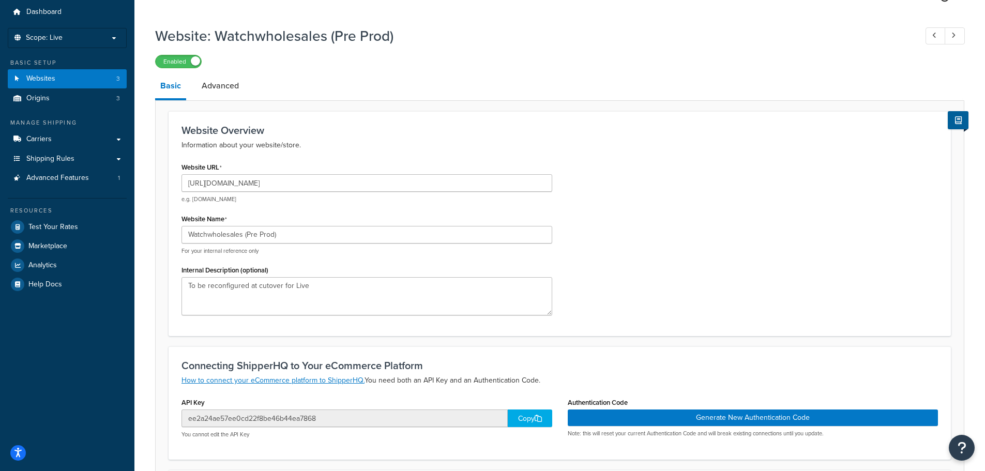
scroll to position [240, 0]
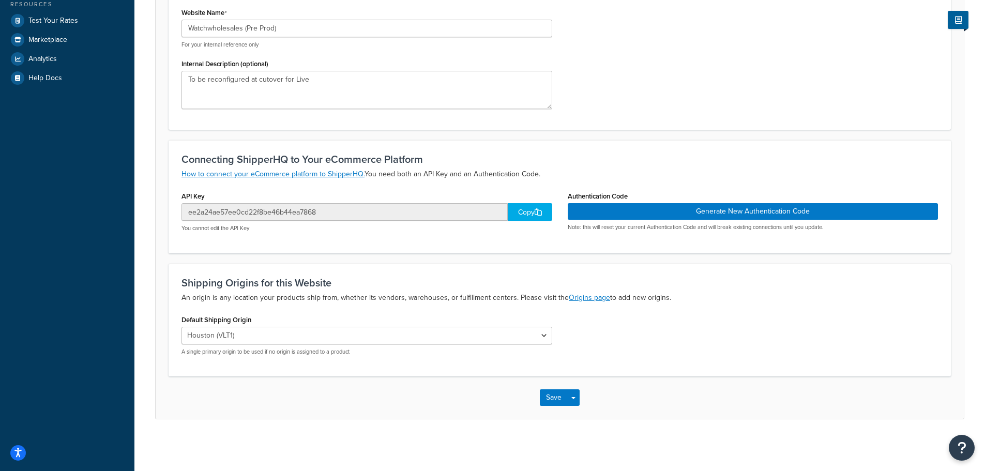
click at [554, 406] on div "Save Save Dropdown Save and Edit Save and Duplicate Save and Create New" at bounding box center [560, 397] width 808 height 42
click at [553, 402] on button "Save" at bounding box center [554, 397] width 28 height 17
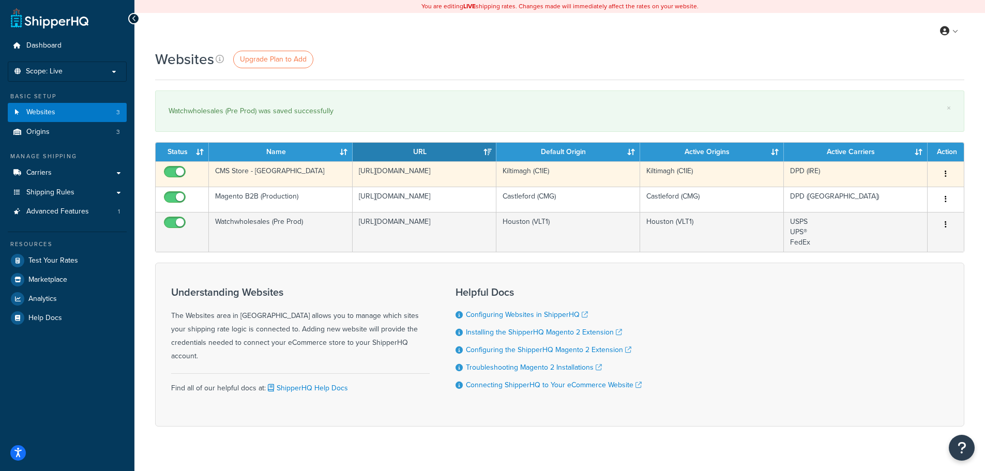
click at [944, 173] on icon "button" at bounding box center [945, 173] width 2 height 7
click at [881, 192] on link "Edit" at bounding box center [904, 194] width 82 height 21
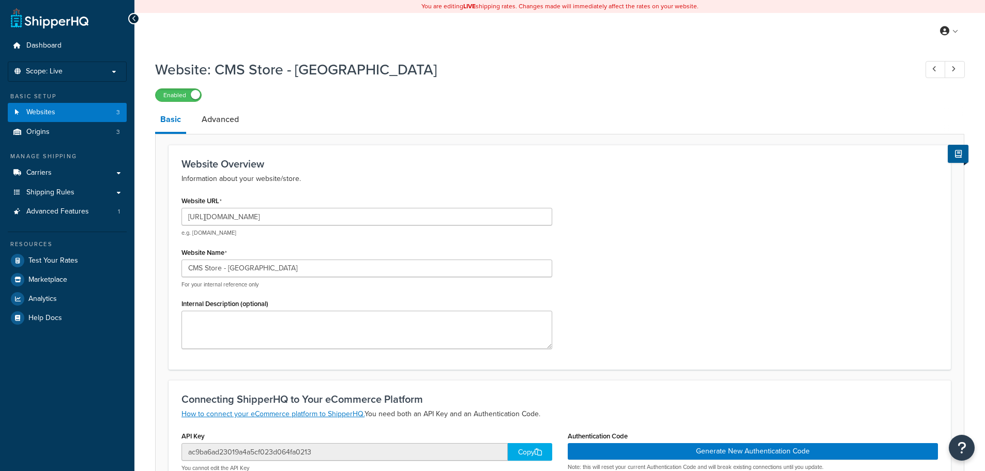
select select "126859"
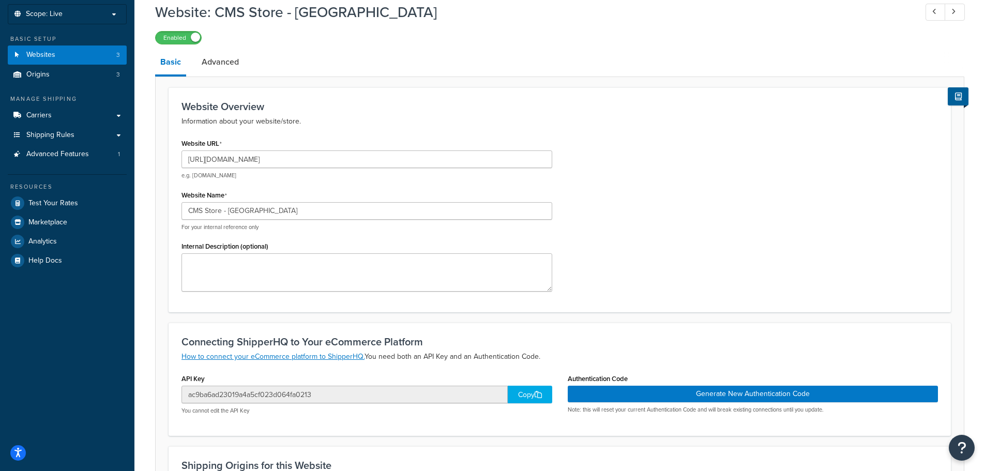
scroll to position [207, 0]
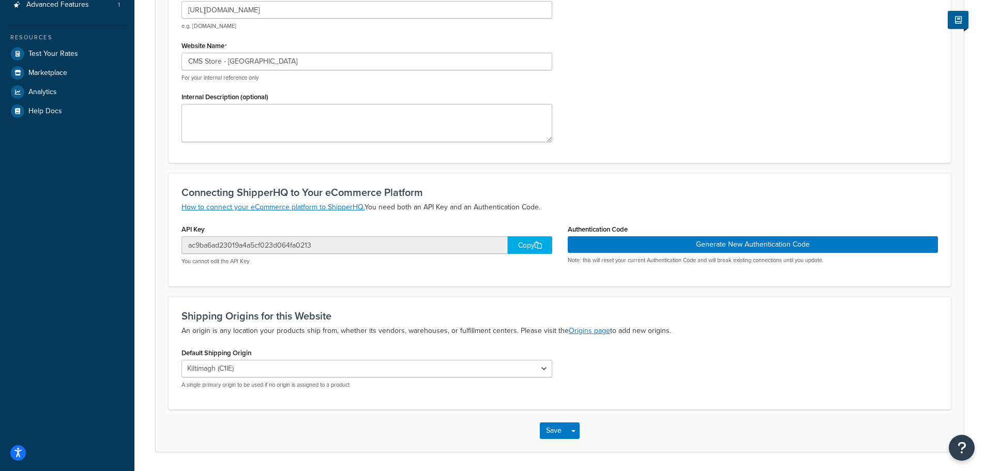
click at [518, 251] on div "Copy" at bounding box center [530, 245] width 44 height 18
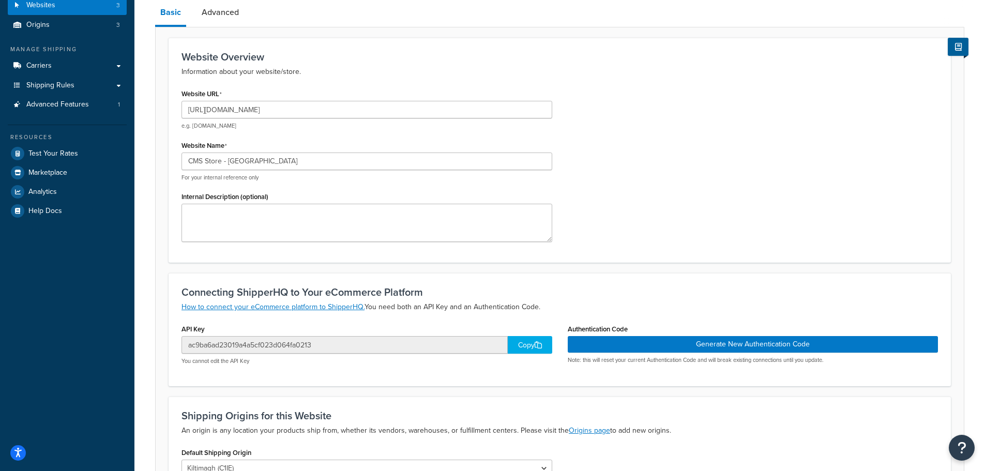
scroll to position [0, 0]
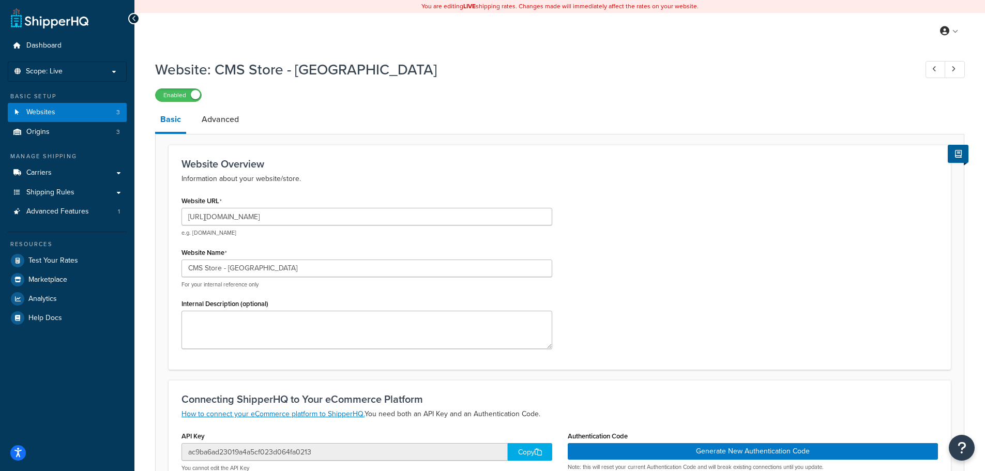
click at [643, 328] on div "Website URL [URL][DOMAIN_NAME] e.g. [DOMAIN_NAME] Website Name CMS Store - [GEO…" at bounding box center [560, 274] width 772 height 163
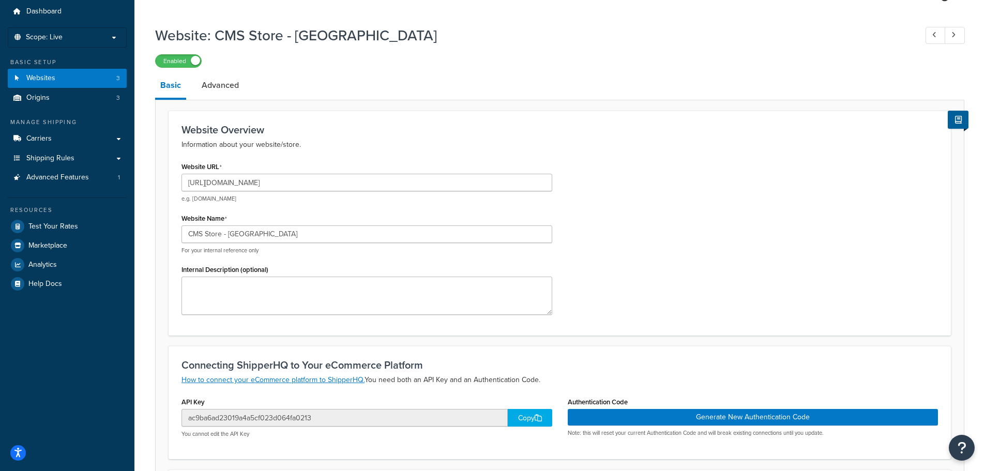
scroll to position [52, 0]
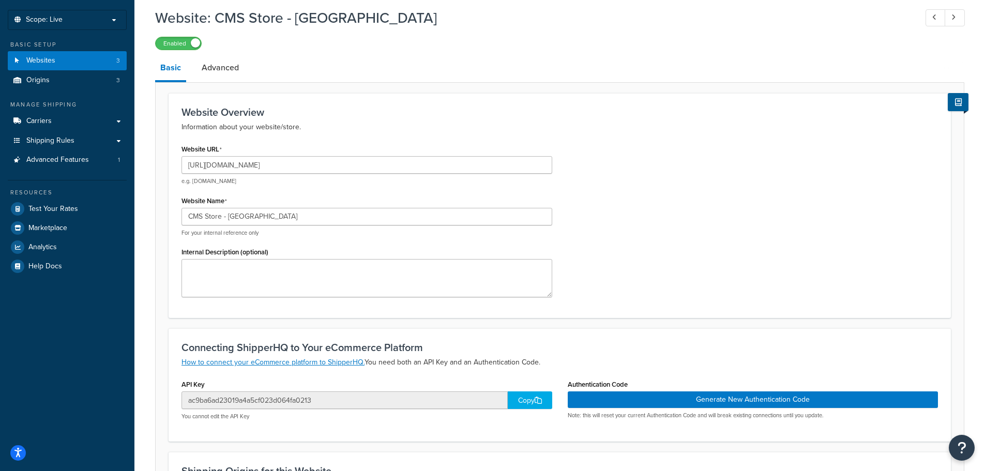
click at [517, 395] on div "Copy" at bounding box center [530, 400] width 44 height 18
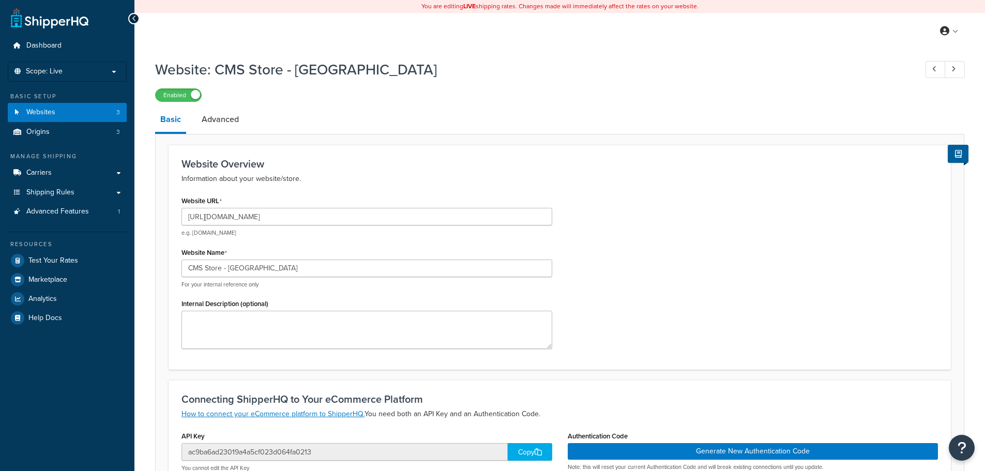
select select "126859"
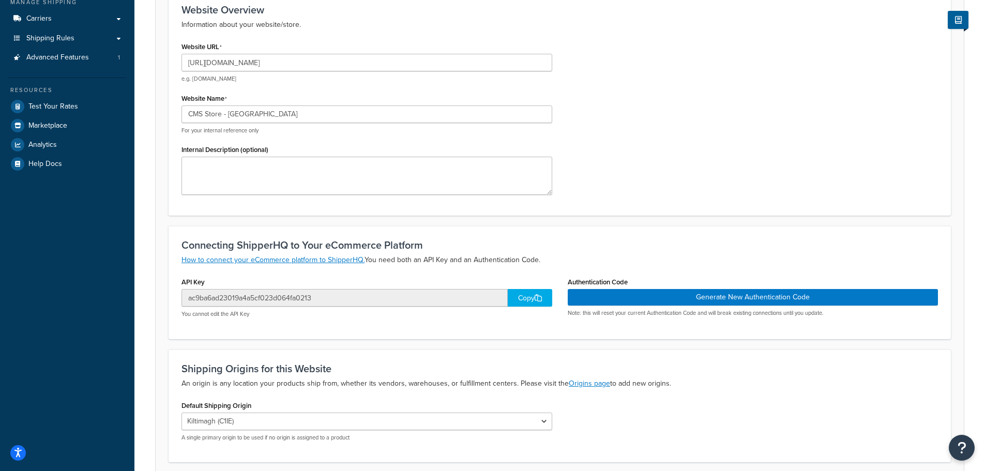
scroll to position [155, 0]
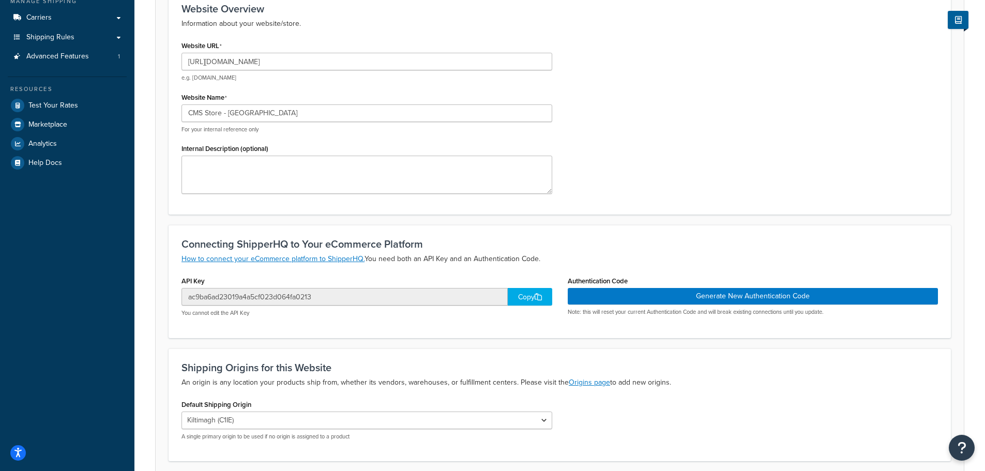
click at [516, 293] on div "Copy" at bounding box center [530, 297] width 44 height 18
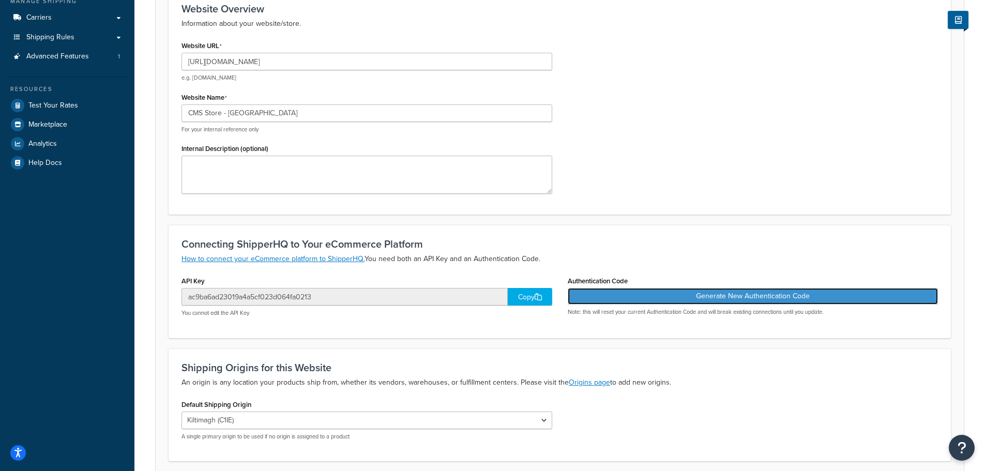
drag, startPoint x: 668, startPoint y: 290, endPoint x: 882, endPoint y: 14, distance: 349.4
click at [878, 14] on form "Website Overview Information about your website/store. Website URL https://stor…" at bounding box center [560, 247] width 808 height 514
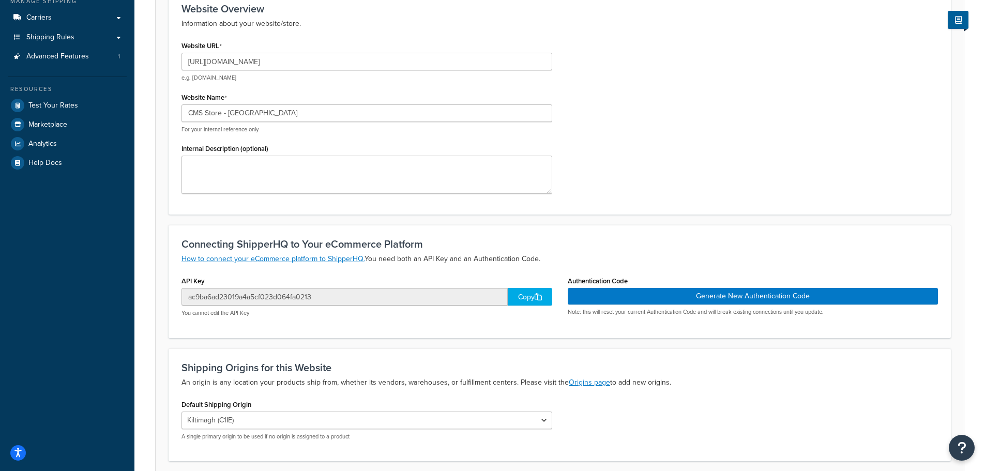
click at [684, 135] on div "Website URL https://store.cmsdistribution.com/en-ie e.g. mywebsite.com Website …" at bounding box center [560, 119] width 772 height 163
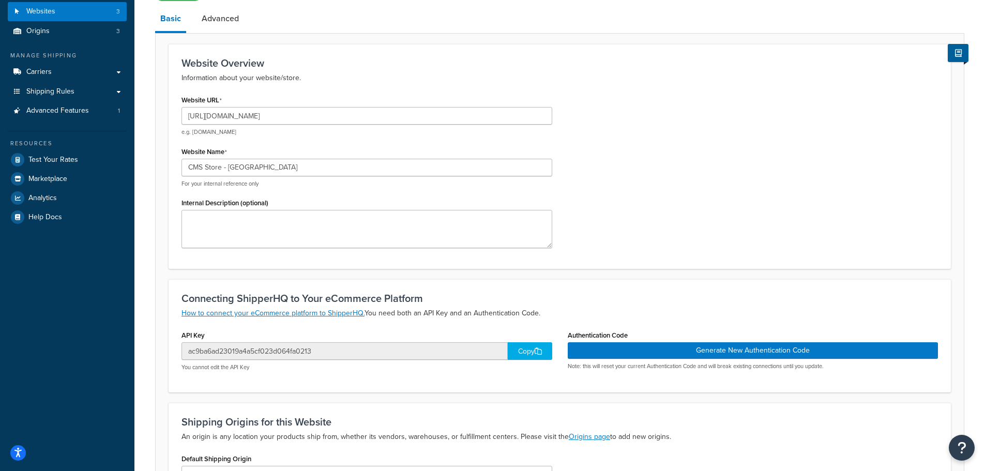
scroll to position [103, 0]
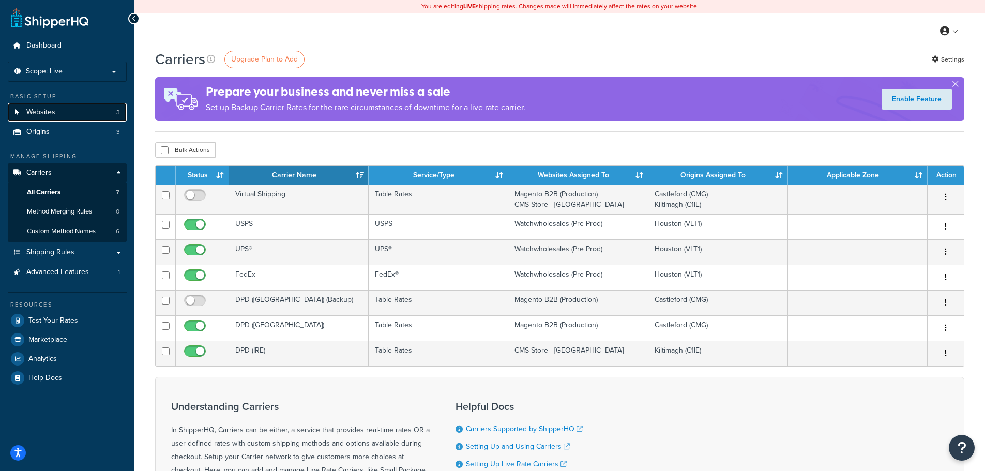
click at [65, 115] on link "Websites 3" at bounding box center [67, 112] width 119 height 19
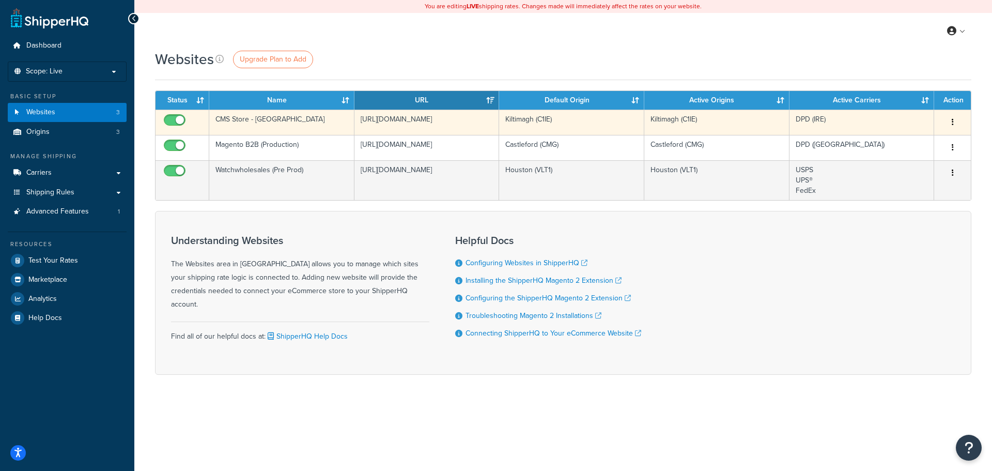
click at [953, 121] on icon "button" at bounding box center [953, 121] width 2 height 7
click at [921, 138] on link "Edit" at bounding box center [911, 142] width 82 height 21
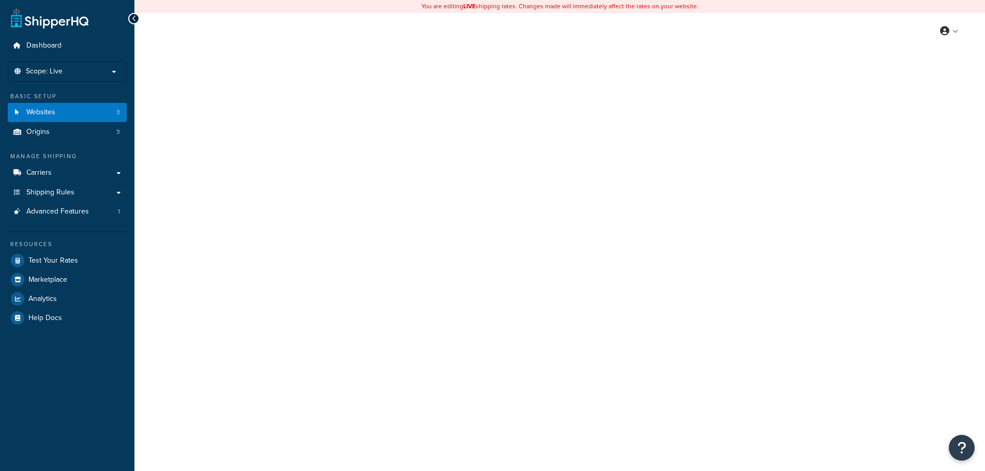
select select "126859"
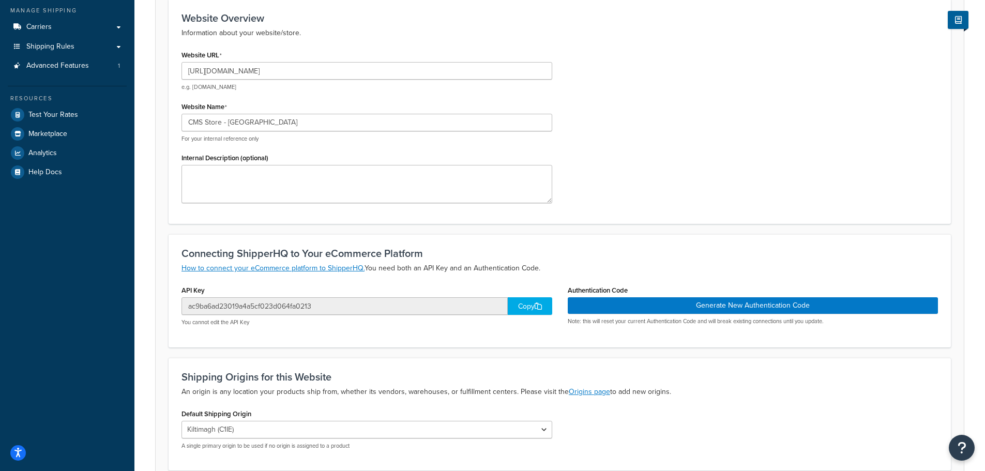
scroll to position [155, 0]
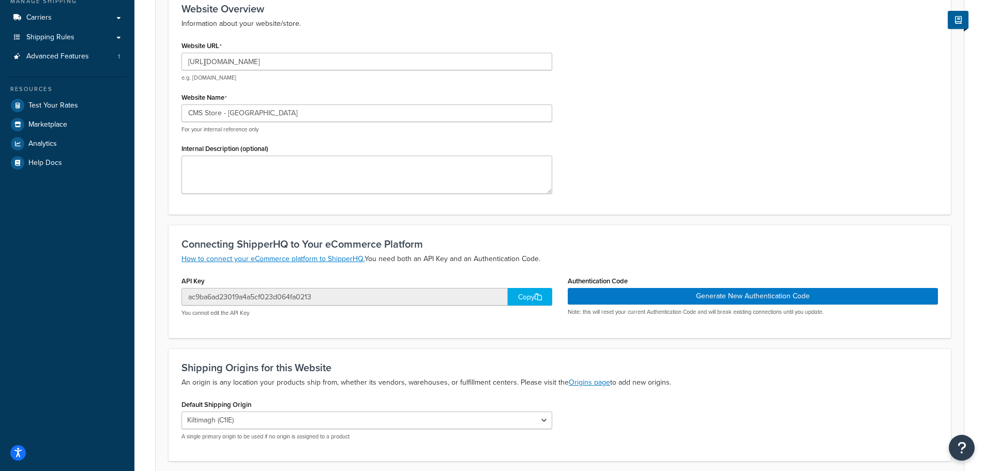
click at [523, 298] on div "Copy" at bounding box center [530, 297] width 44 height 18
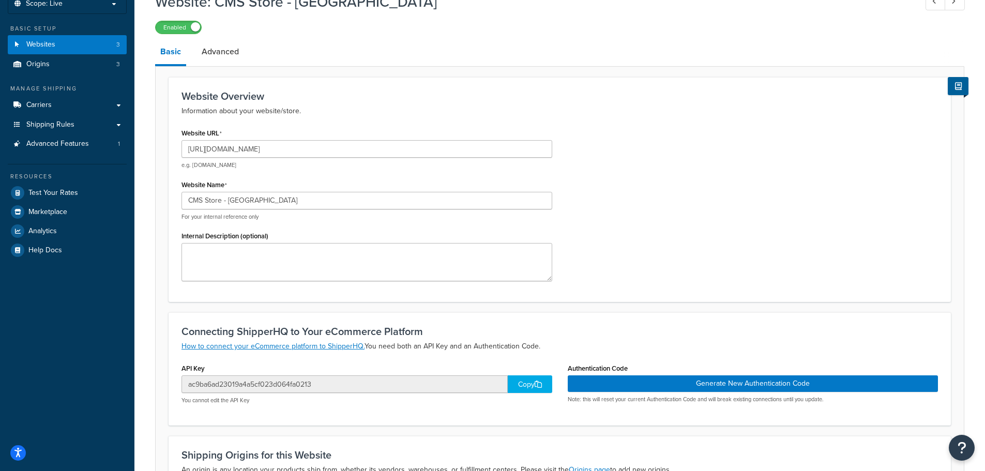
scroll to position [207, 0]
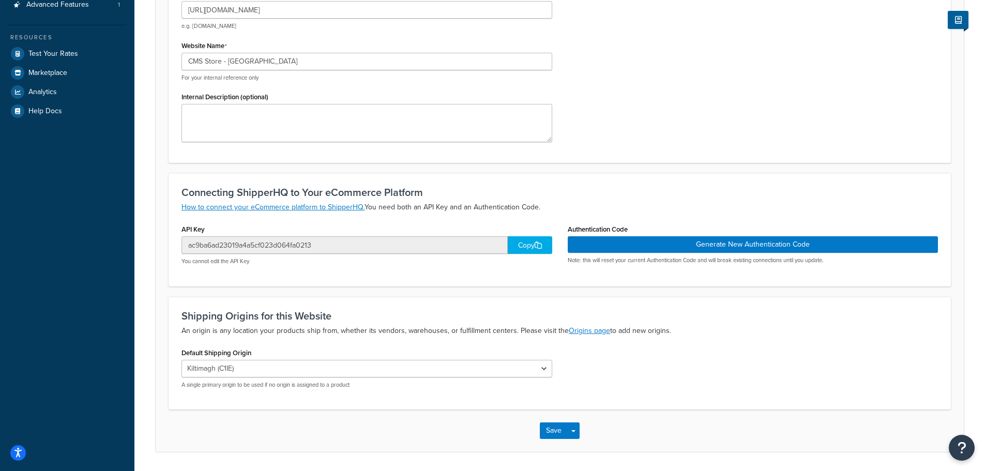
click at [526, 247] on div "Copy" at bounding box center [530, 245] width 44 height 18
click at [731, 102] on div "Website URL [URL][DOMAIN_NAME] e.g. [DOMAIN_NAME] Website Name CMS Store - [GEO…" at bounding box center [560, 68] width 772 height 163
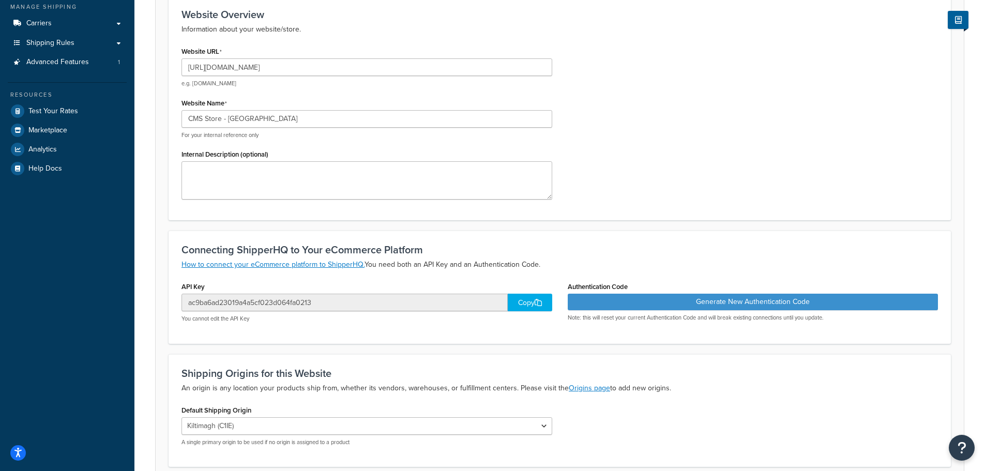
scroll to position [155, 0]
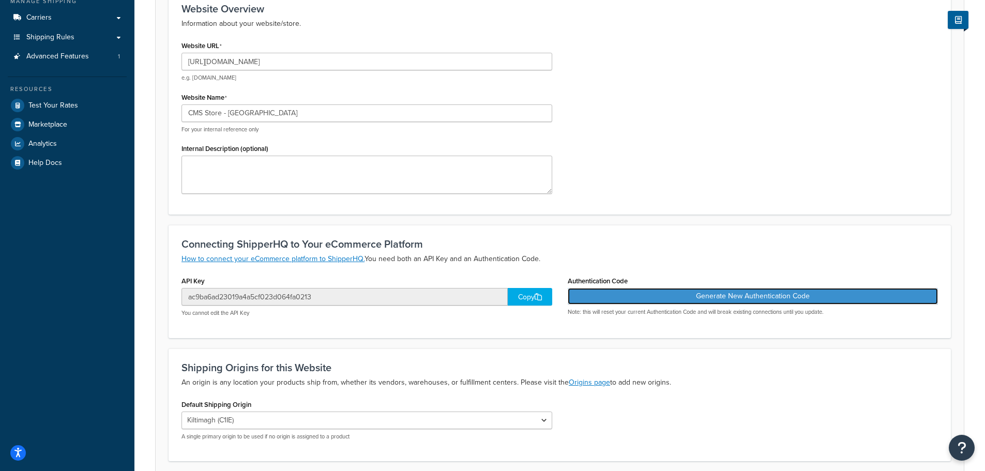
click at [721, 292] on button "Generate New Authentication Code" at bounding box center [753, 296] width 371 height 17
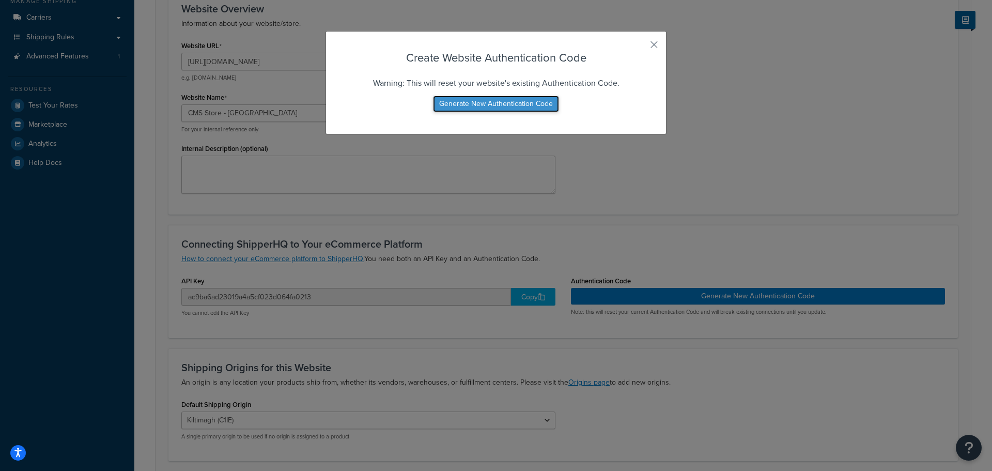
click at [486, 108] on button "Generate New Authentication Code" at bounding box center [496, 104] width 126 height 17
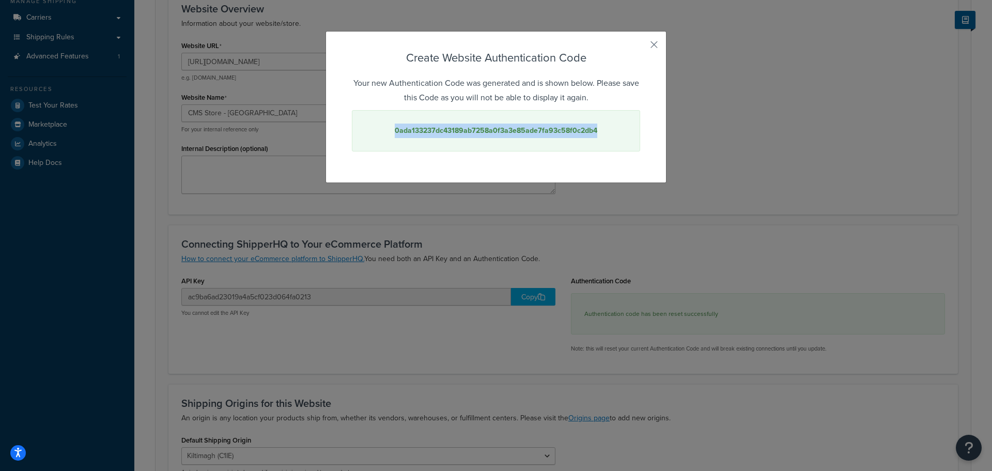
drag, startPoint x: 594, startPoint y: 131, endPoint x: 388, endPoint y: 128, distance: 206.8
click at [388, 128] on div "0ada133237dc43189ab7258a0f3a3e85ade7fa93c58f0c2db4" at bounding box center [496, 130] width 288 height 41
copy strong "0ada133237dc43189ab7258a0f3a3e85ade7fa93c58f0c2db4"
click at [640, 47] on button "button" at bounding box center [639, 48] width 3 height 3
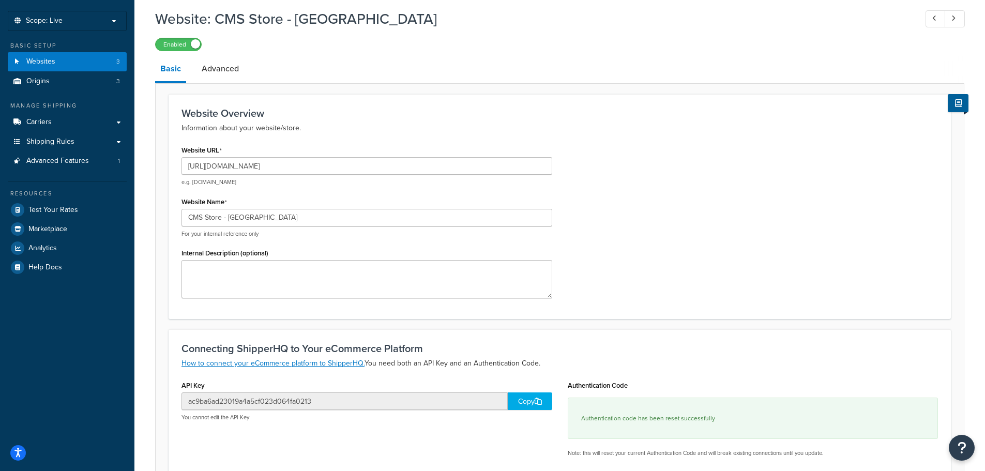
scroll to position [0, 0]
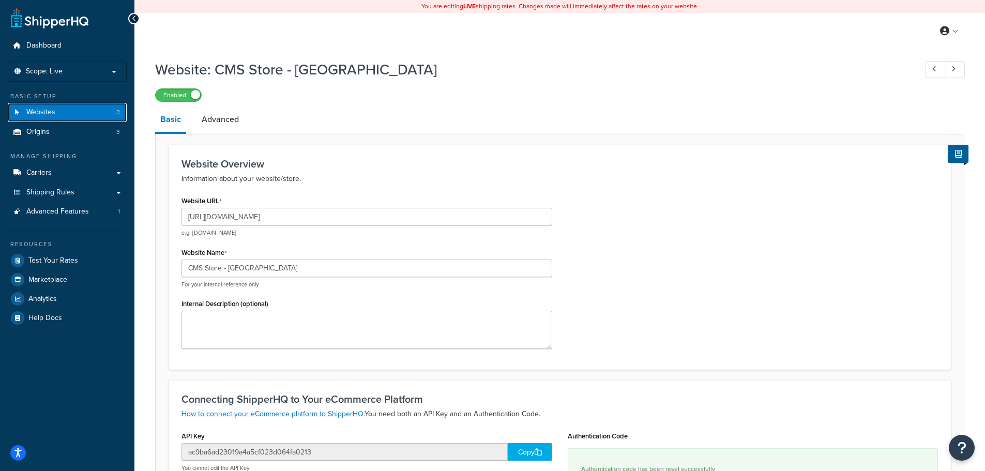
drag, startPoint x: 91, startPoint y: 113, endPoint x: 115, endPoint y: 115, distance: 23.9
click at [91, 113] on link "Websites 3" at bounding box center [67, 112] width 119 height 19
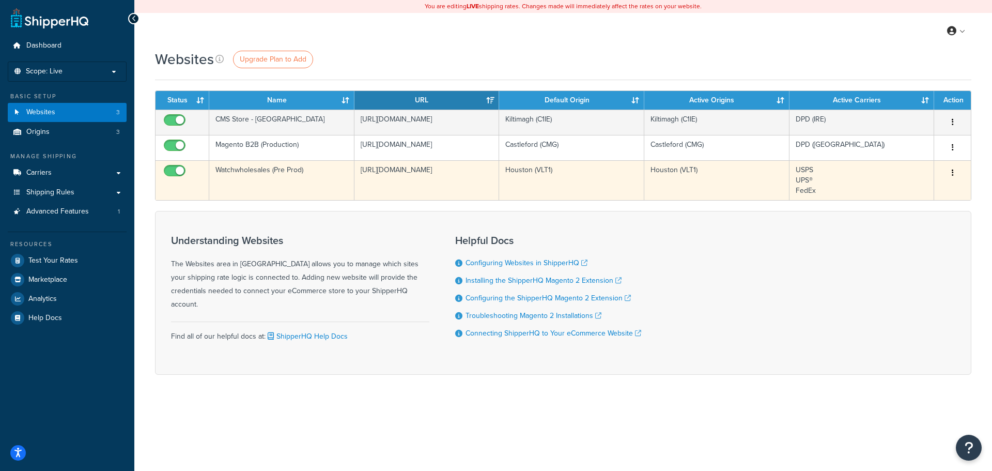
click at [953, 172] on icon "button" at bounding box center [953, 172] width 2 height 7
click at [916, 189] on link "Edit" at bounding box center [911, 193] width 82 height 21
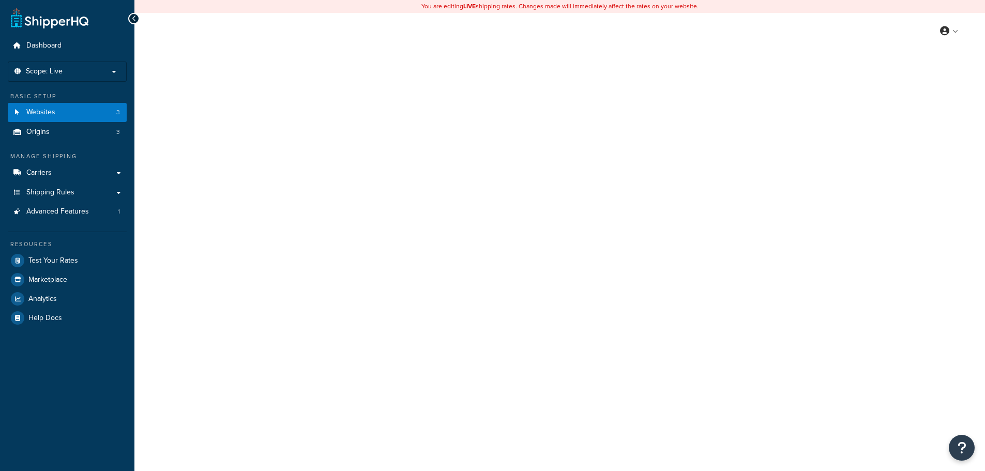
select select "169712"
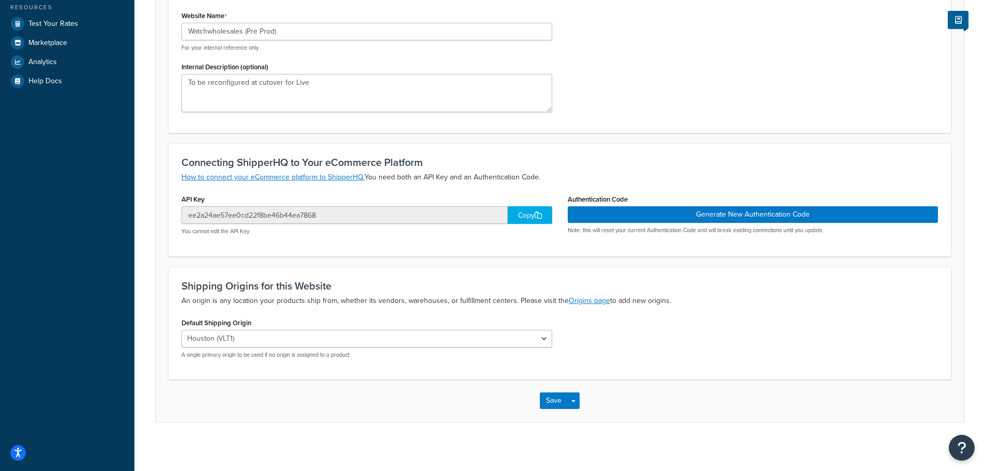
scroll to position [240, 0]
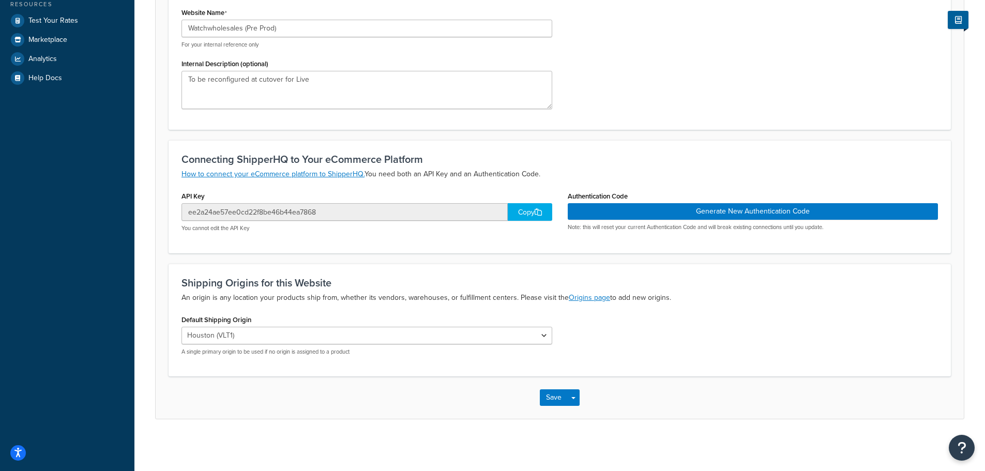
click at [522, 215] on div "Copy" at bounding box center [530, 212] width 44 height 18
click at [708, 89] on div "Website URL [URL][DOMAIN_NAME] e.g. [DOMAIN_NAME] Website Name Watchwholesales …" at bounding box center [560, 34] width 772 height 163
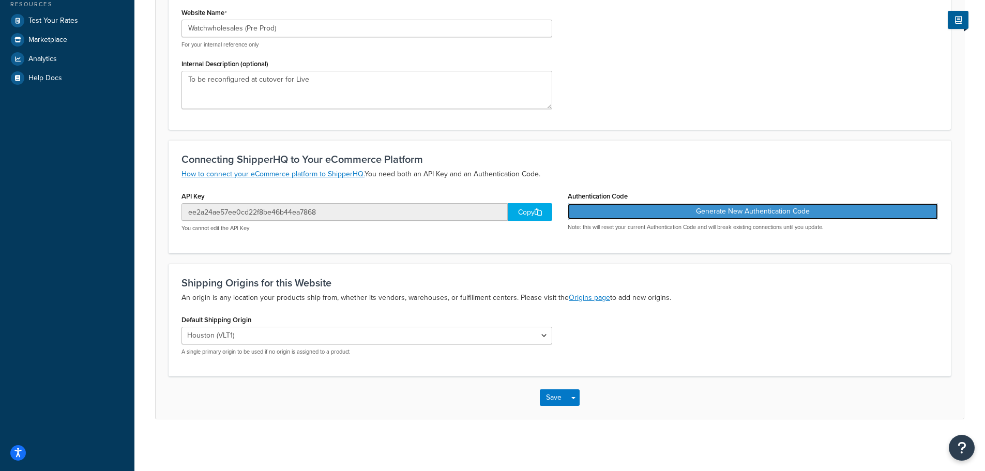
click at [706, 215] on button "Generate New Authentication Code" at bounding box center [753, 211] width 371 height 17
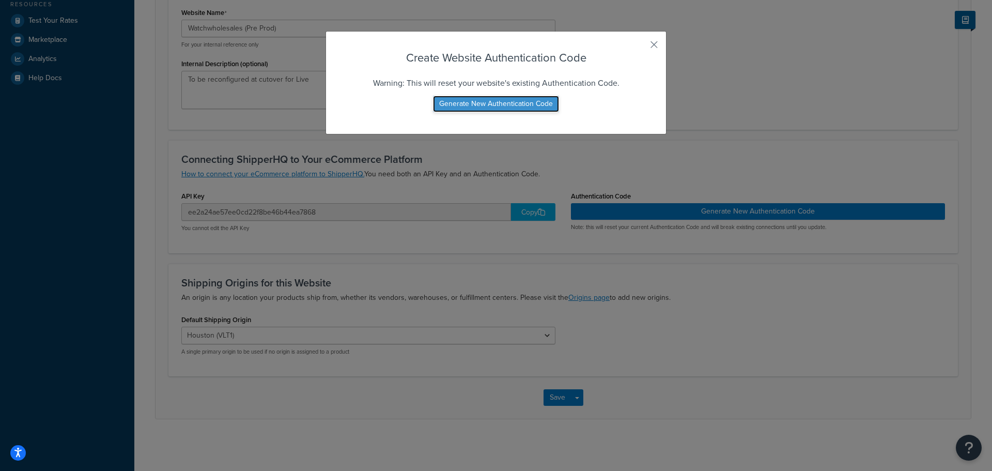
click at [517, 104] on button "Generate New Authentication Code" at bounding box center [496, 104] width 126 height 17
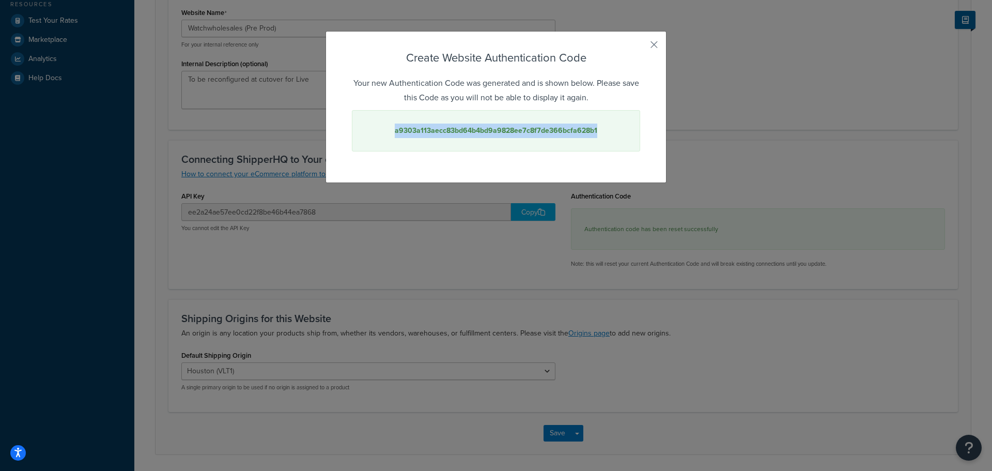
drag, startPoint x: 595, startPoint y: 132, endPoint x: 378, endPoint y: 134, distance: 216.6
click at [378, 134] on div "a9303a113aecc83bd64b4bd9a9828ee7c8f7de366bcfa628b1" at bounding box center [496, 130] width 288 height 41
copy strong "a9303a113aecc83bd64b4bd9a9828ee7c8f7de366bcfa628b1"
drag, startPoint x: 648, startPoint y: 43, endPoint x: 654, endPoint y: 52, distance: 10.3
click at [640, 47] on button "button" at bounding box center [639, 48] width 3 height 3
